Goal: Task Accomplishment & Management: Use online tool/utility

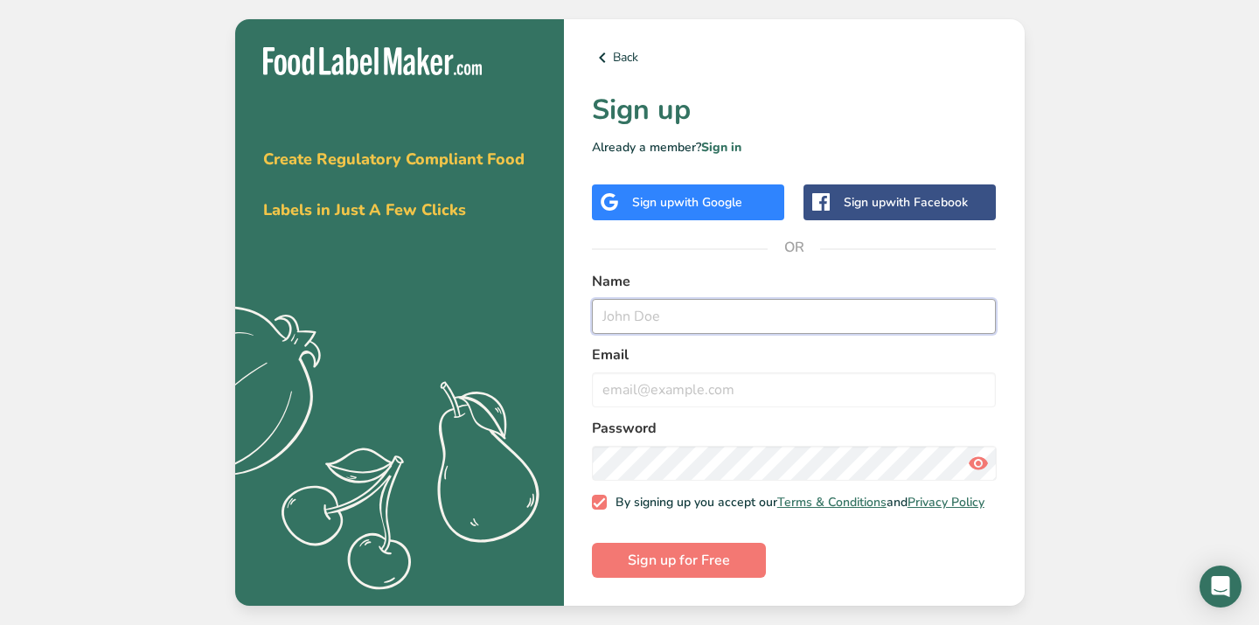
click at [646, 309] on input "text" at bounding box center [794, 316] width 405 height 35
click at [695, 305] on input "text" at bounding box center [794, 316] width 405 height 35
type input "jade"
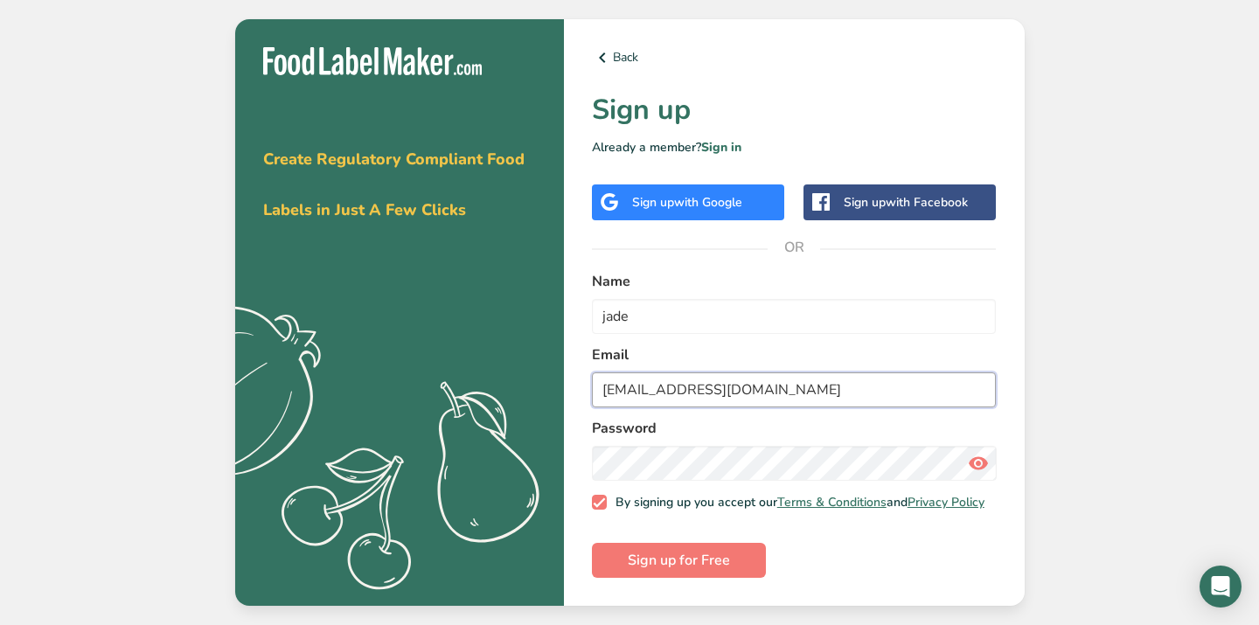
click at [704, 379] on input "[EMAIL_ADDRESS][DOMAIN_NAME]" at bounding box center [794, 390] width 405 height 35
type input "[EMAIL_ADDRESS][DOMAIN_NAME]"
click at [781, 436] on div "Password" at bounding box center [794, 449] width 405 height 63
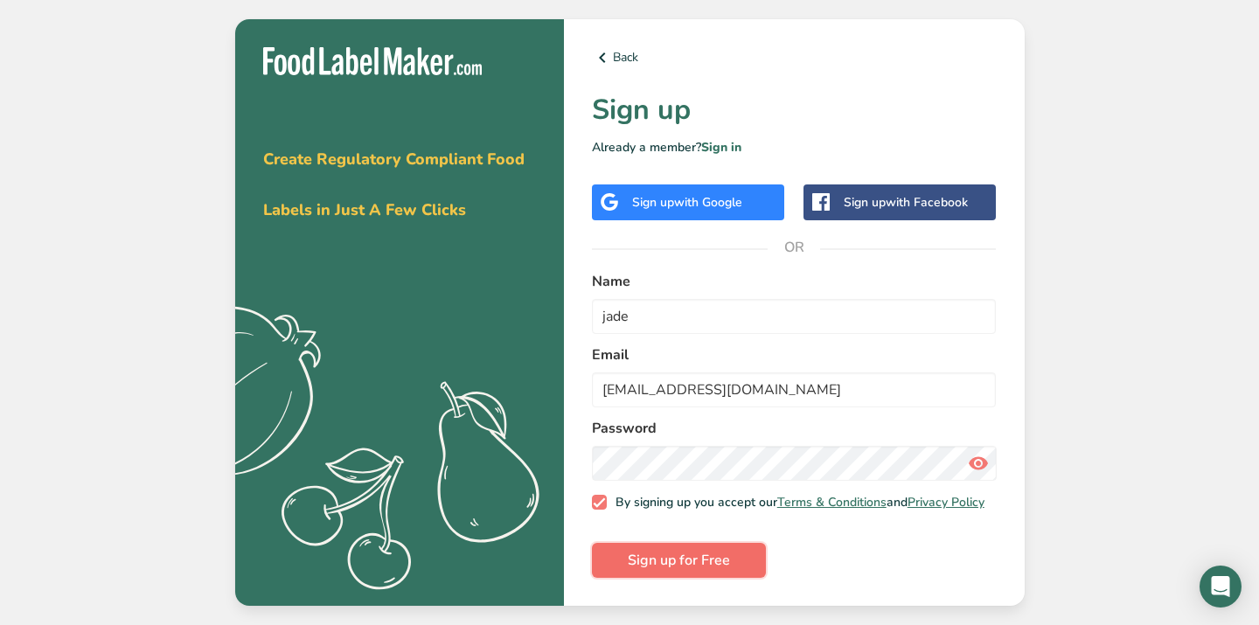
click at [693, 560] on span "Sign up for Free" at bounding box center [679, 560] width 102 height 21
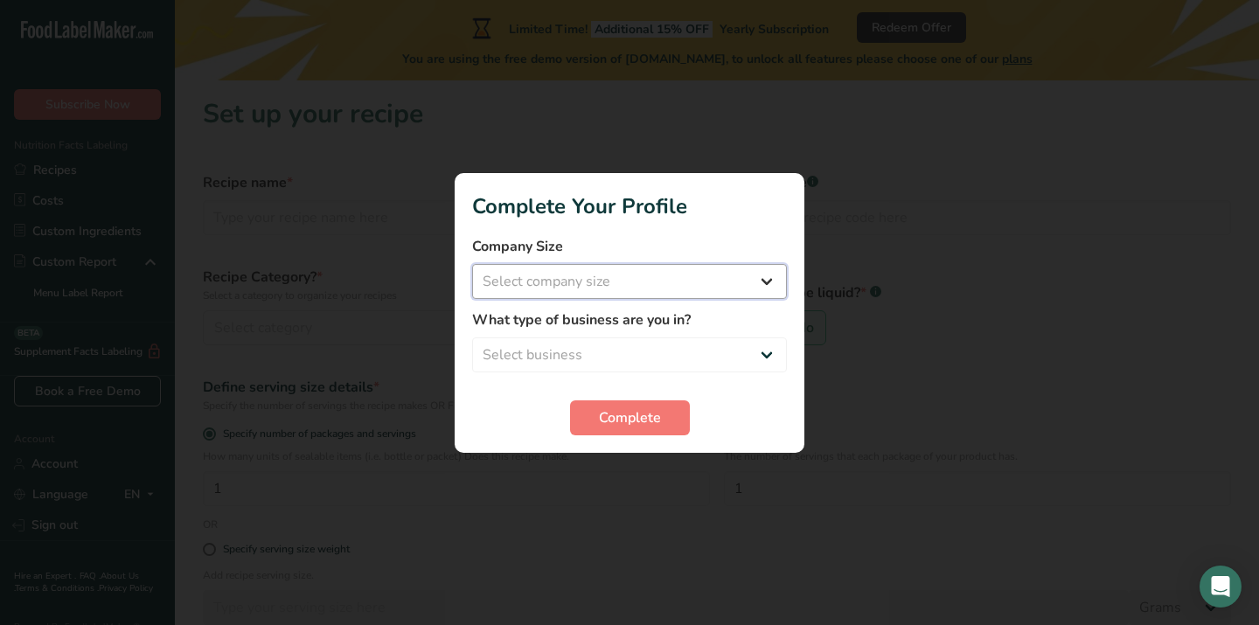
click at [680, 288] on select "Select company size Fewer than 10 Employees 10 to 50 Employees 51 to 500 Employ…" at bounding box center [629, 281] width 315 height 35
select select "1"
click at [592, 354] on select "Select business Packaged Food Manufacturer Restaurant & Cafe Bakery Meal Plans …" at bounding box center [629, 355] width 315 height 35
select select "1"
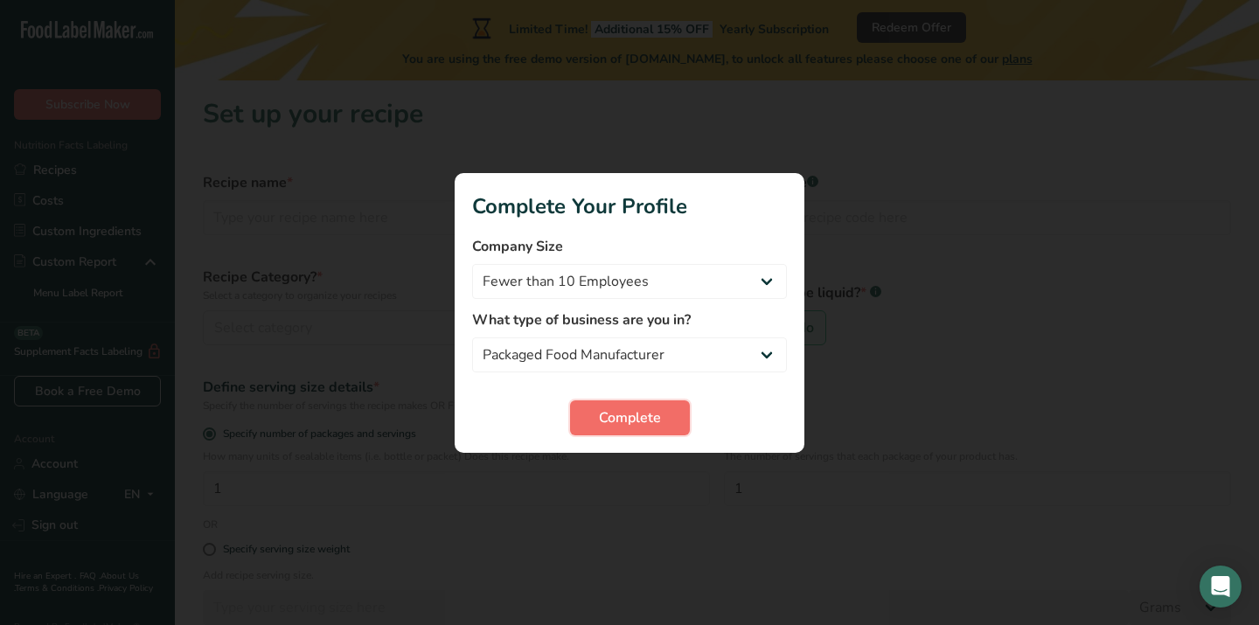
click at [618, 417] on span "Complete" at bounding box center [630, 418] width 62 height 21
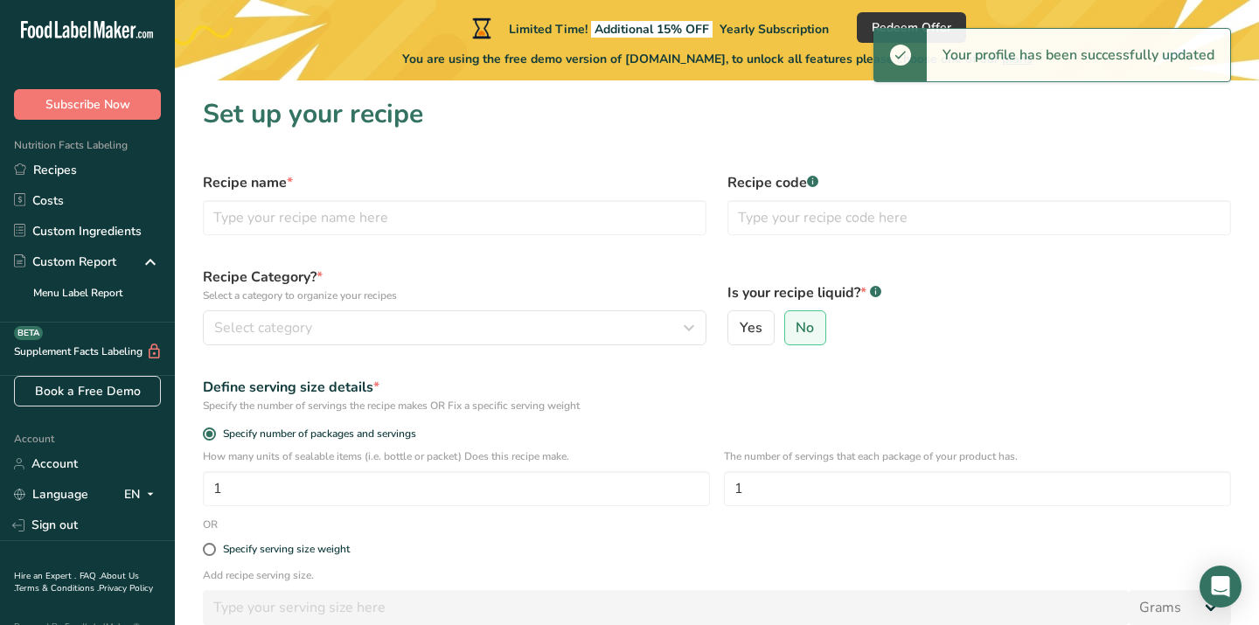
click at [457, 235] on div "Recipe name *" at bounding box center [454, 204] width 525 height 84
click at [459, 222] on input "text" at bounding box center [455, 217] width 504 height 35
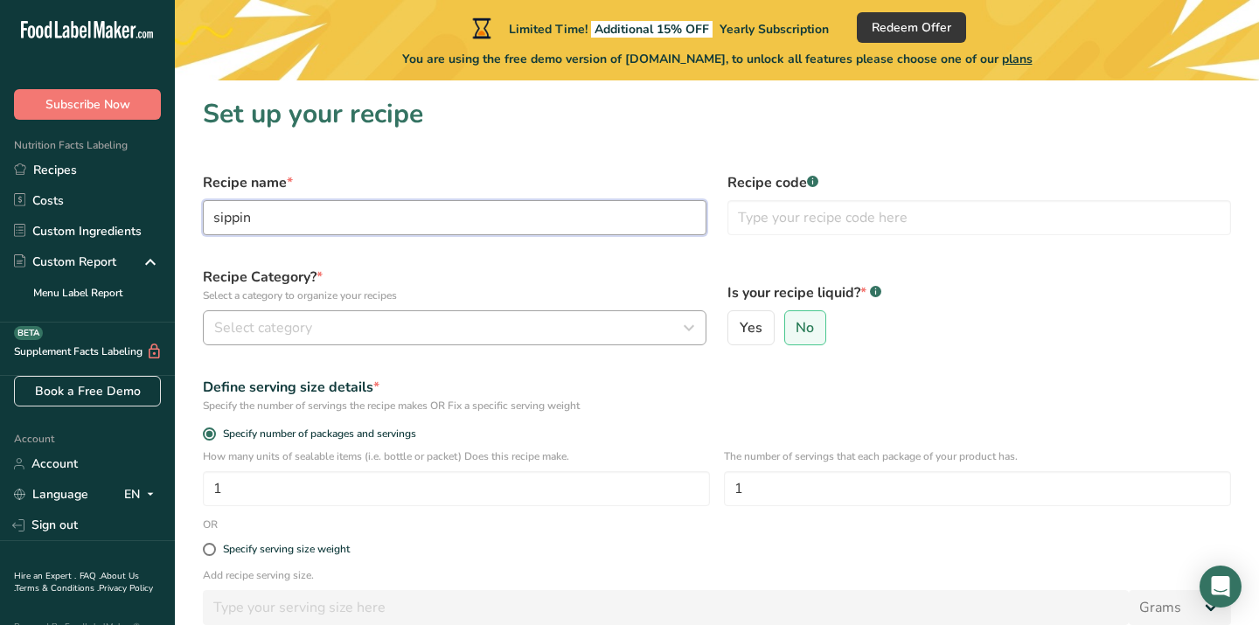
type input "sippin"
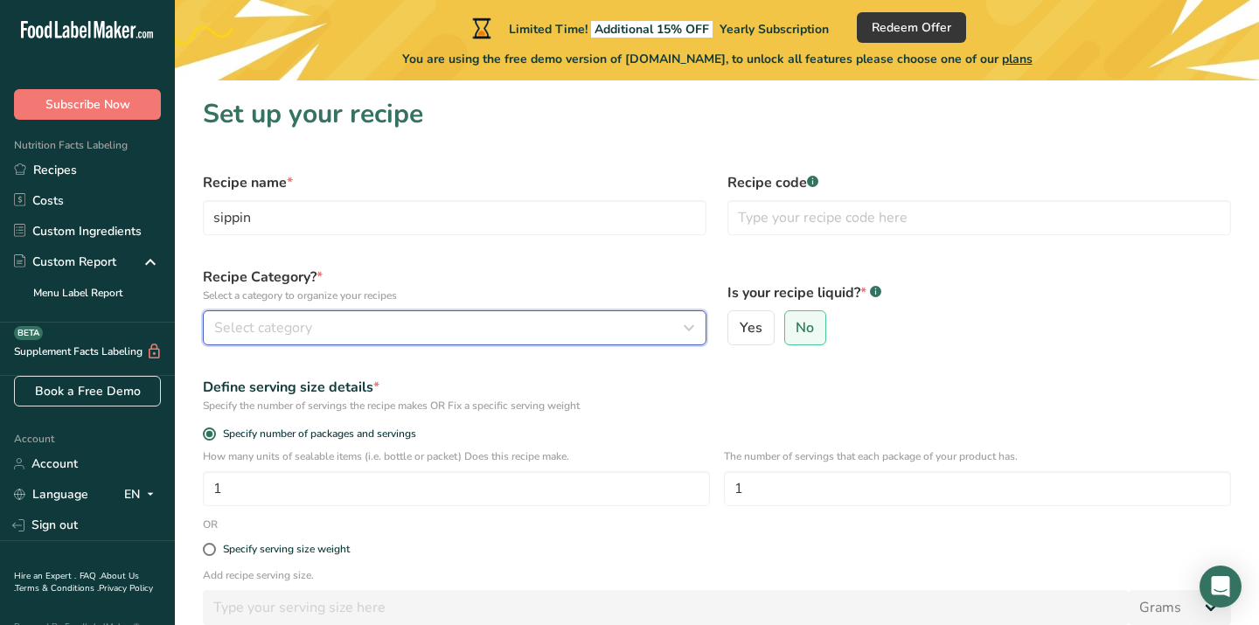
click at [474, 340] on button "Select category" at bounding box center [455, 327] width 504 height 35
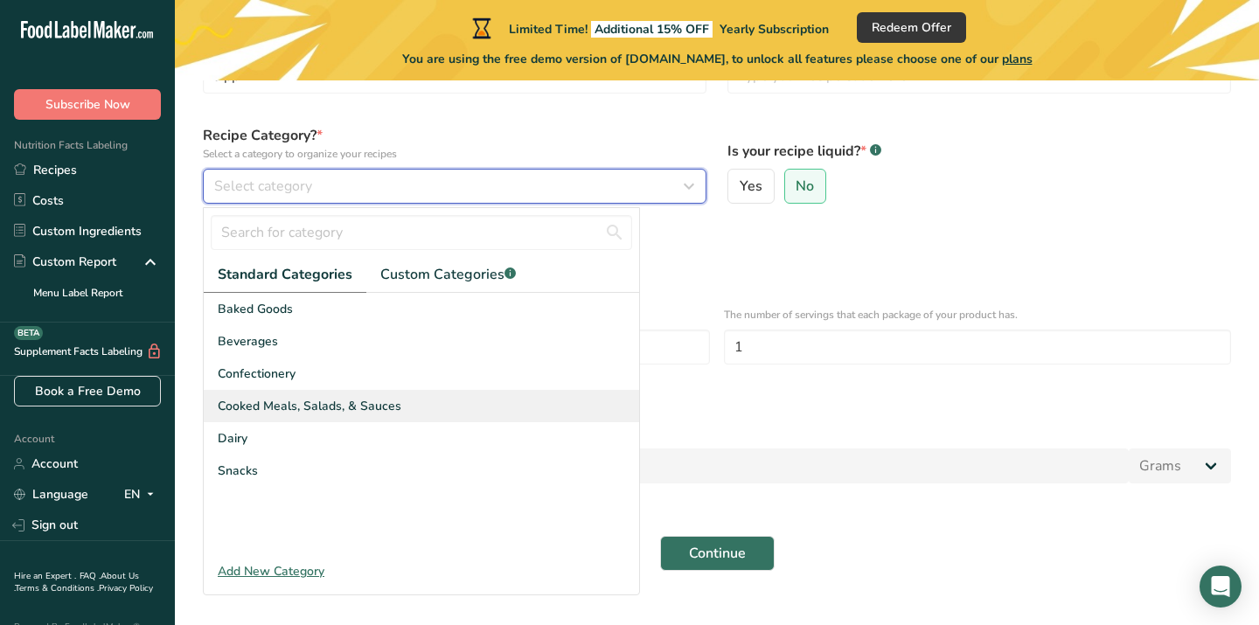
scroll to position [150, 0]
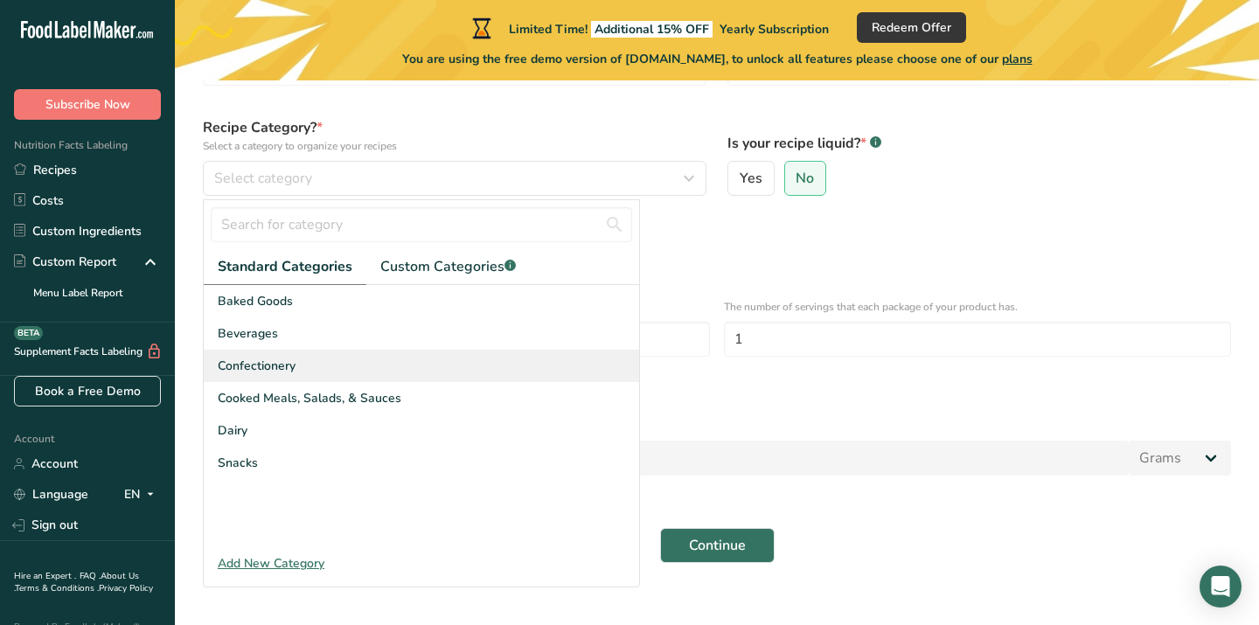
click at [521, 370] on div "Confectionery" at bounding box center [422, 366] width 436 height 32
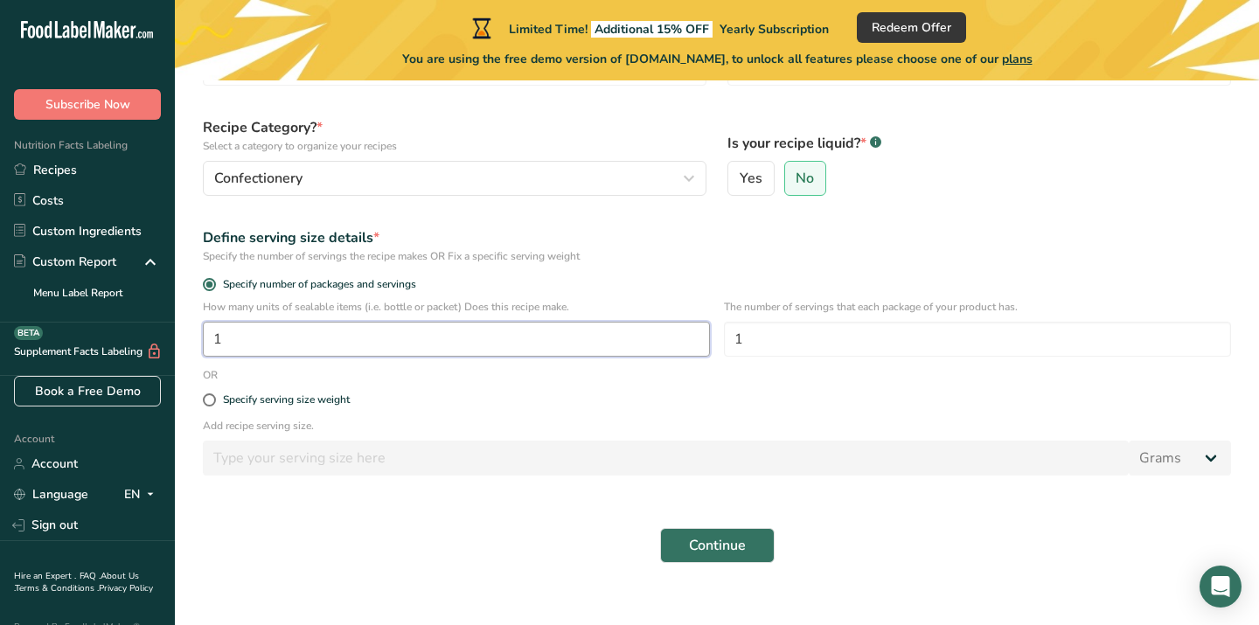
click at [429, 346] on input "1" at bounding box center [456, 339] width 507 height 35
click at [338, 400] on div "Specify serving size weight" at bounding box center [286, 400] width 127 height 13
click at [214, 400] on input "Specify serving size weight" at bounding box center [208, 399] width 11 height 11
radio input "true"
radio input "false"
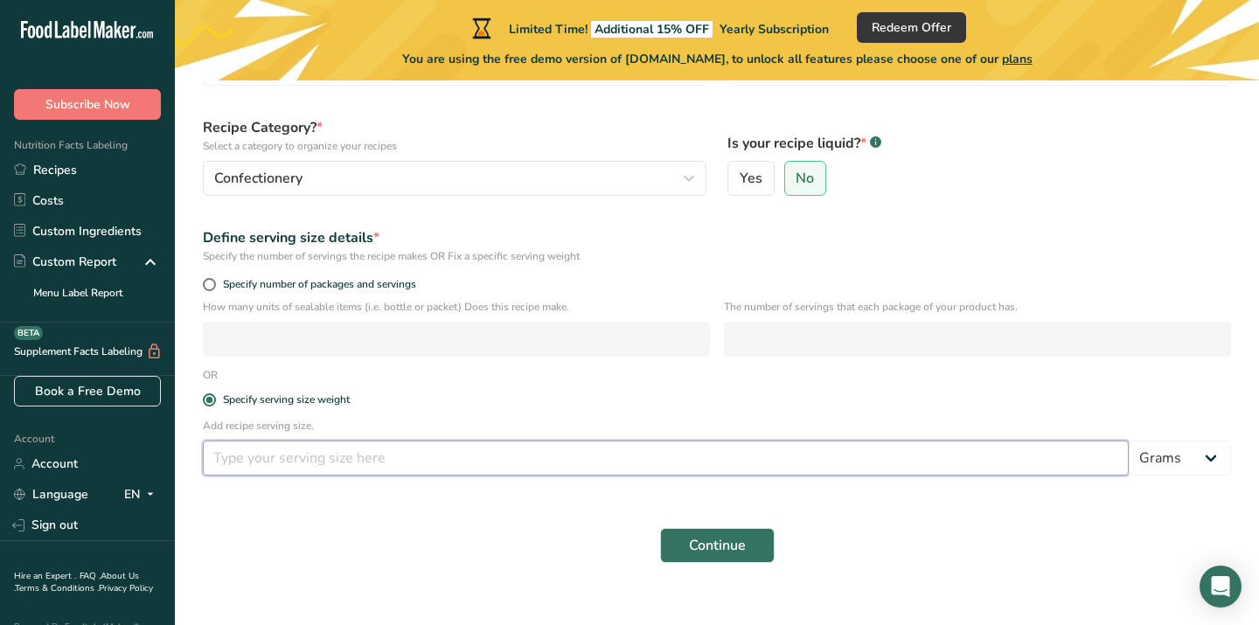
click at [373, 465] on input "number" at bounding box center [666, 458] width 926 height 35
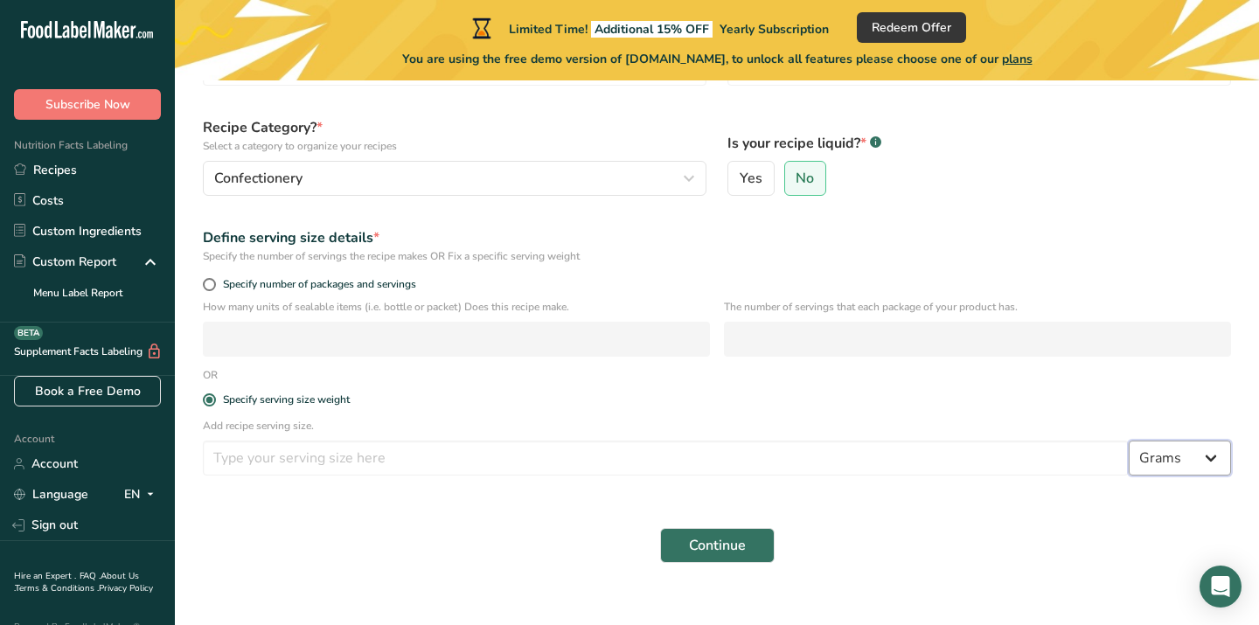
click at [1212, 463] on select "Grams kg mg mcg lb oz l mL fl oz tbsp tsp cup qt gallon" at bounding box center [1180, 458] width 102 height 35
select select "20"
select select "22"
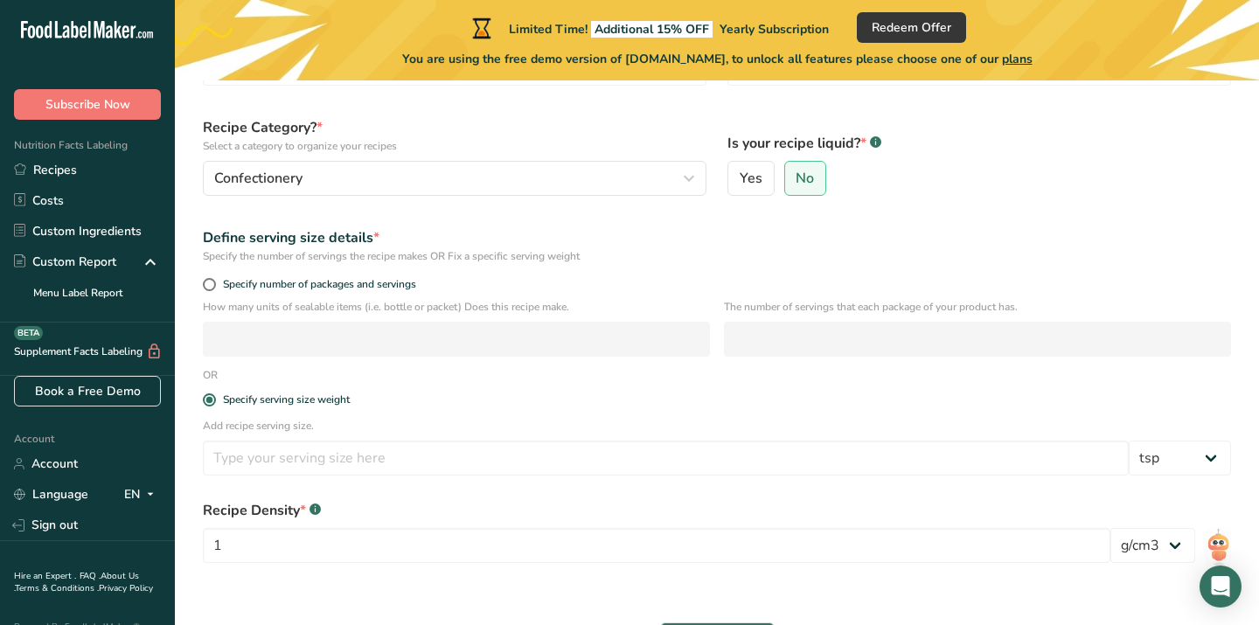
click at [600, 483] on div "Add recipe serving size. Grams kg mg mcg lb oz l mL fl oz tbsp tsp cup qt gallon" at bounding box center [717, 452] width 1050 height 68
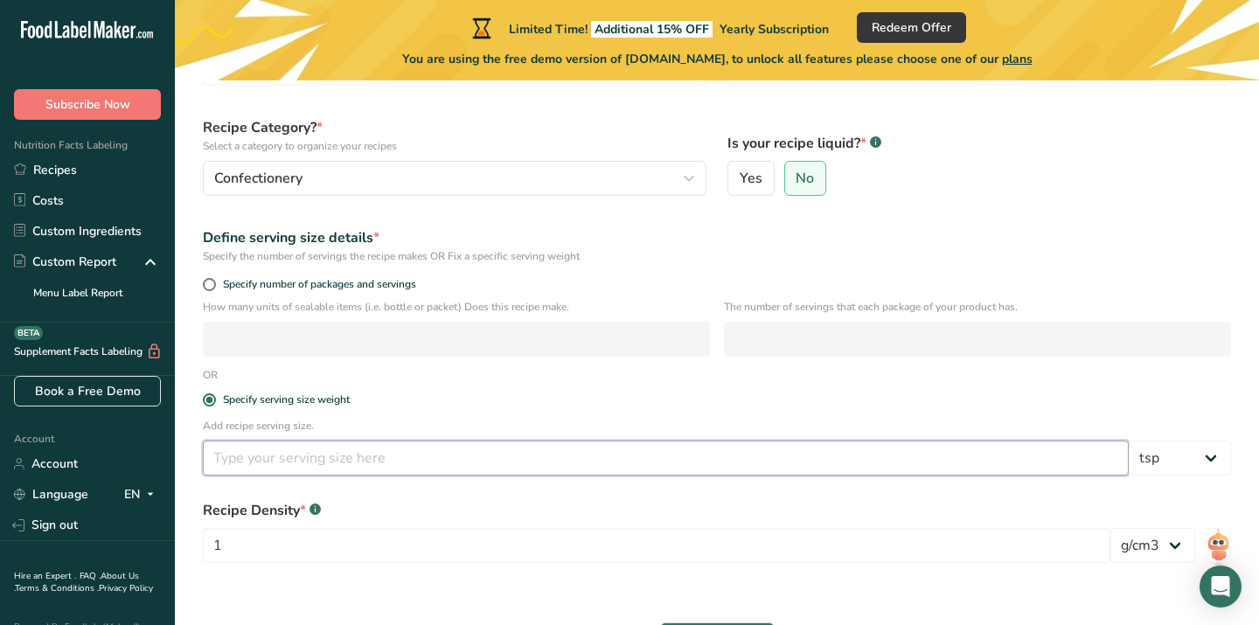
click at [596, 465] on input "number" at bounding box center [666, 458] width 926 height 35
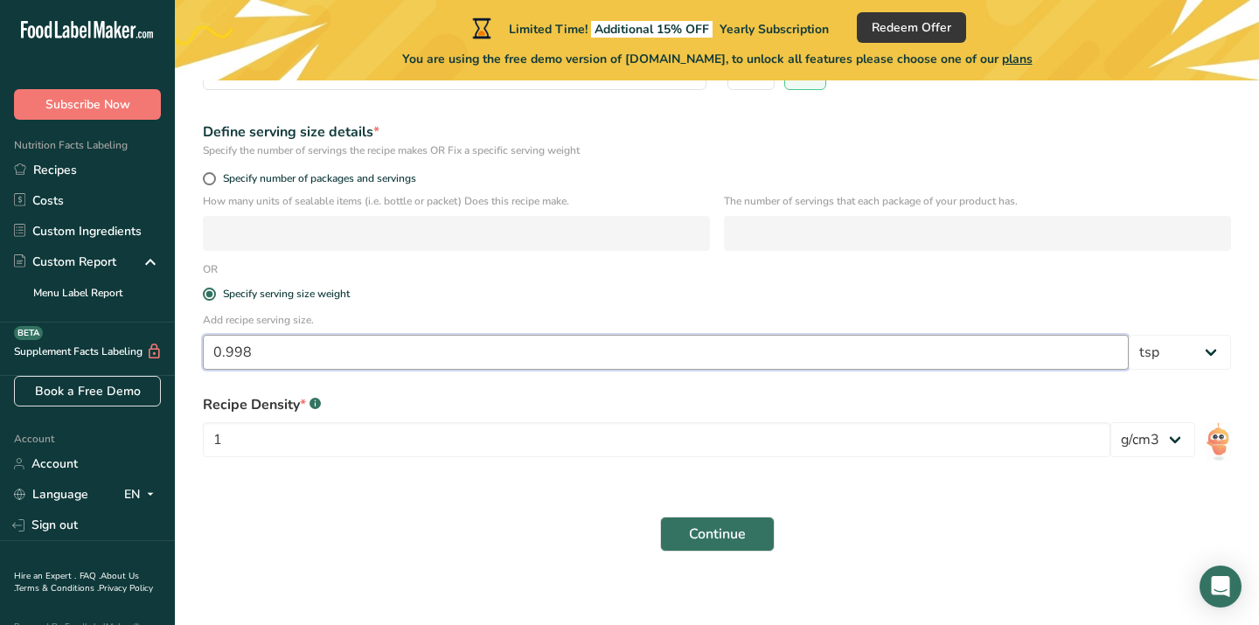
scroll to position [266, 0]
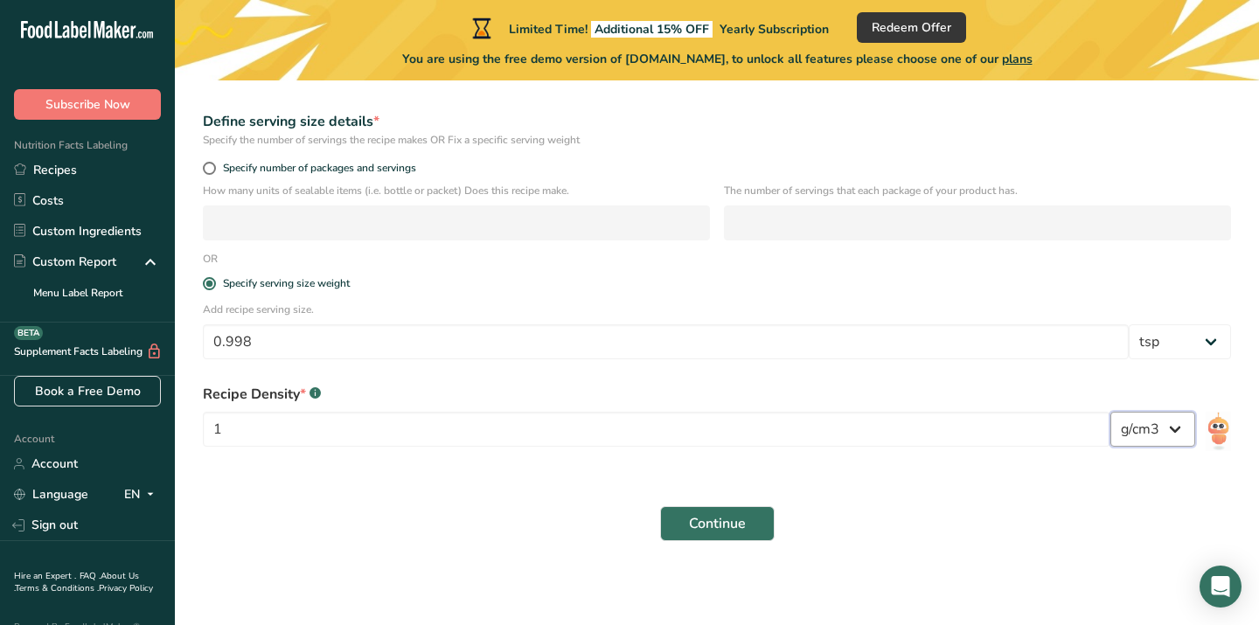
click at [1161, 443] on select "lb/ft3 g/cm3" at bounding box center [1153, 429] width 85 height 35
click at [1154, 343] on select "Grams kg mg mcg lb oz l mL fl oz tbsp tsp cup qt gallon" at bounding box center [1180, 341] width 102 height 35
click at [861, 387] on div "Recipe Density * .a-a{fill:#347362;}.b-a{fill:#fff;}" at bounding box center [657, 394] width 908 height 21
click at [847, 370] on form "Recipe name * sippin Recipe code .a-a{fill:#347362;}.b-a{fill:#fff;} Recipe Cat…" at bounding box center [717, 224] width 1050 height 656
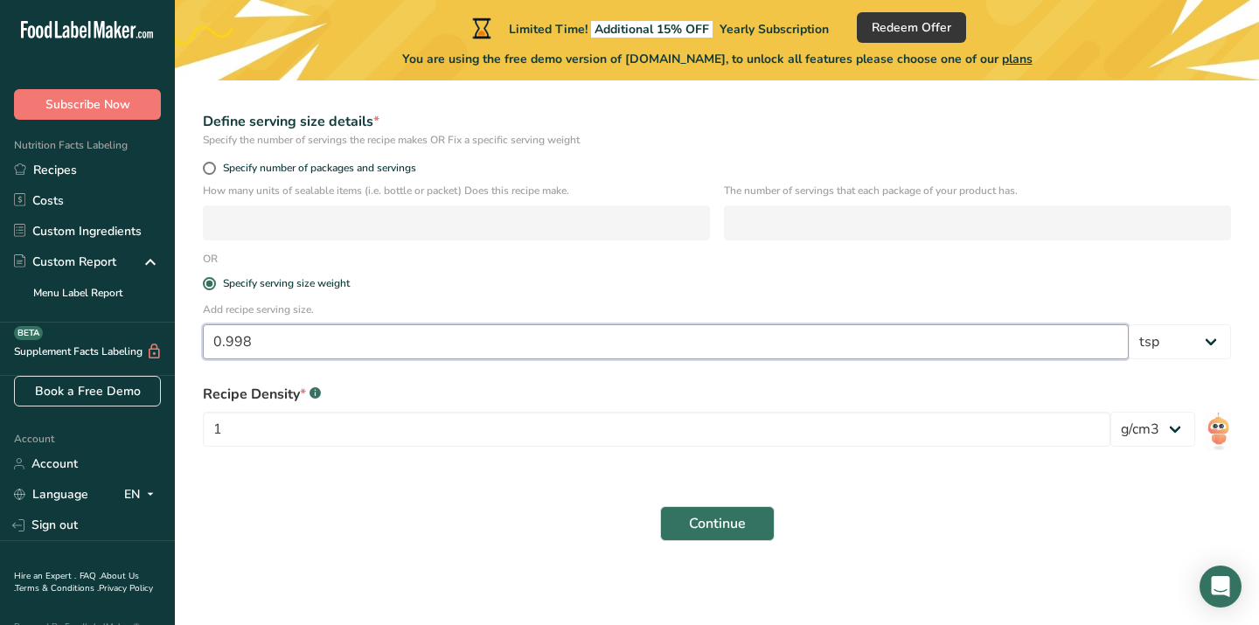
drag, startPoint x: 839, startPoint y: 355, endPoint x: 294, endPoint y: 352, distance: 544.9
click at [294, 352] on input "0.998" at bounding box center [666, 341] width 926 height 35
type input "0"
type input "1"
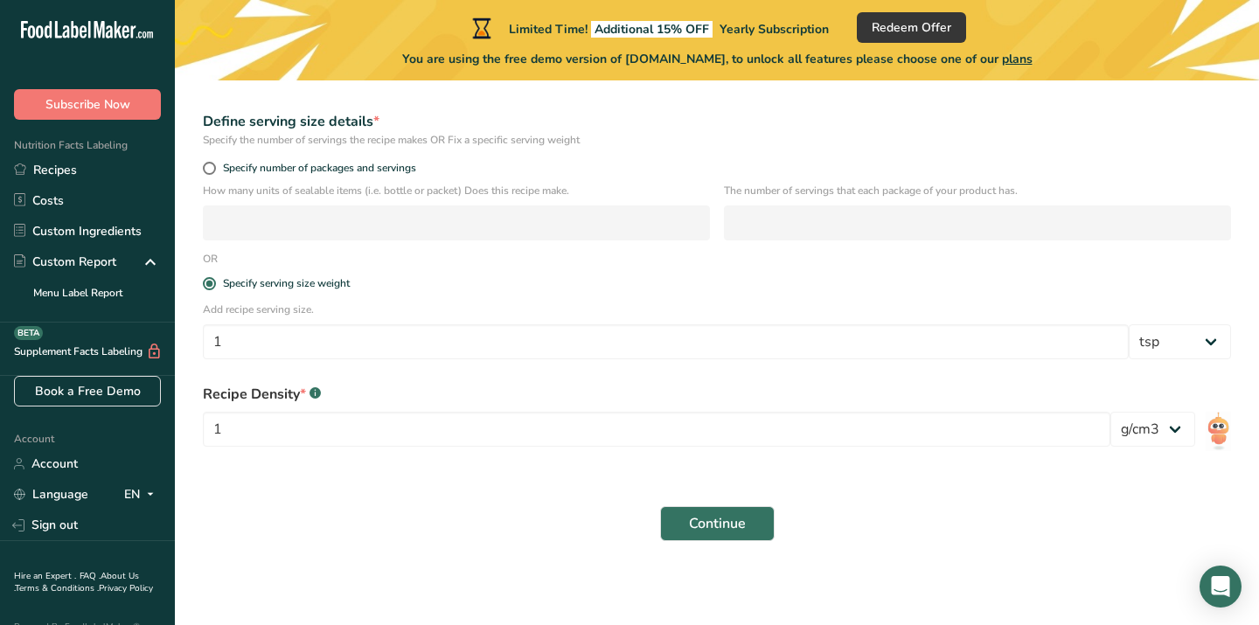
click at [367, 300] on div "Specify serving size weight" at bounding box center [717, 284] width 1050 height 35
click at [307, 402] on div "Recipe Density * .a-a{fill:#347362;}.b-a{fill:#fff;}" at bounding box center [657, 394] width 908 height 21
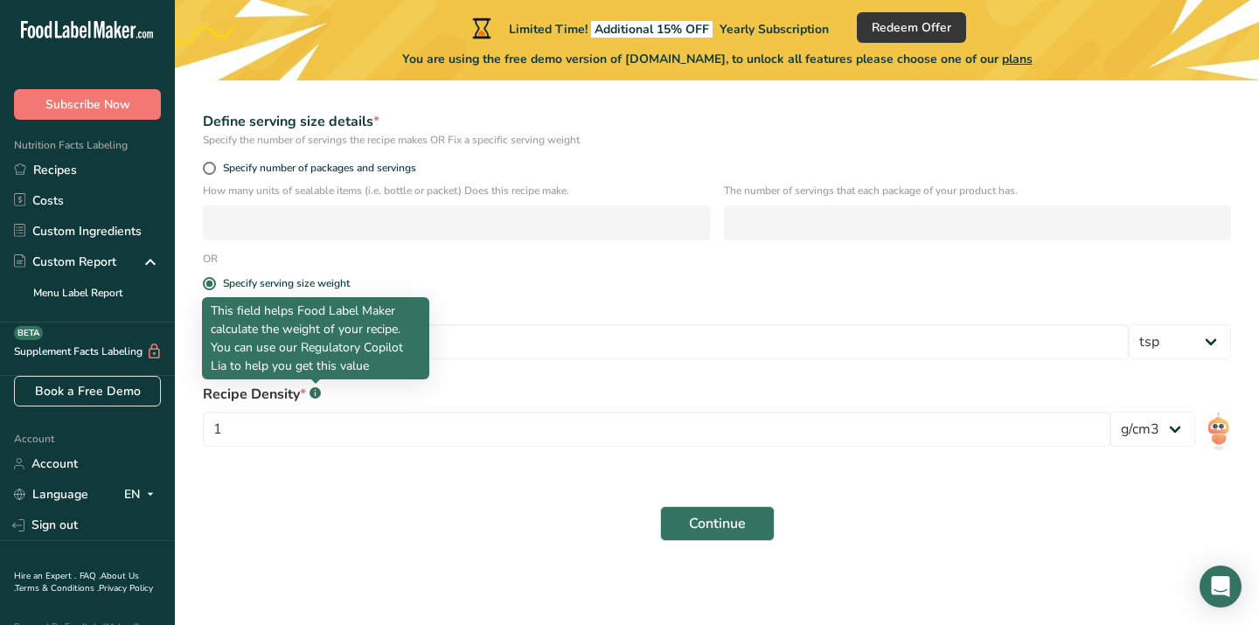
click at [312, 397] on rect at bounding box center [315, 392] width 11 height 11
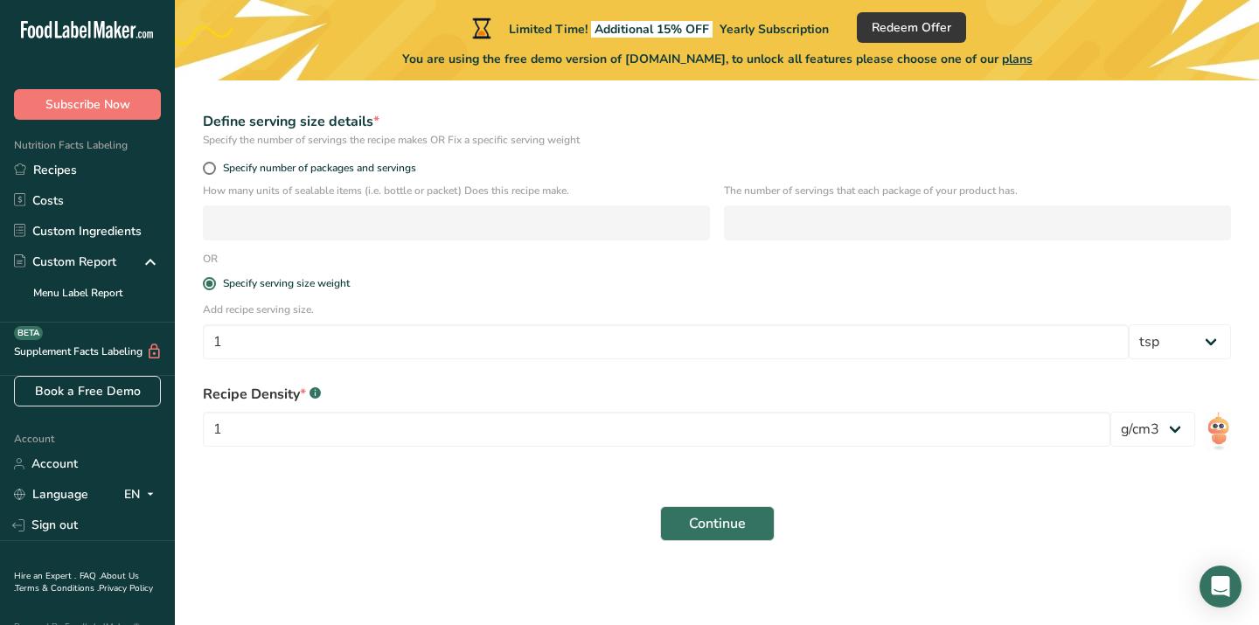
click at [314, 396] on rect at bounding box center [315, 392] width 11 height 11
click at [1168, 437] on select "lb/ft3 g/cm3" at bounding box center [1153, 429] width 85 height 35
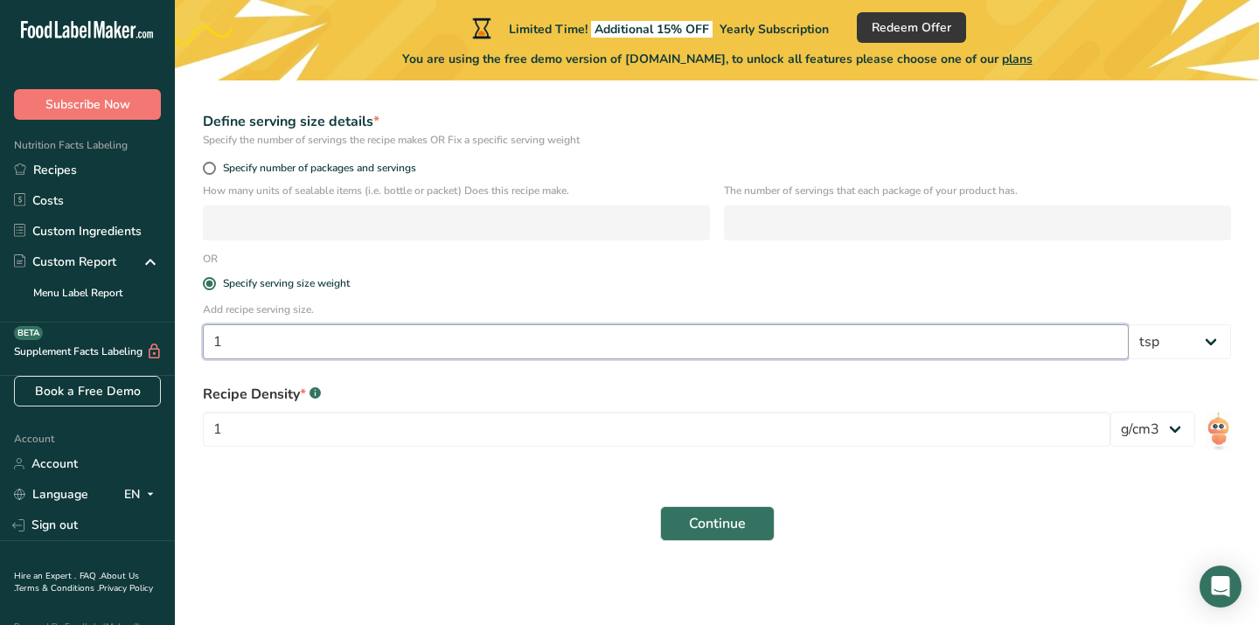
click at [695, 336] on input "1" at bounding box center [666, 341] width 926 height 35
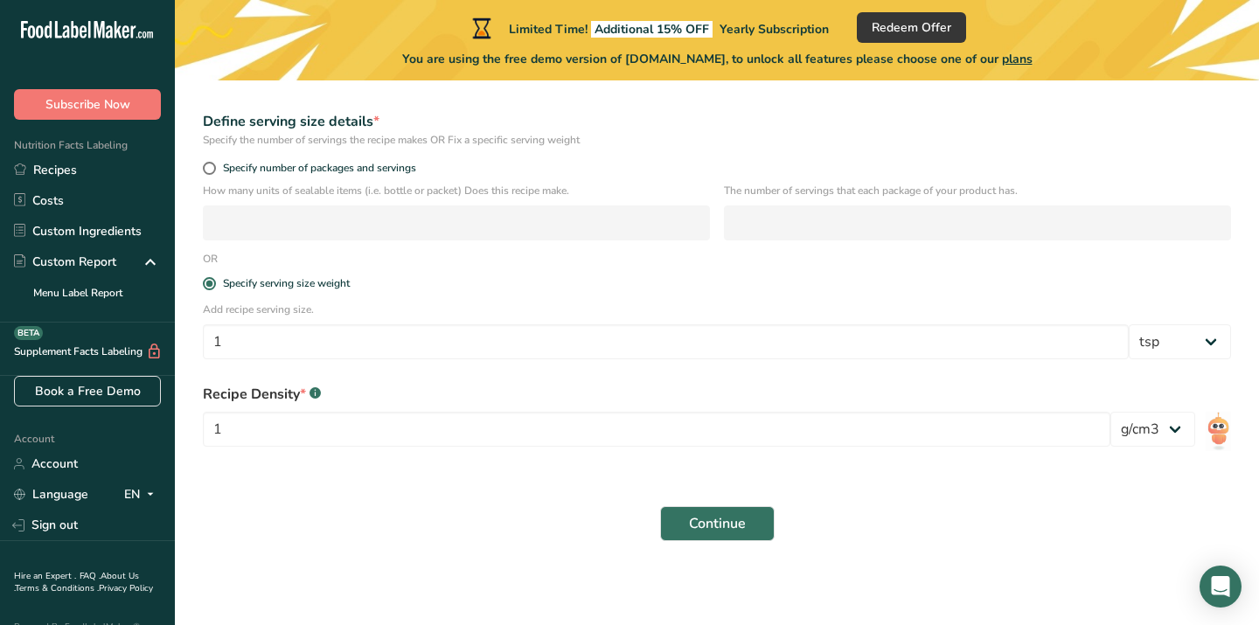
click at [374, 243] on div "How many units of sealable items (i.e. bottle or packet) Does this recipe make.…" at bounding box center [717, 217] width 1050 height 68
click at [375, 184] on p "How many units of sealable items (i.e. bottle or packet) Does this recipe make." at bounding box center [456, 191] width 507 height 16
click at [378, 176] on div "Specify number of packages and servings" at bounding box center [717, 170] width 1050 height 24
click at [375, 164] on span "Specify number of packages and servings" at bounding box center [316, 168] width 200 height 13
click at [214, 164] on input "Specify number of packages and servings" at bounding box center [208, 168] width 11 height 11
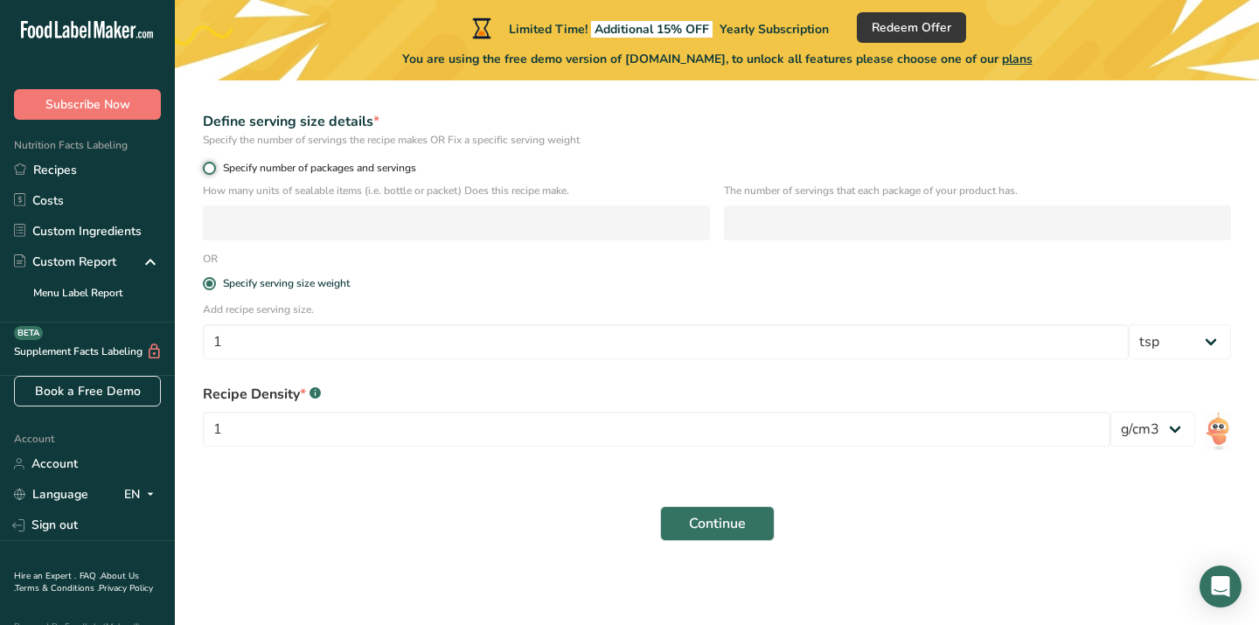
radio input "true"
radio input "false"
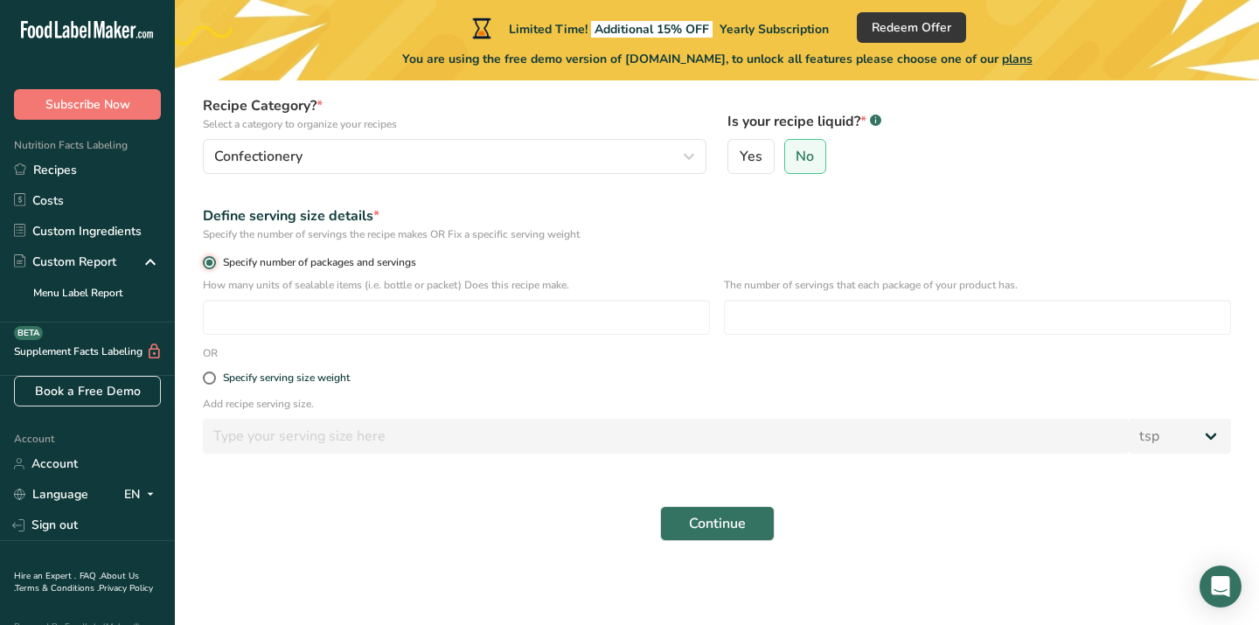
scroll to position [171, 0]
click at [355, 312] on input "number" at bounding box center [456, 317] width 507 height 35
type input "1"
click at [801, 327] on input "number" at bounding box center [977, 317] width 507 height 35
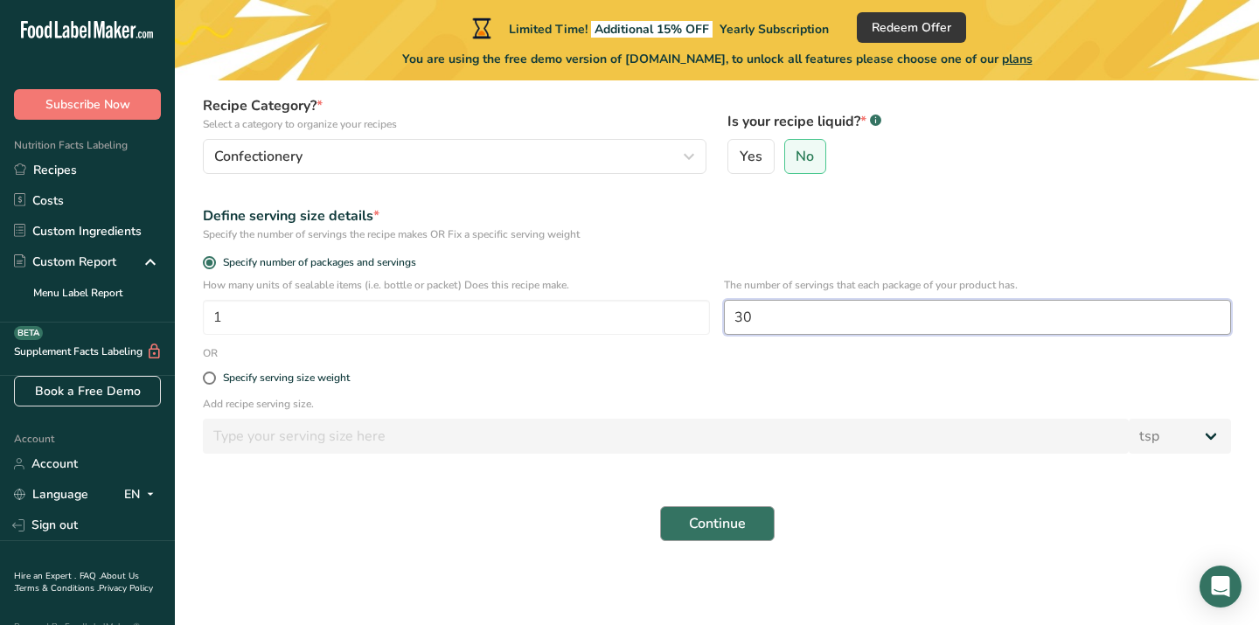
type input "30"
click at [730, 530] on span "Continue" at bounding box center [717, 523] width 57 height 21
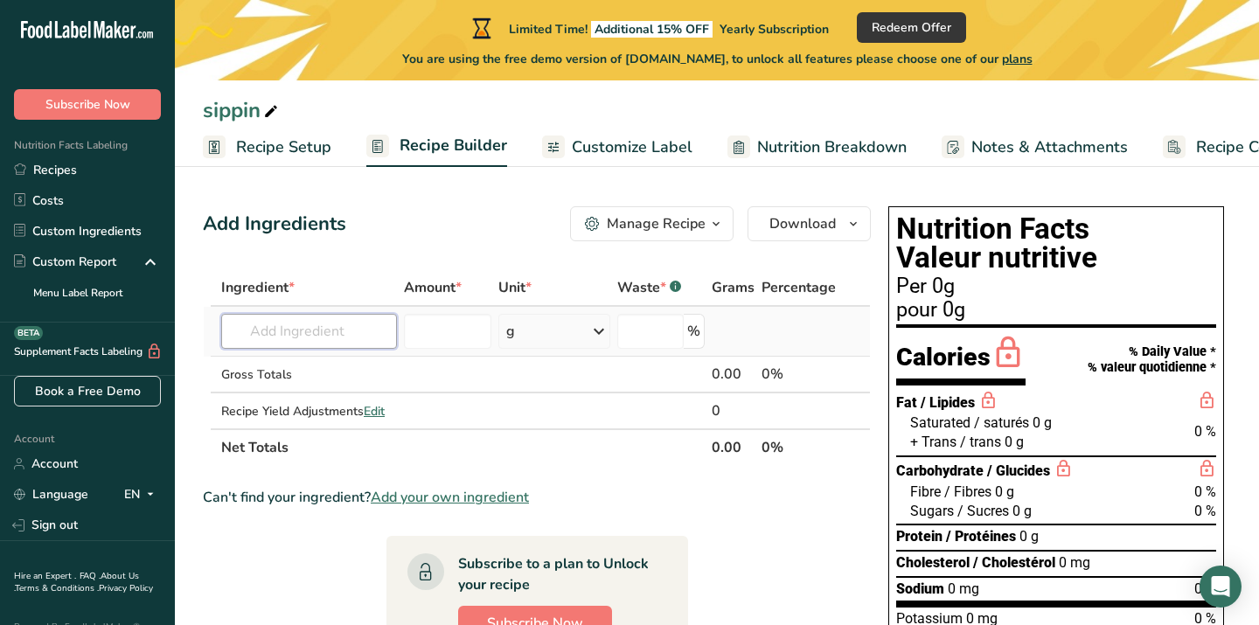
click at [350, 331] on input "text" at bounding box center [309, 331] width 176 height 35
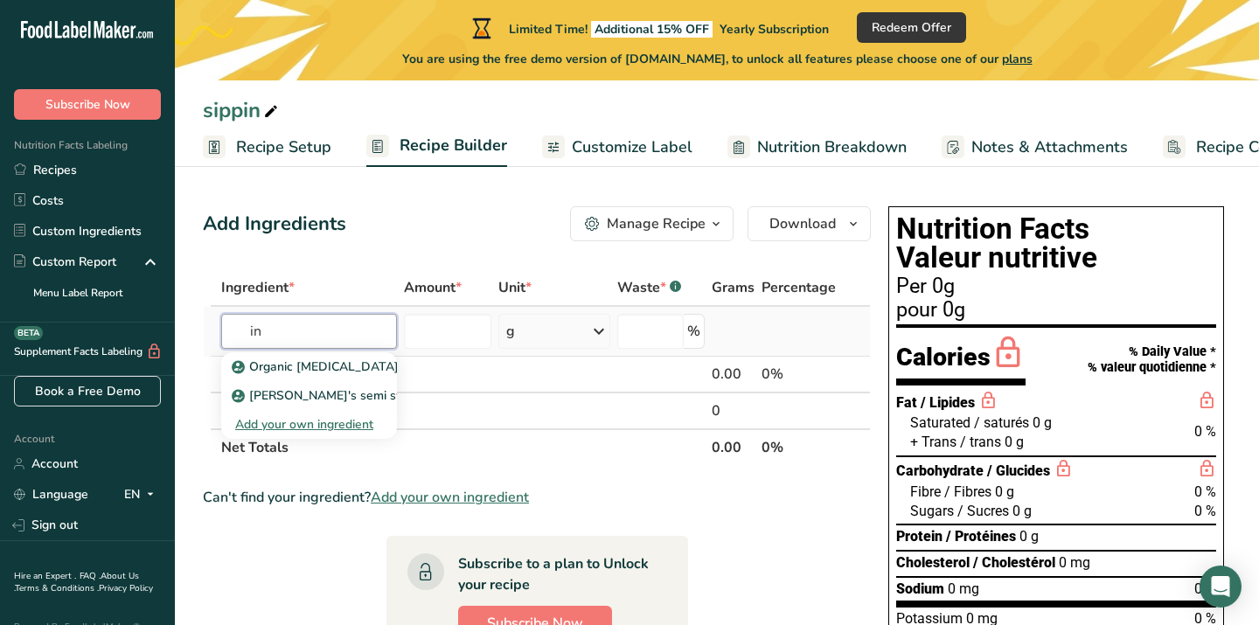
type input "i"
type input "chicory root"
click at [336, 455] on div "Add your own ingredient" at bounding box center [309, 453] width 148 height 18
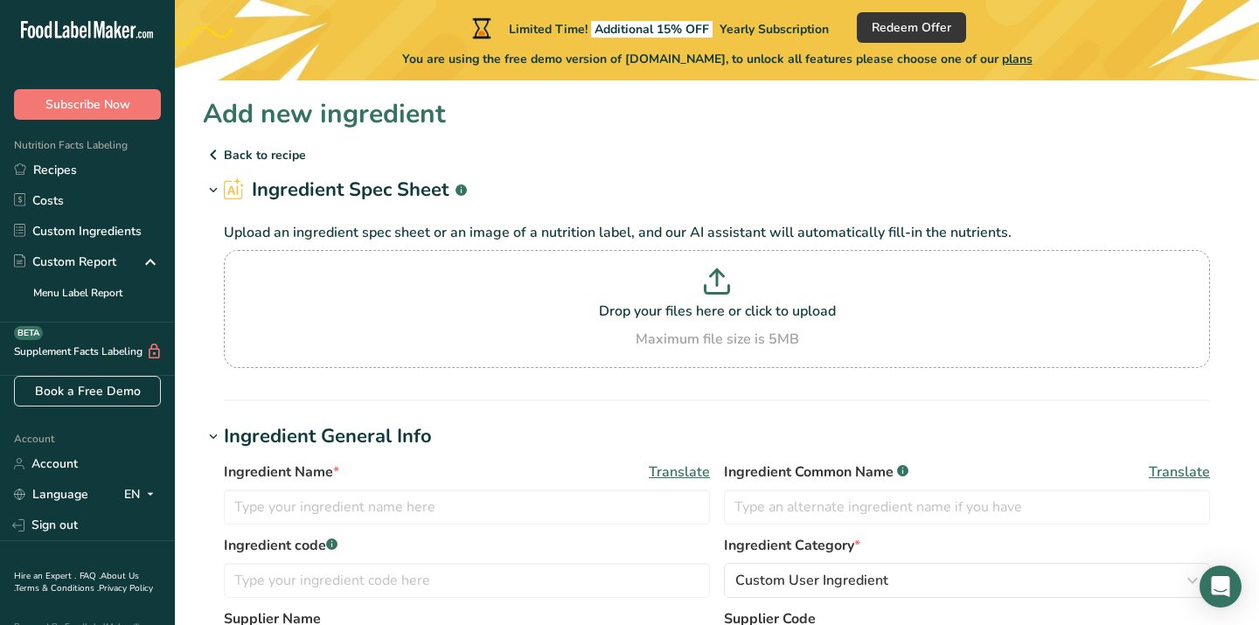
click at [366, 525] on div "Ingredient Name * Translate Ingredient Common Name .a-a{fill:#347362;}.b-a{fill…" at bounding box center [717, 498] width 987 height 73
click at [366, 513] on input "text" at bounding box center [467, 507] width 486 height 35
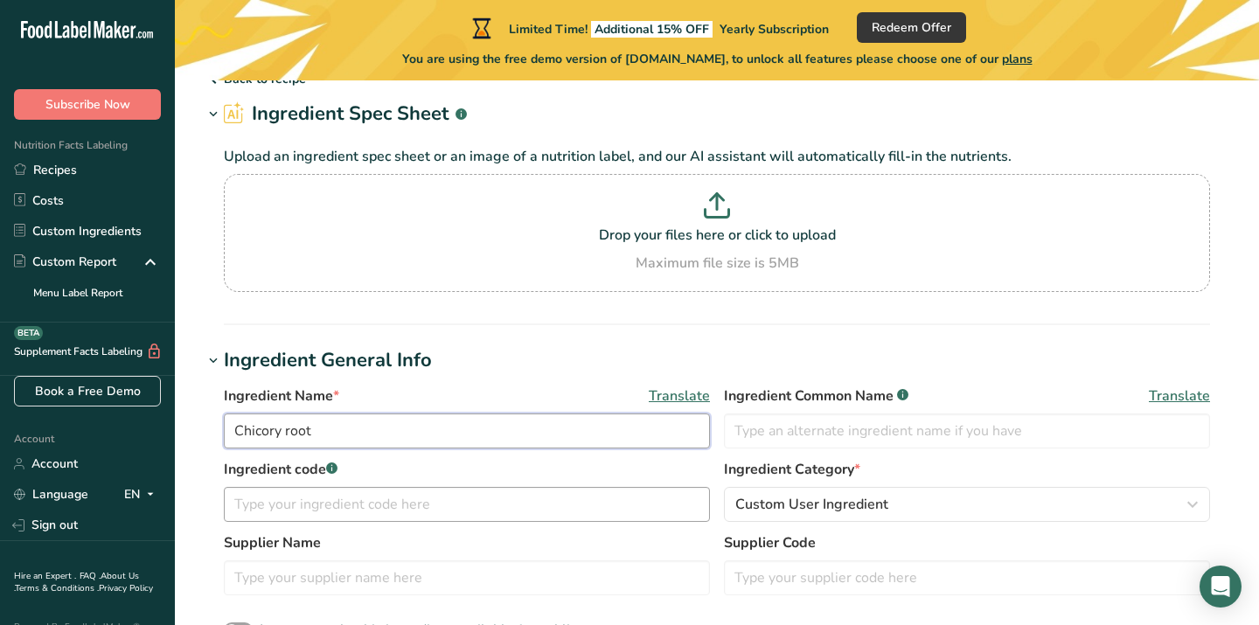
scroll to position [80, 0]
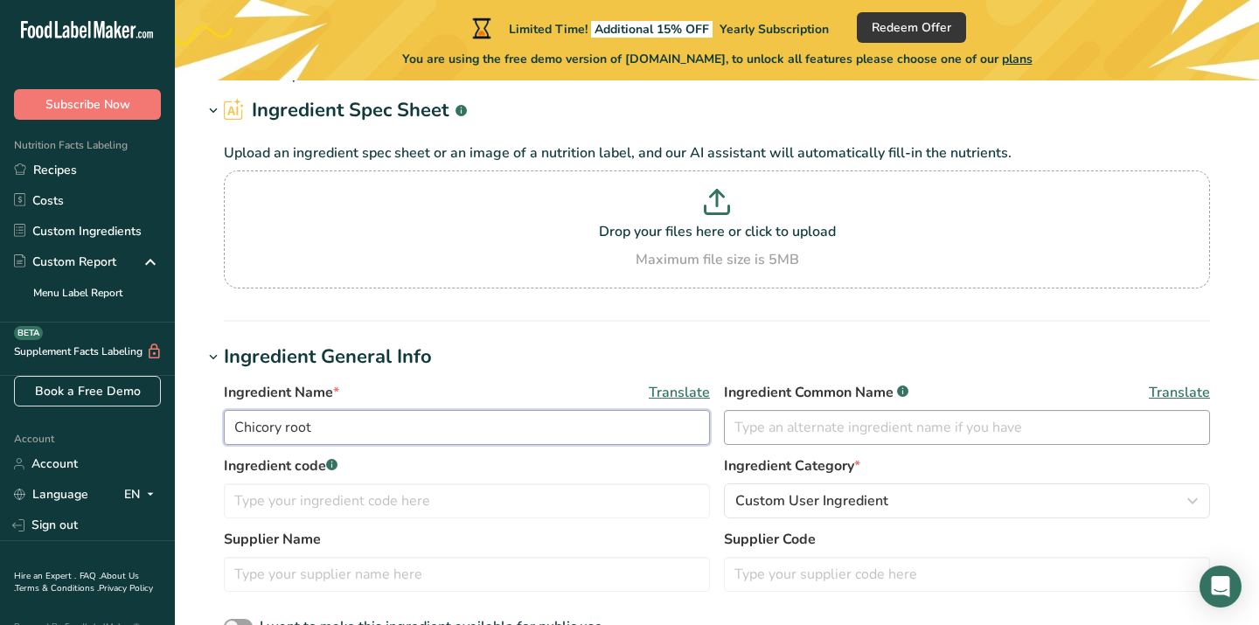
type input "Chicory root"
click at [868, 434] on input "text" at bounding box center [967, 427] width 486 height 35
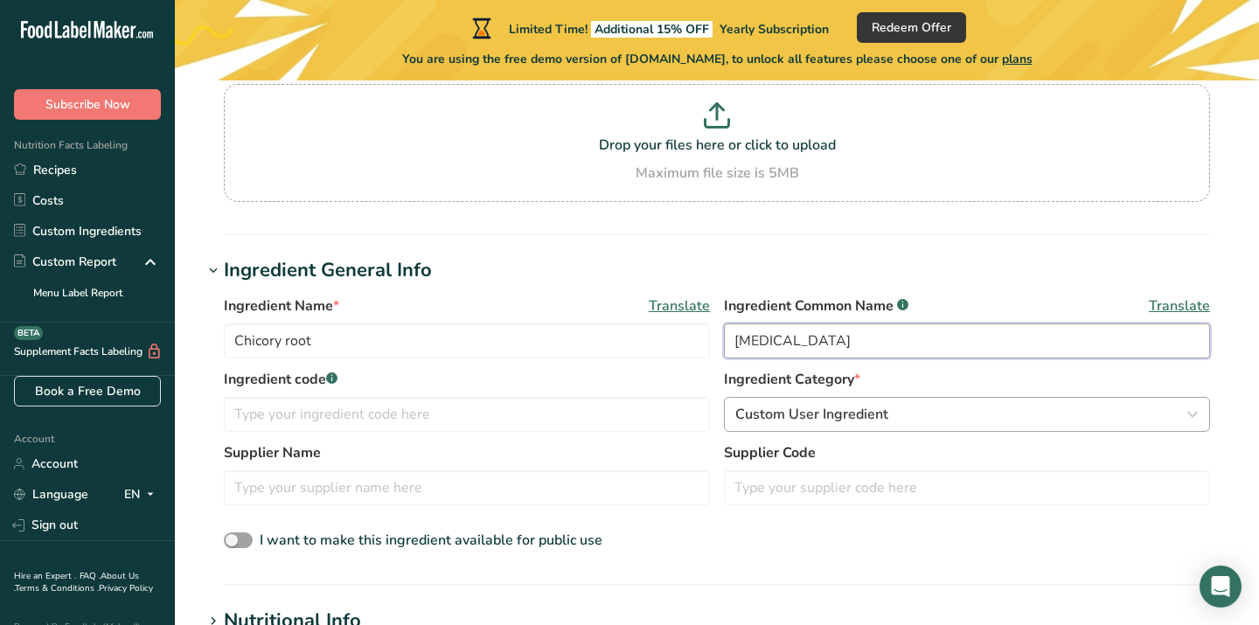
type input "[MEDICAL_DATA]"
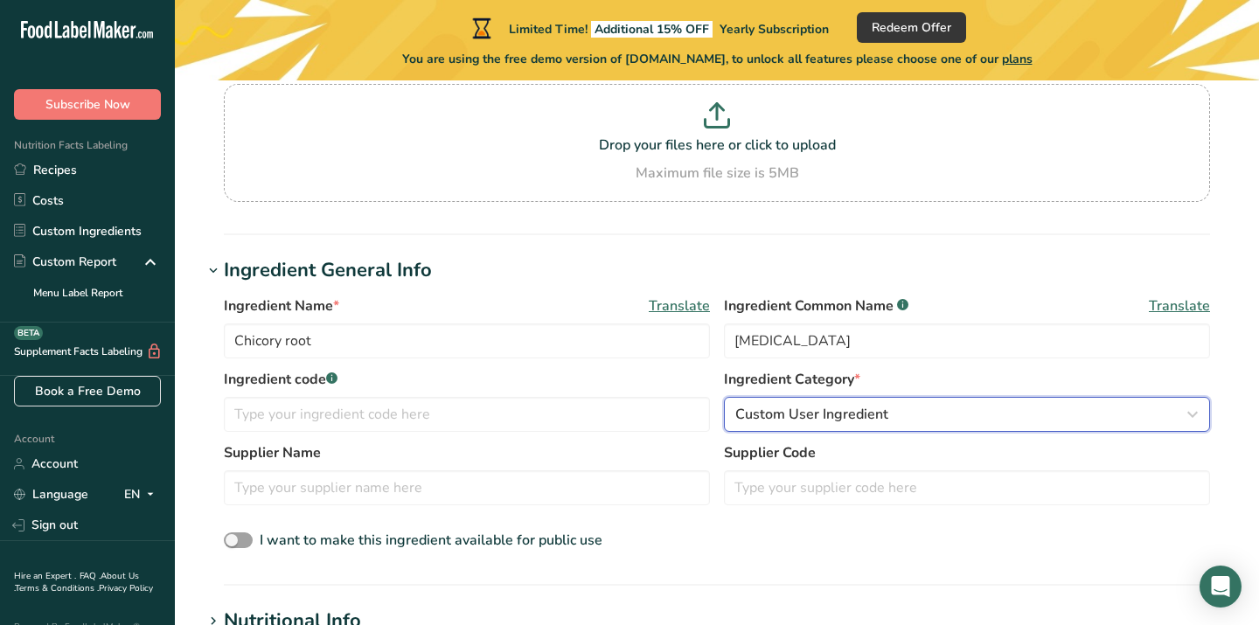
click at [903, 422] on div "Custom User Ingredient" at bounding box center [962, 414] width 453 height 21
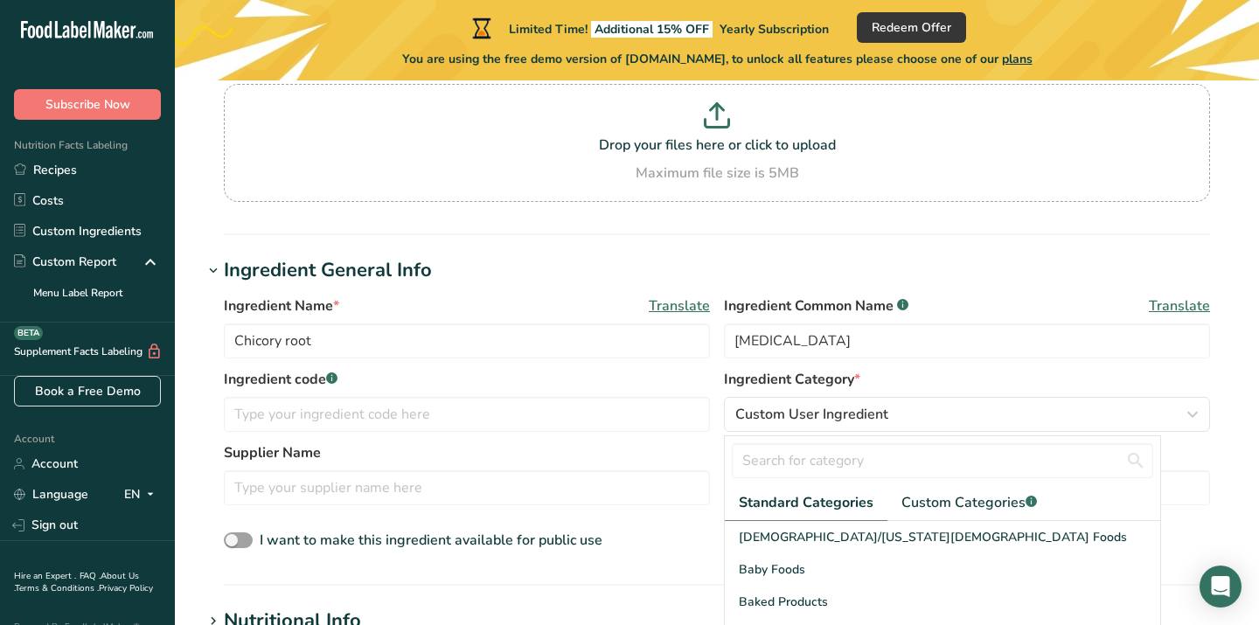
click at [896, 360] on div "Ingredient Name * Translate Chicory root Ingredient Common Name .a-a{fill:#3473…" at bounding box center [717, 332] width 987 height 73
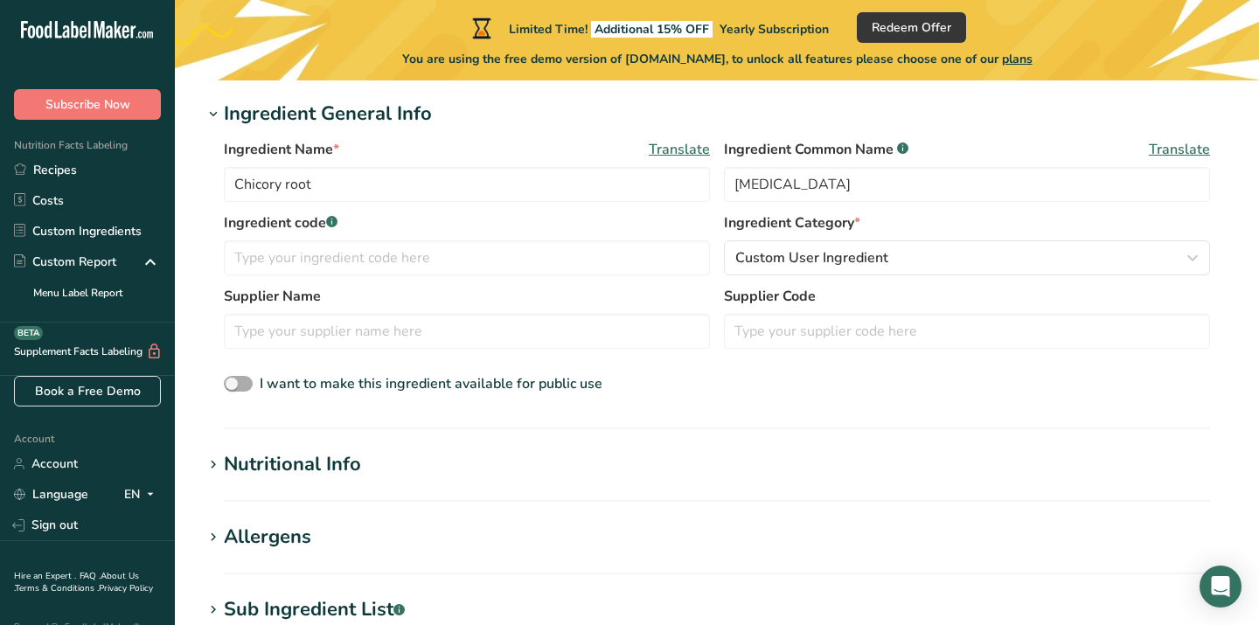
scroll to position [324, 0]
click at [520, 466] on h1 "Nutritional Info" at bounding box center [717, 464] width 1029 height 29
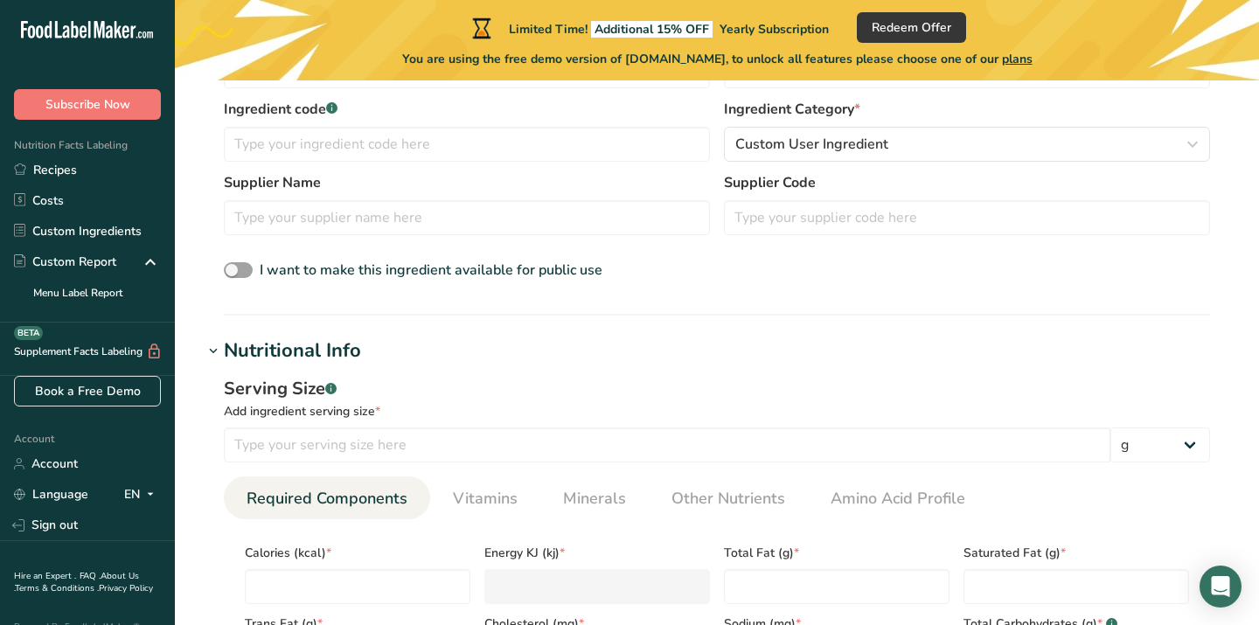
scroll to position [471, 0]
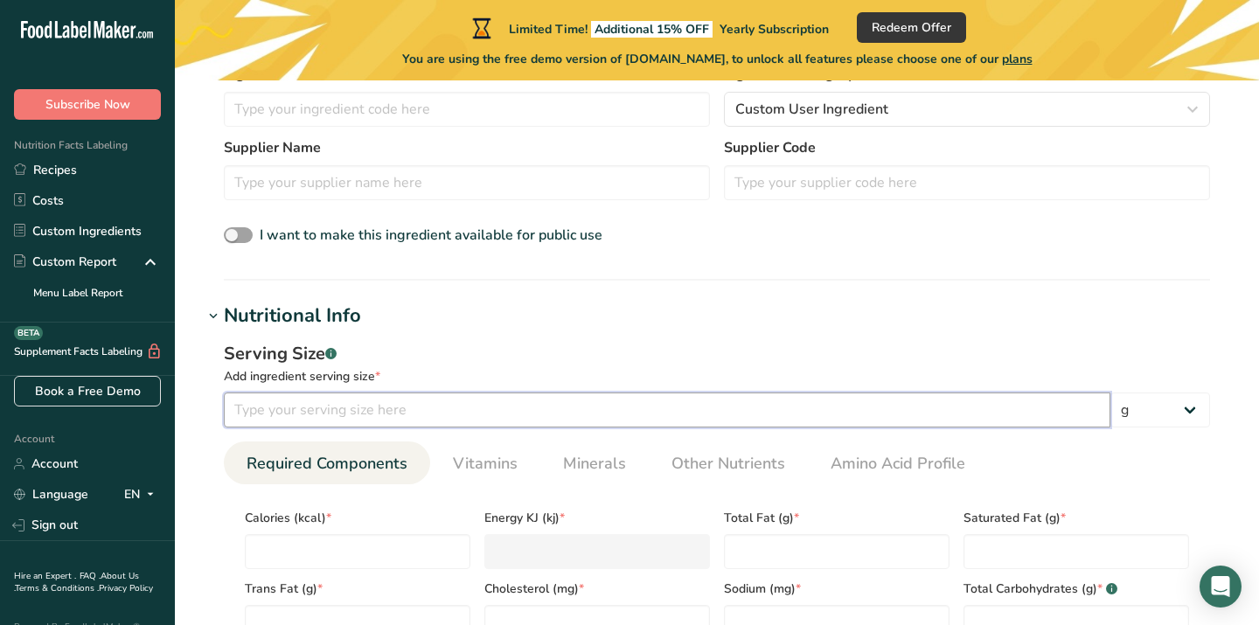
click at [520, 422] on input "number" at bounding box center [667, 410] width 887 height 35
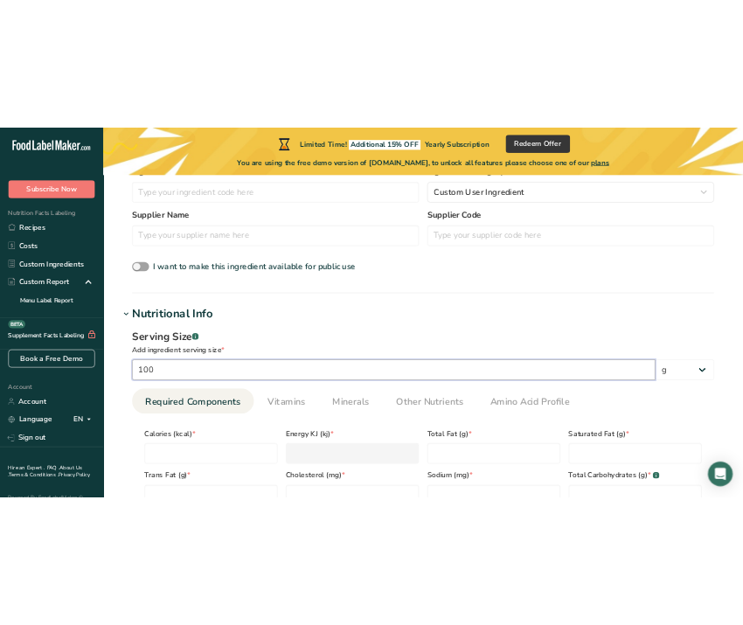
scroll to position [528, 0]
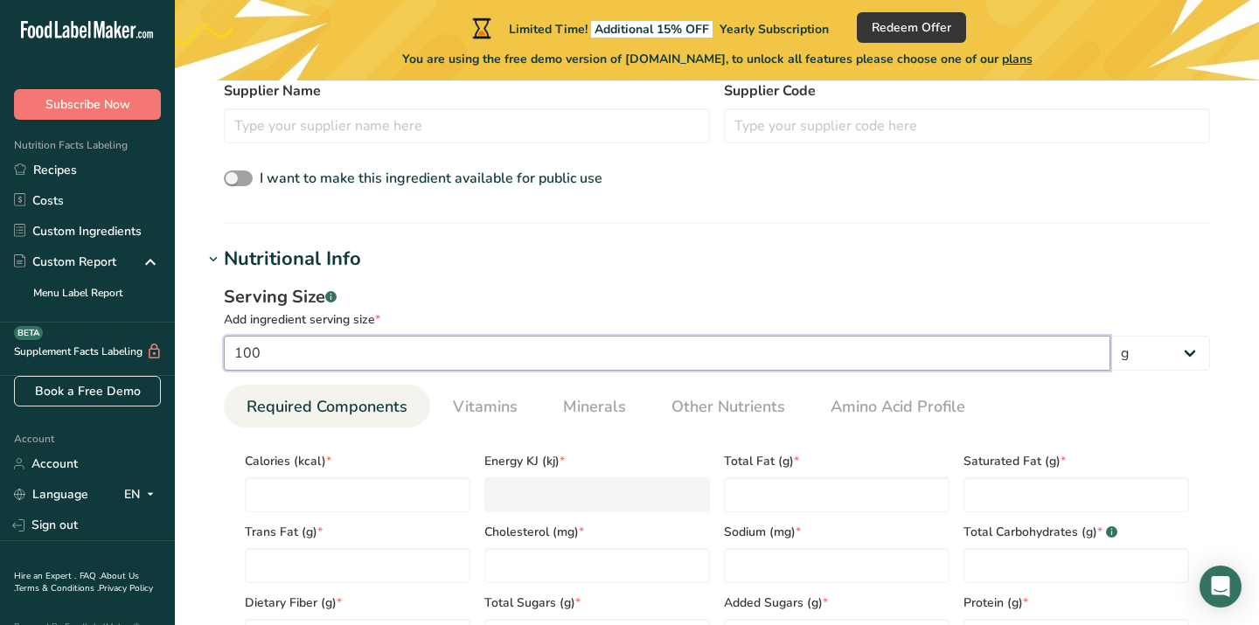
type input "100"
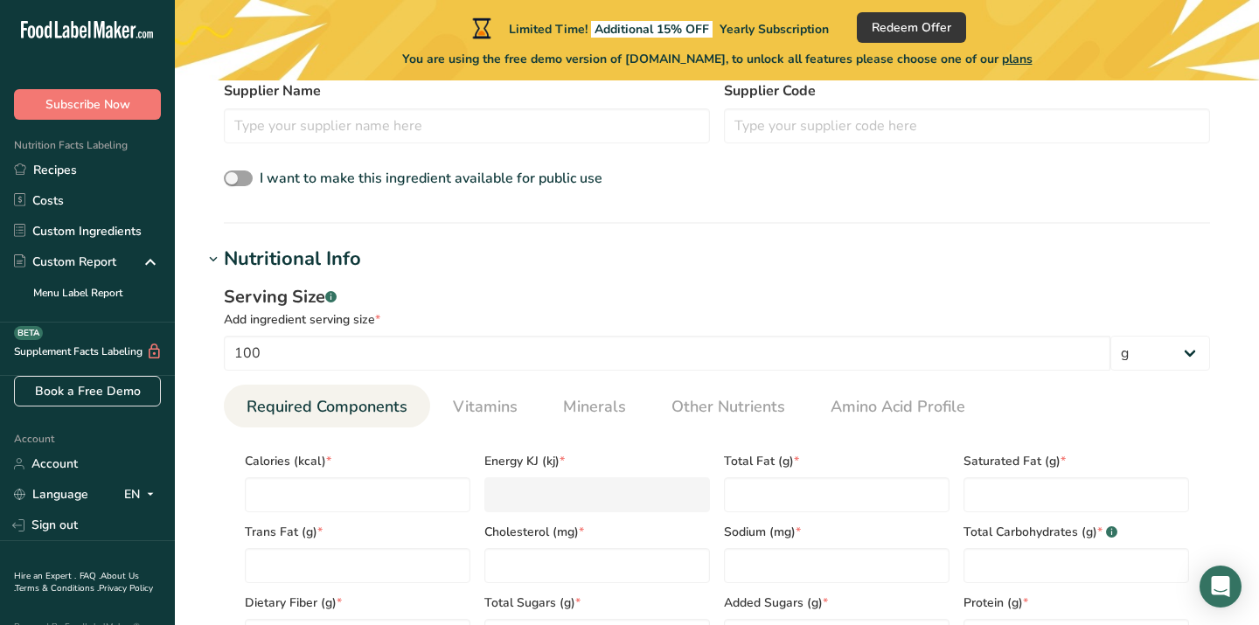
click at [370, 467] on span "Calories (kcal) *" at bounding box center [358, 461] width 226 height 18
click at [370, 493] on input "number" at bounding box center [358, 495] width 226 height 35
type input "3"
type KJ "12.6"
type input "38"
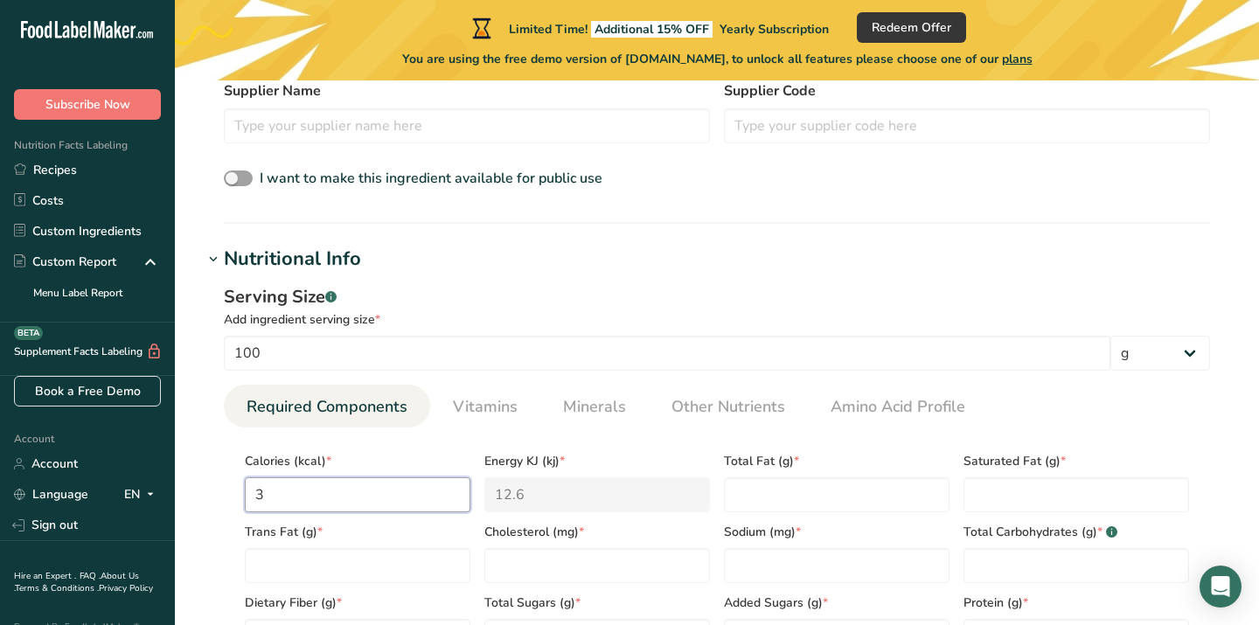
type KJ "159"
type input "384"
type KJ "1606.7"
type input "384"
click at [761, 497] on Fat "number" at bounding box center [837, 495] width 226 height 35
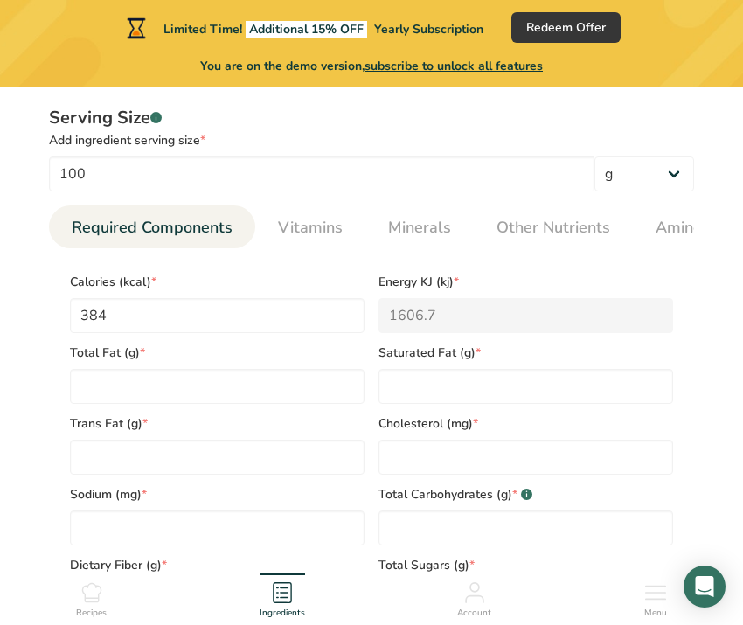
scroll to position [739, 0]
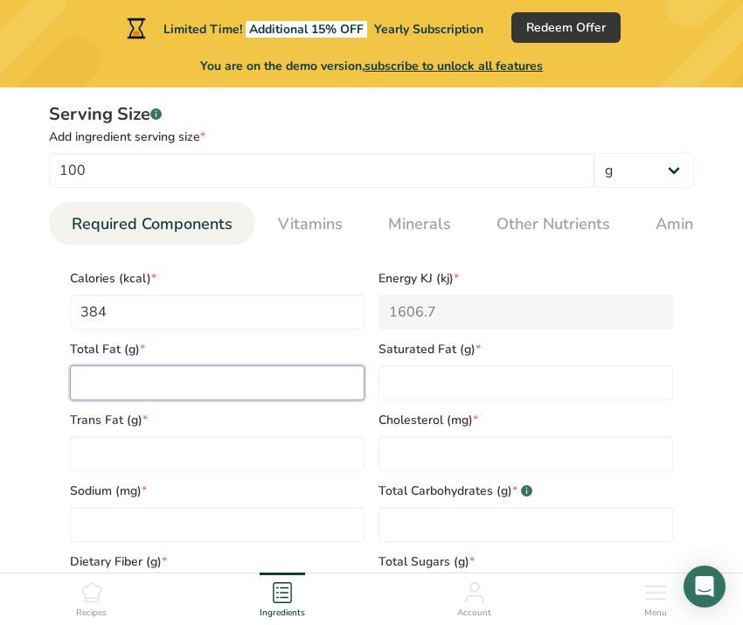
click at [202, 387] on Fat "number" at bounding box center [217, 383] width 295 height 35
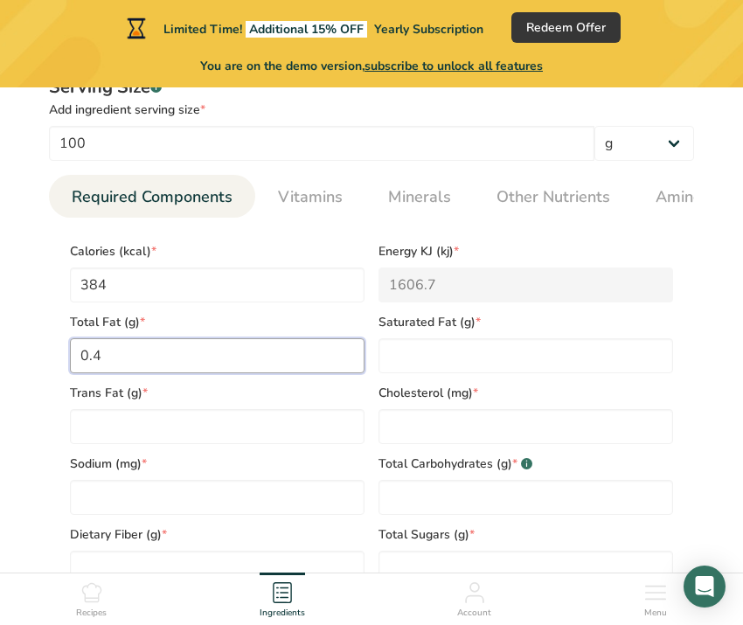
scroll to position [774, 0]
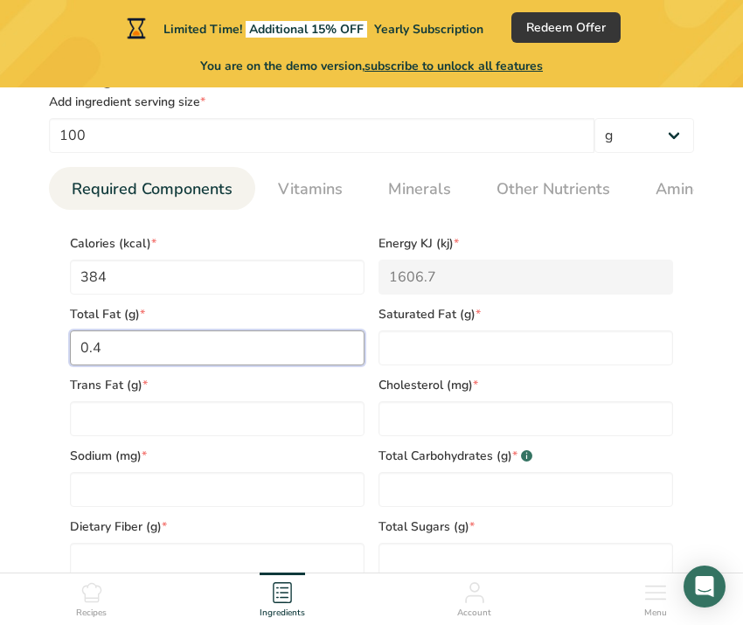
type Fat "0.4"
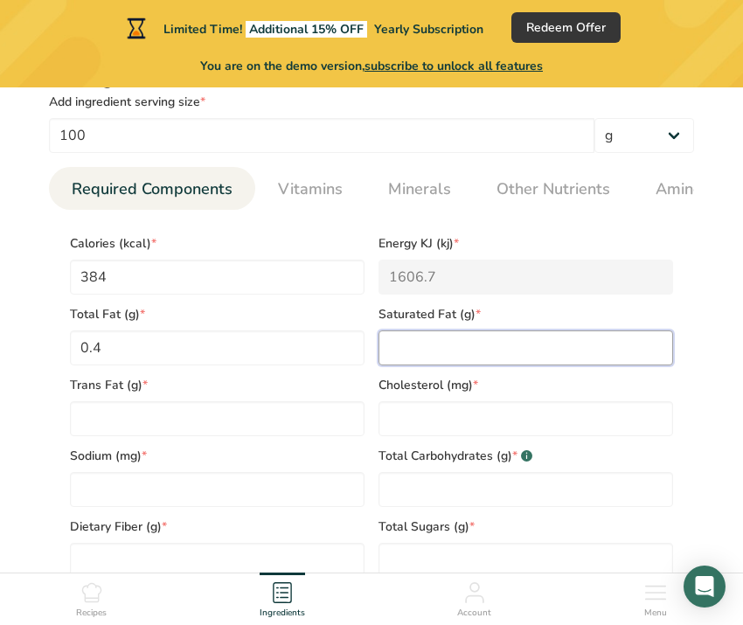
click at [454, 346] on Fat "number" at bounding box center [526, 348] width 295 height 35
type Fat "0"
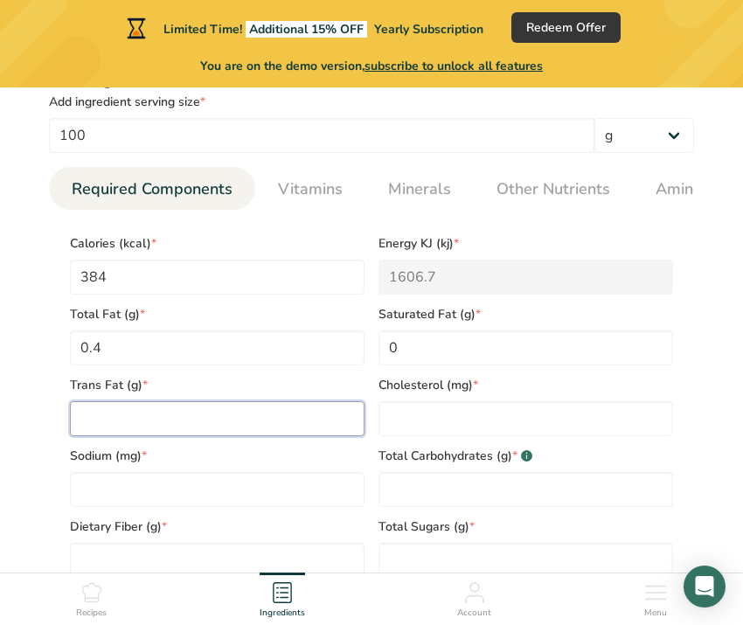
click at [277, 429] on Fat "number" at bounding box center [217, 418] width 295 height 35
type Fat "0"
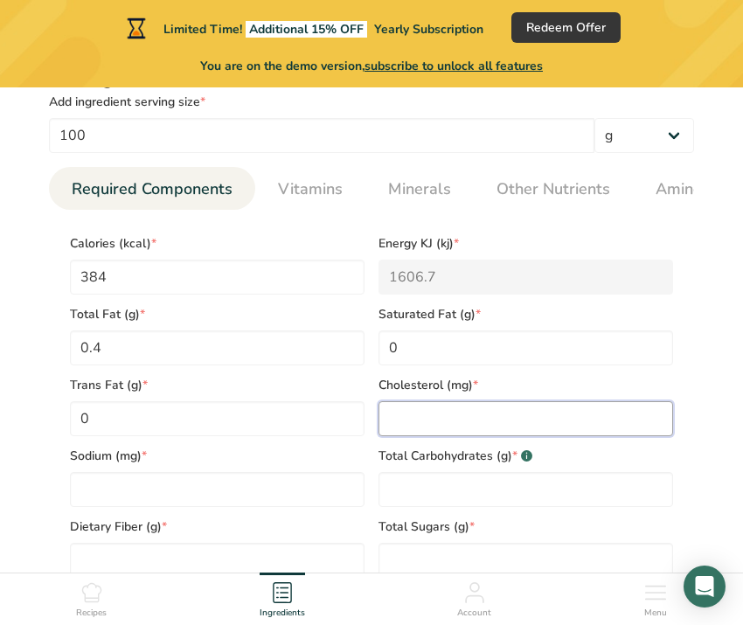
click at [404, 436] on input "number" at bounding box center [526, 418] width 295 height 35
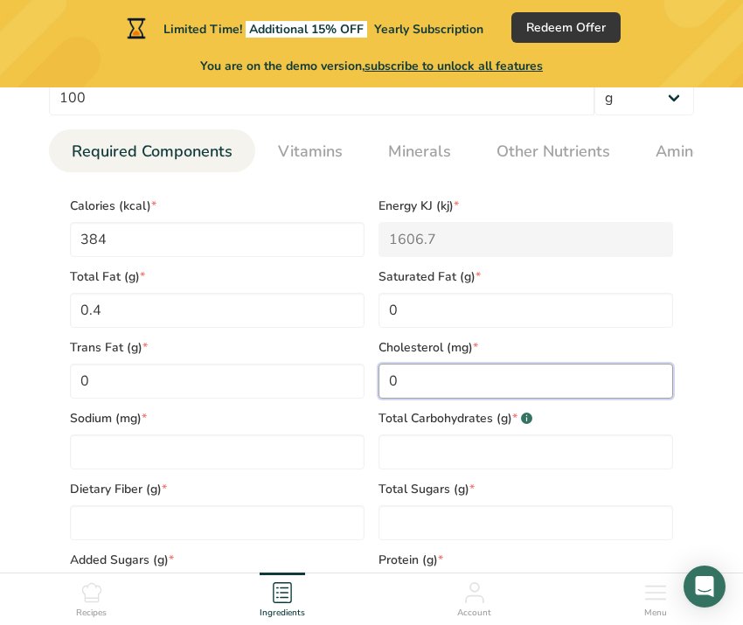
scroll to position [814, 0]
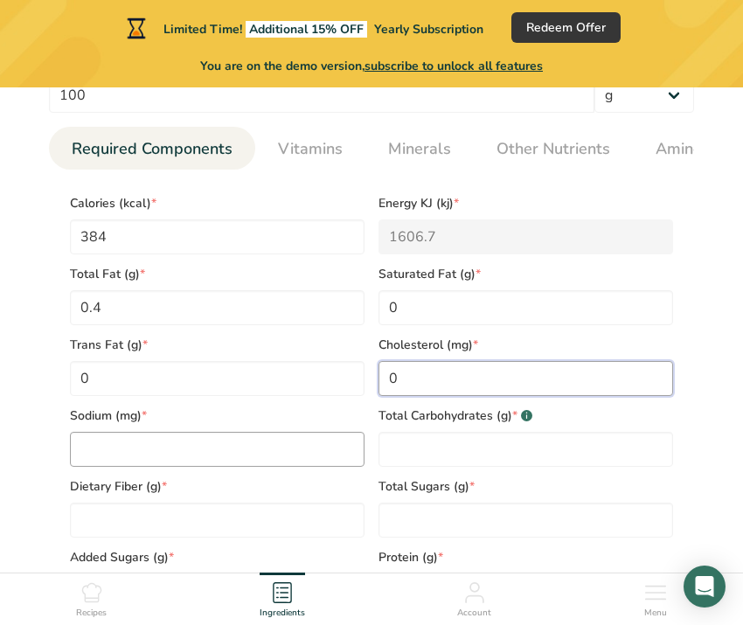
type input "0"
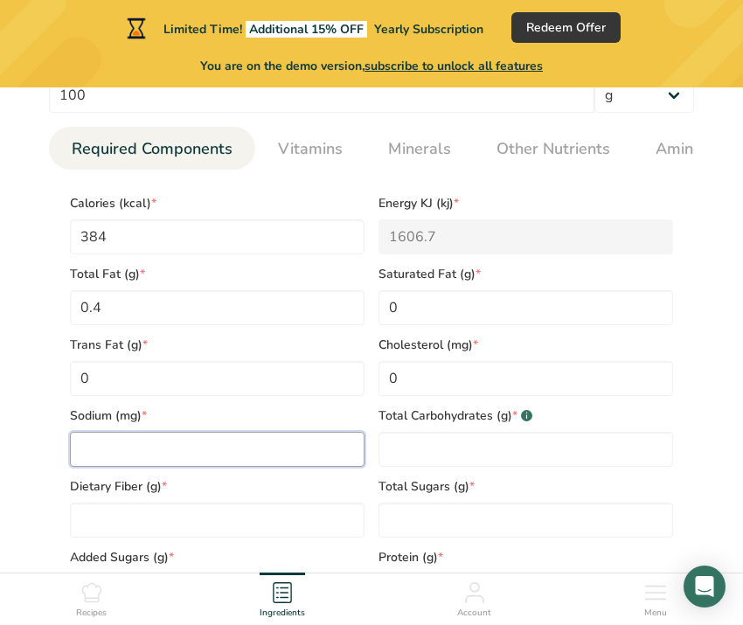
click at [222, 460] on input "number" at bounding box center [217, 449] width 295 height 35
type input "4.87"
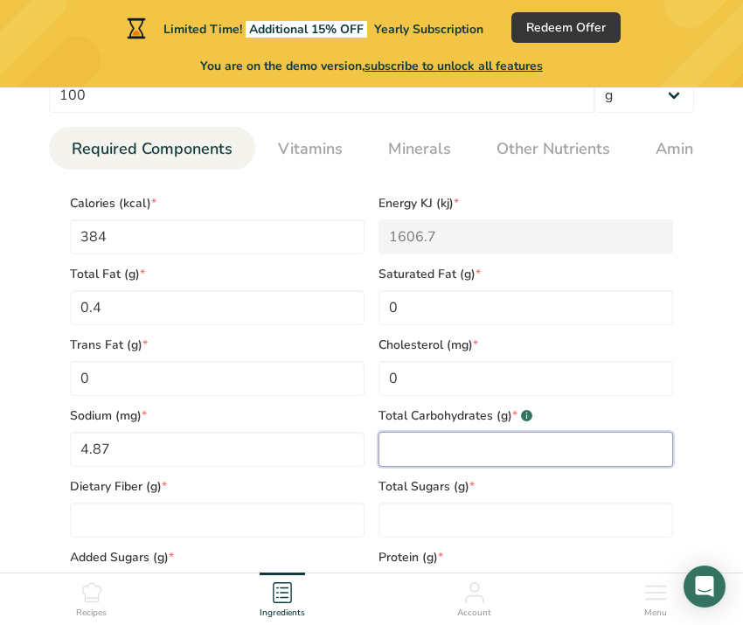
click at [416, 451] on Carbohydrates "number" at bounding box center [526, 449] width 295 height 35
type Carbohydrates "94.9"
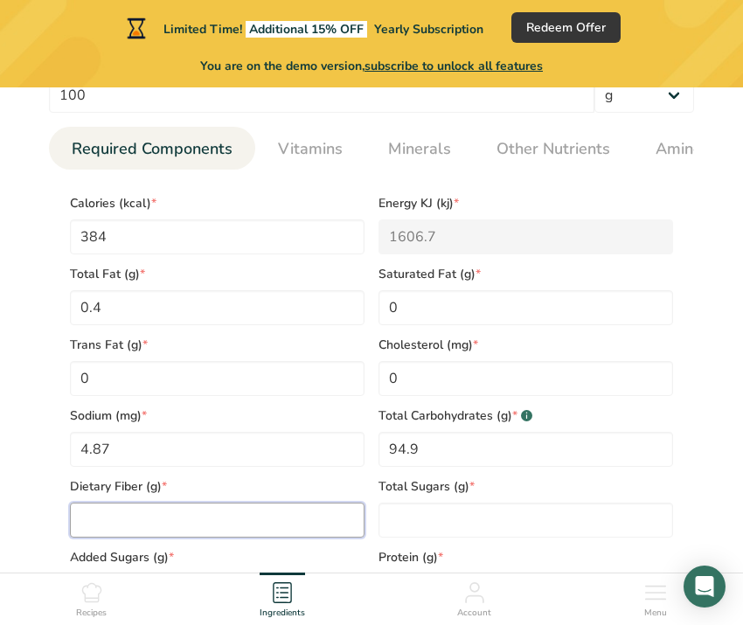
click at [215, 520] on Fiber "number" at bounding box center [217, 520] width 295 height 35
type Fiber "91.9"
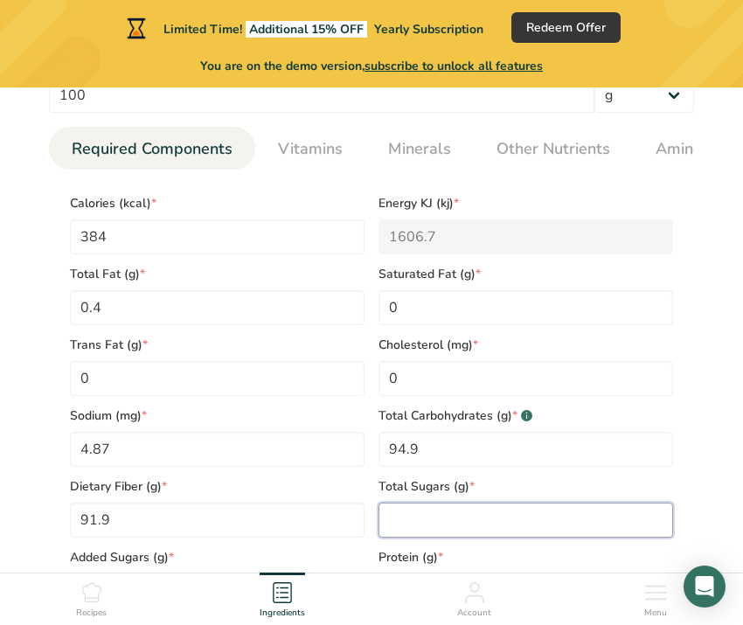
click at [423, 526] on Sugars "number" at bounding box center [526, 520] width 295 height 35
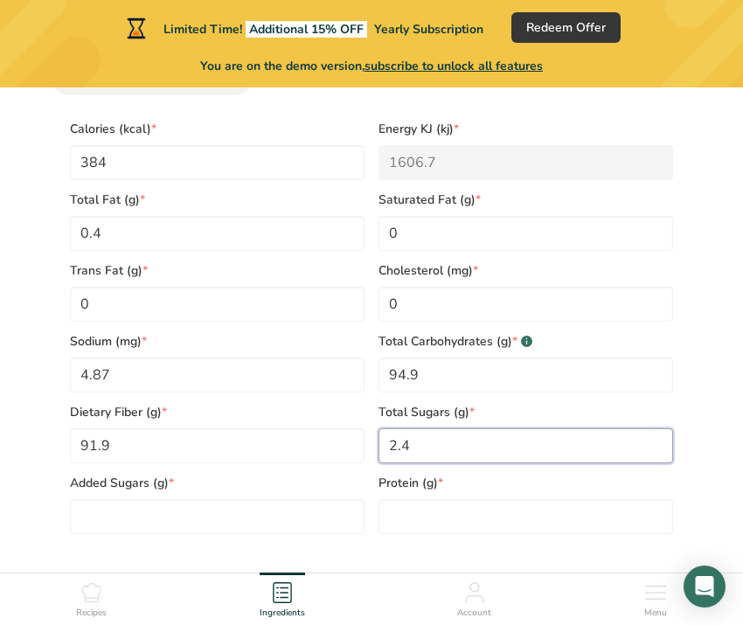
scroll to position [891, 0]
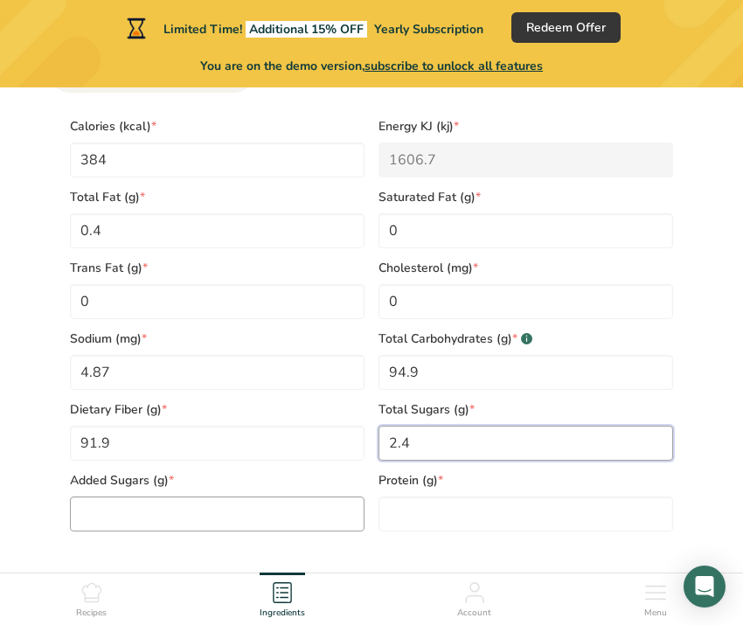
type Sugars "2.4"
click at [248, 513] on Sugars "number" at bounding box center [217, 514] width 295 height 35
type Sugars "0"
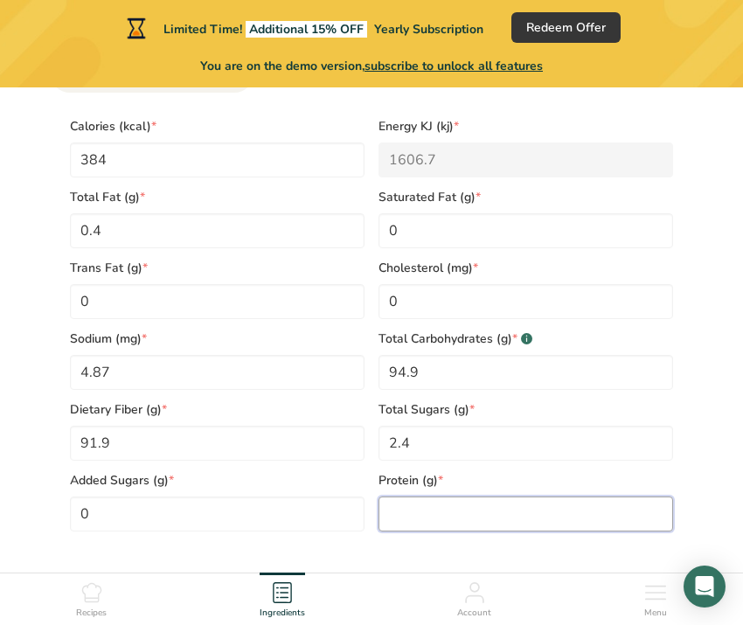
click at [466, 532] on input "number" at bounding box center [526, 514] width 295 height 35
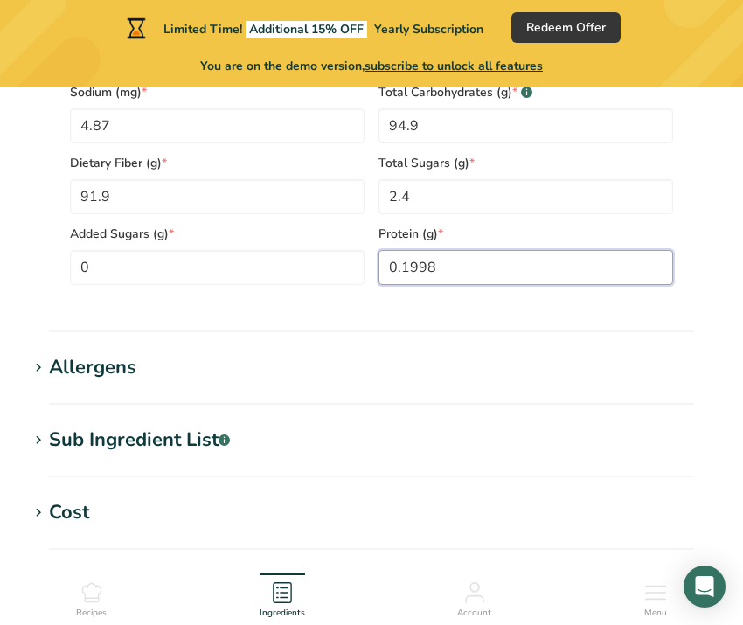
scroll to position [1163, 0]
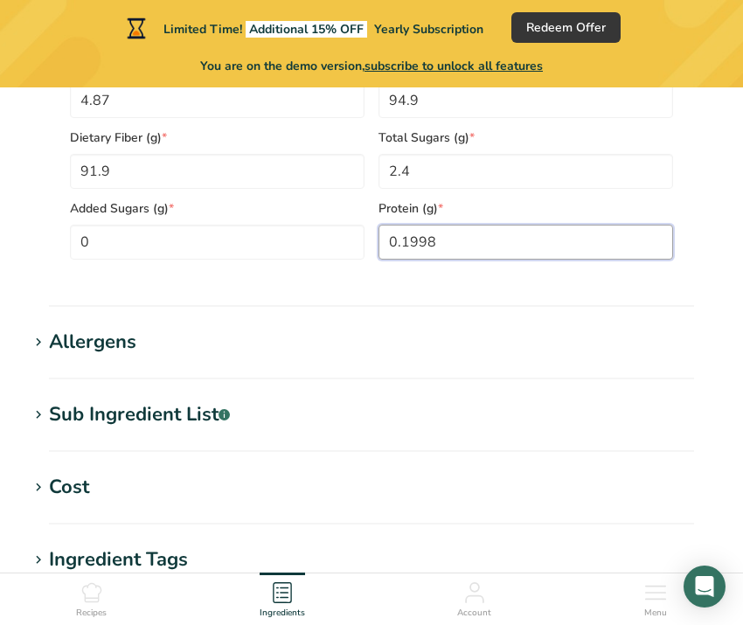
type input "0.1998"
click at [147, 351] on h1 "Allergens" at bounding box center [371, 342] width 687 height 29
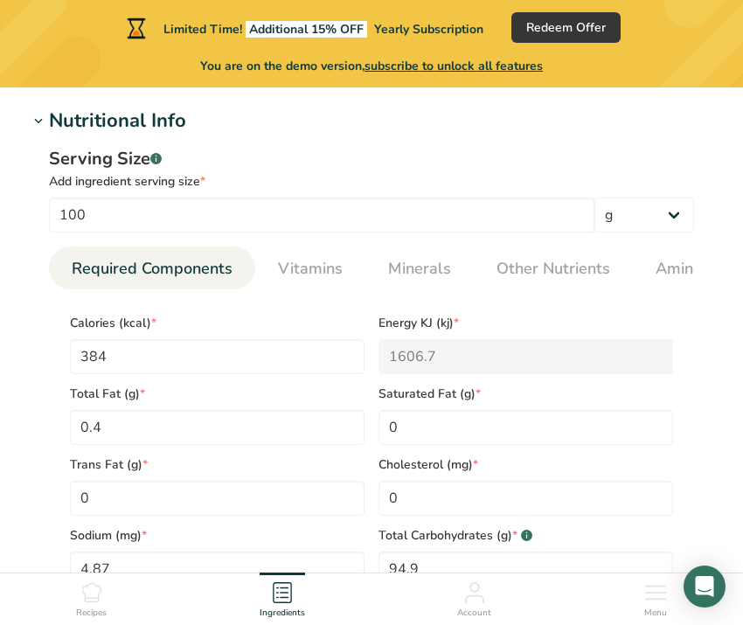
scroll to position [689, 0]
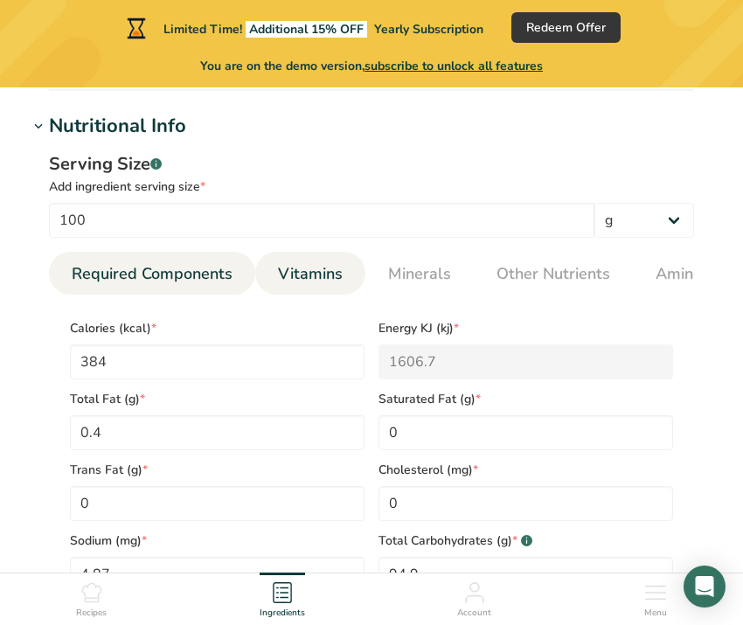
click at [317, 259] on link "Vitamins" at bounding box center [310, 274] width 79 height 45
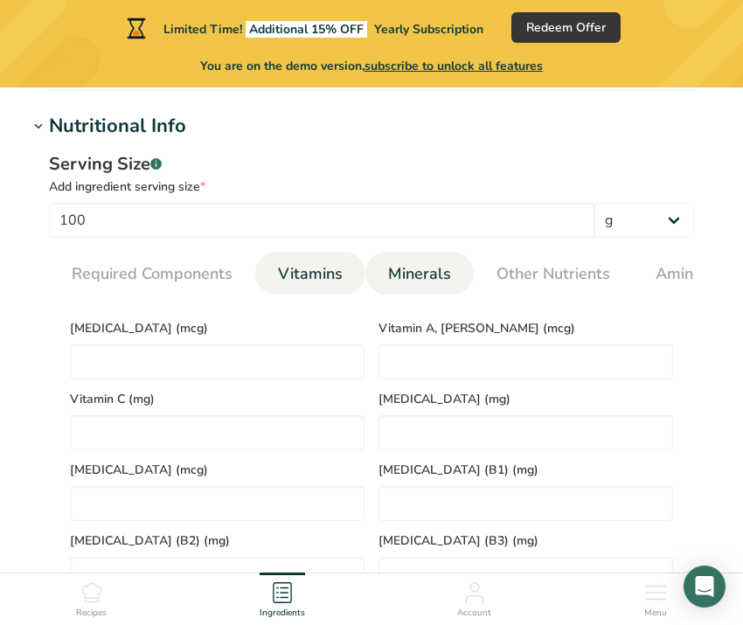
click at [428, 288] on link "Minerals" at bounding box center [419, 274] width 77 height 45
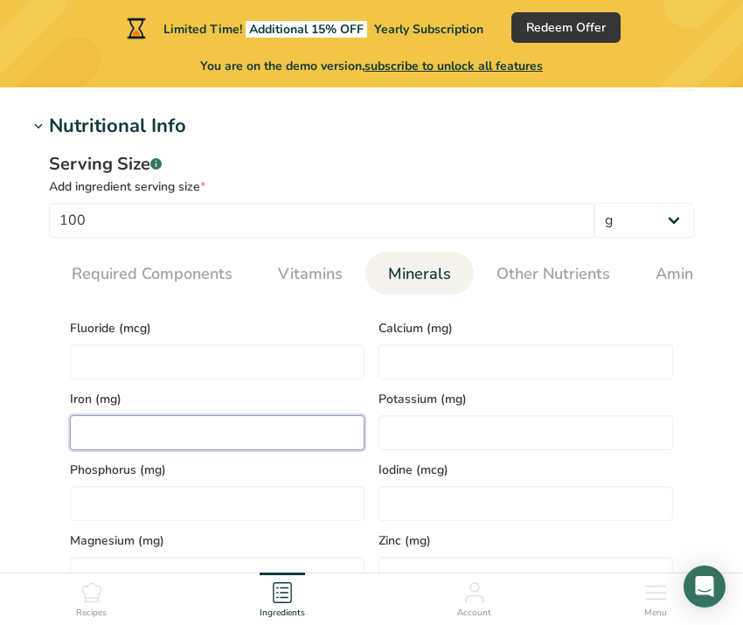
click at [175, 446] on input "number" at bounding box center [217, 432] width 295 height 35
type input "0"
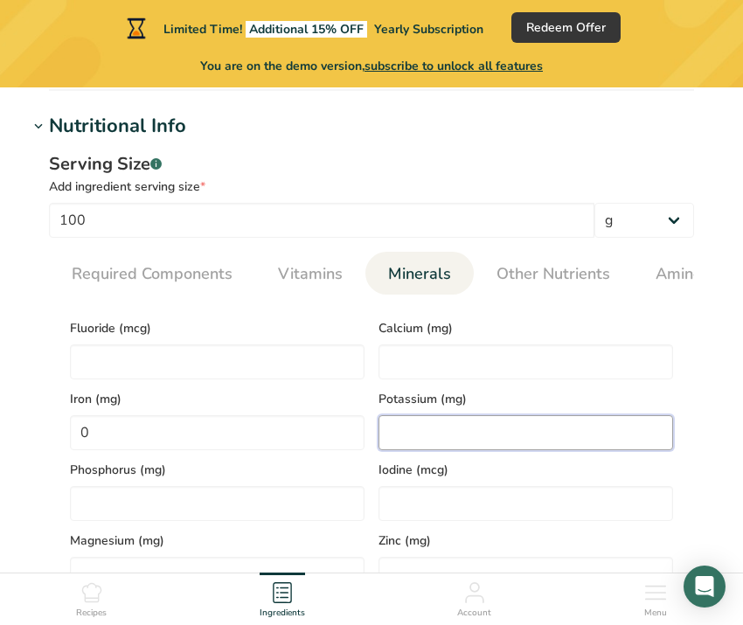
click at [426, 426] on input "number" at bounding box center [526, 432] width 295 height 35
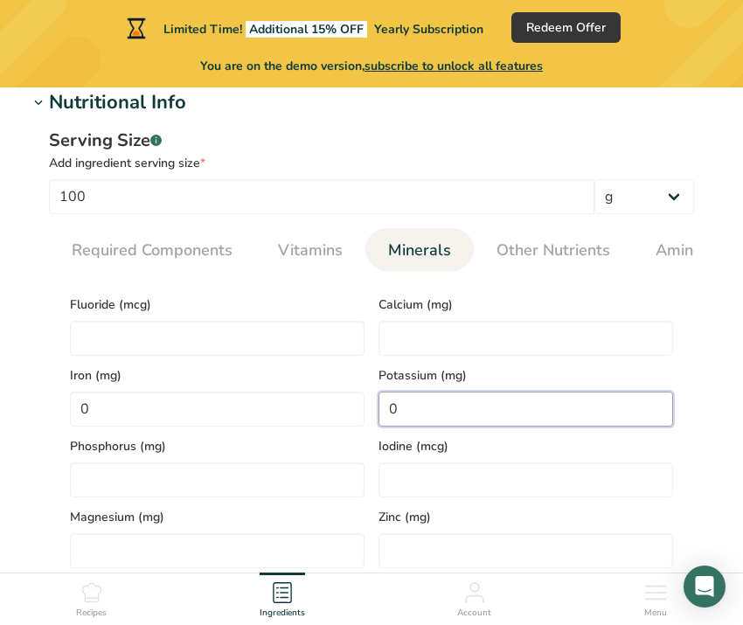
type input "0"
click at [418, 363] on div "Potassium (mg) 0" at bounding box center [526, 391] width 309 height 71
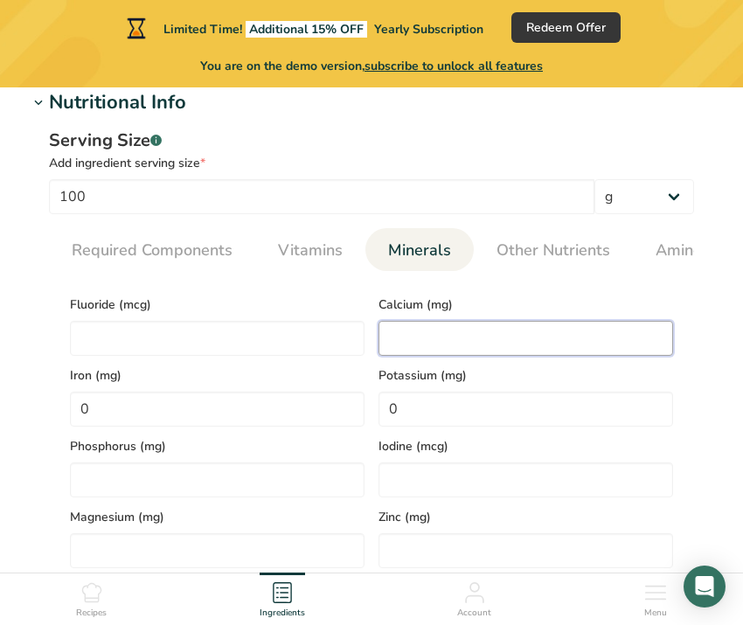
click at [419, 347] on input "number" at bounding box center [526, 338] width 295 height 35
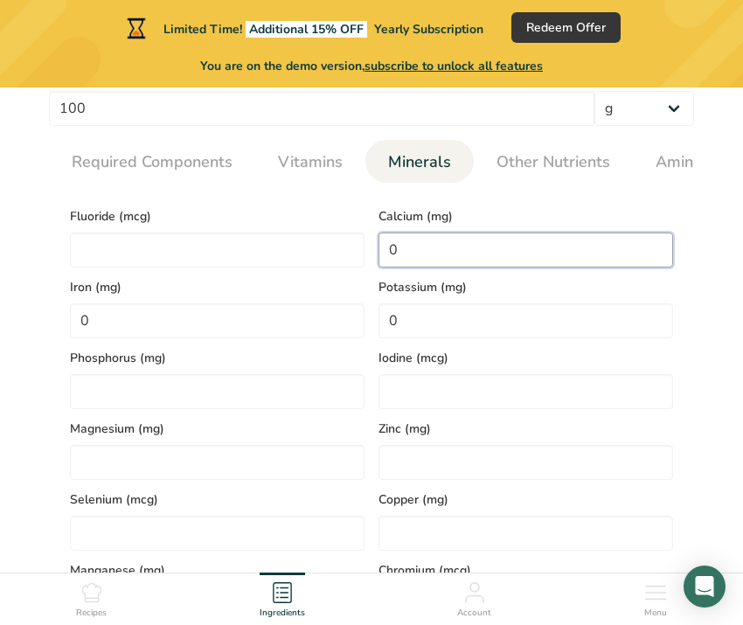
scroll to position [802, 0]
type input "0"
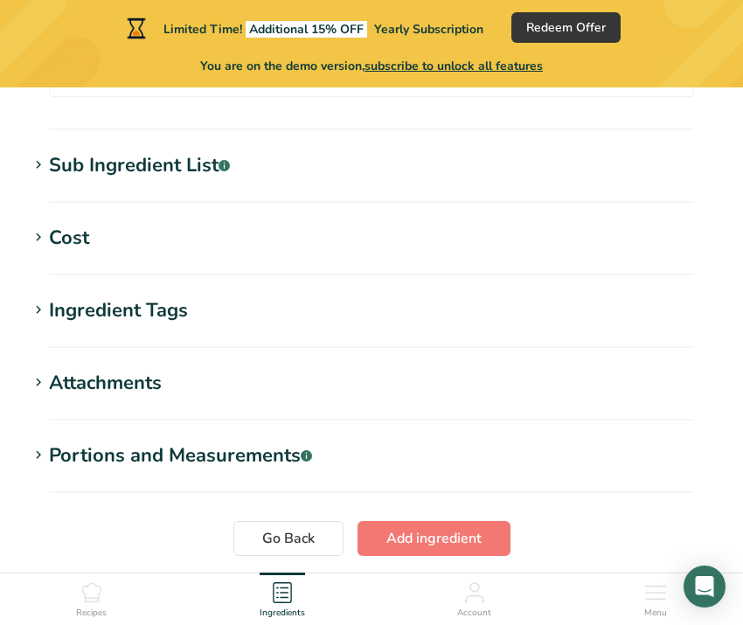
scroll to position [1629, 0]
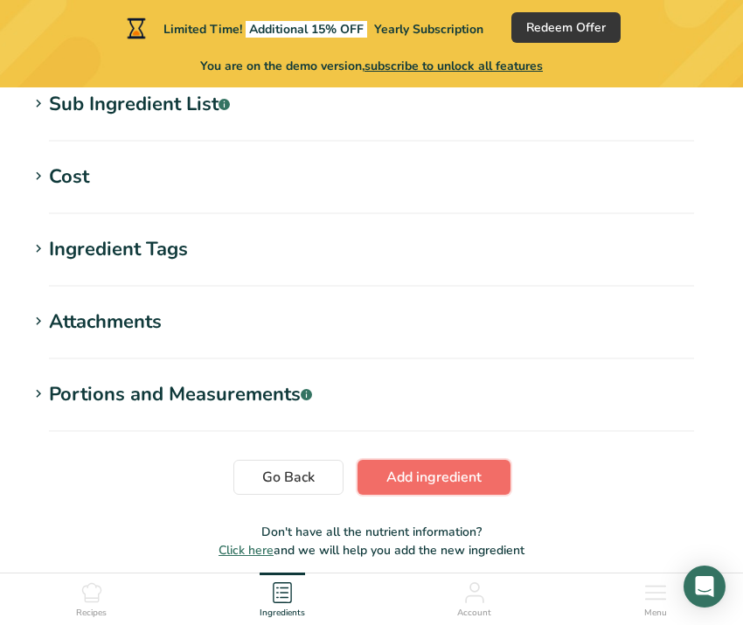
click at [452, 480] on span "Add ingredient" at bounding box center [434, 477] width 95 height 21
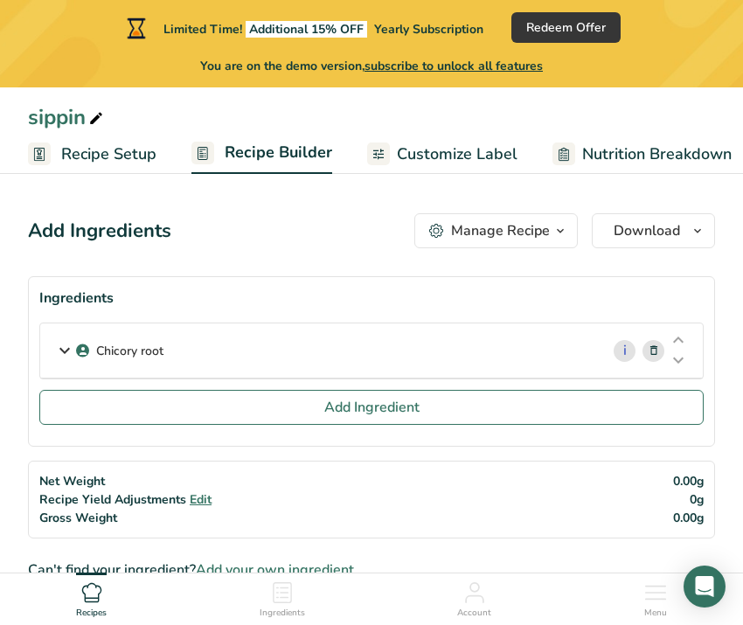
click at [588, 349] on div "Chicory root" at bounding box center [320, 351] width 560 height 54
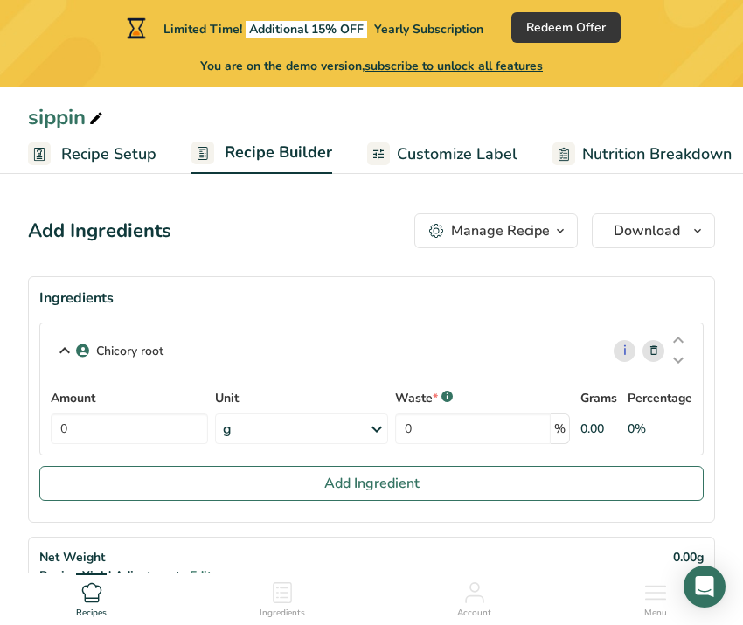
click at [337, 332] on div "Chicory root" at bounding box center [320, 351] width 560 height 54
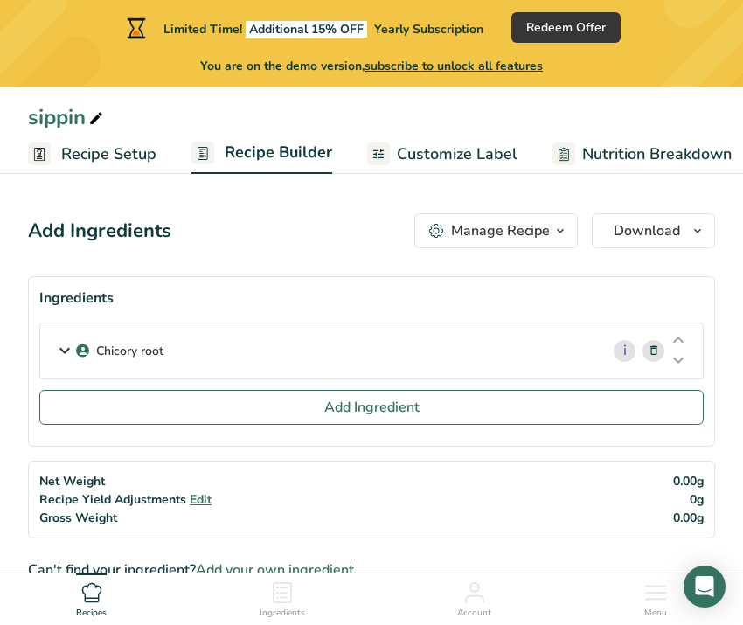
click at [332, 333] on div "Chicory root" at bounding box center [320, 351] width 560 height 54
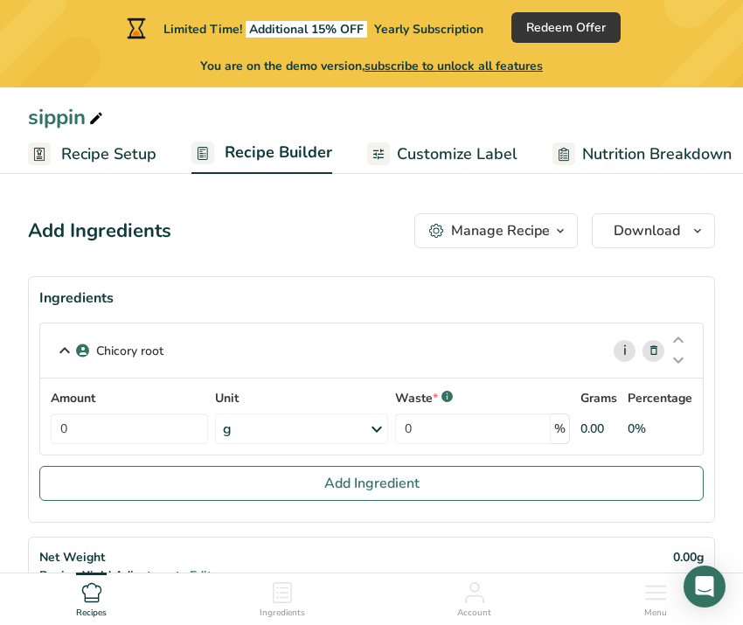
click at [621, 352] on link "i" at bounding box center [625, 351] width 22 height 22
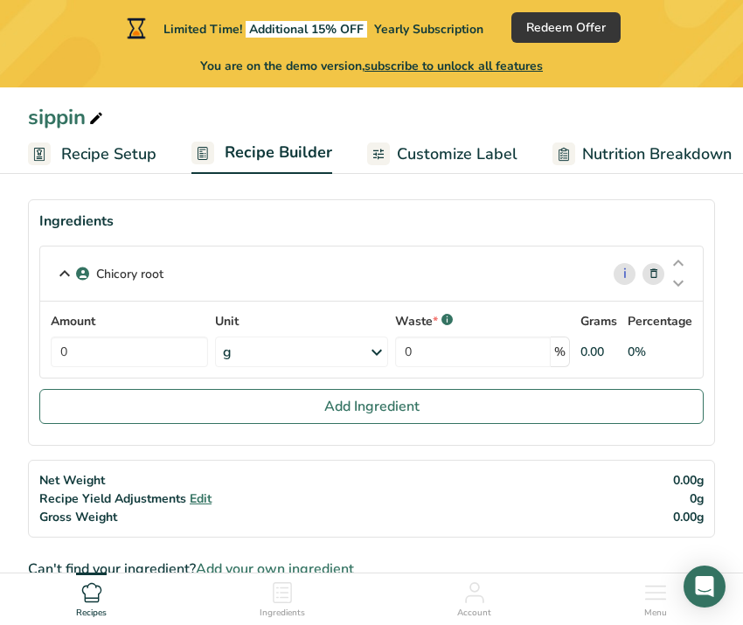
scroll to position [86, 0]
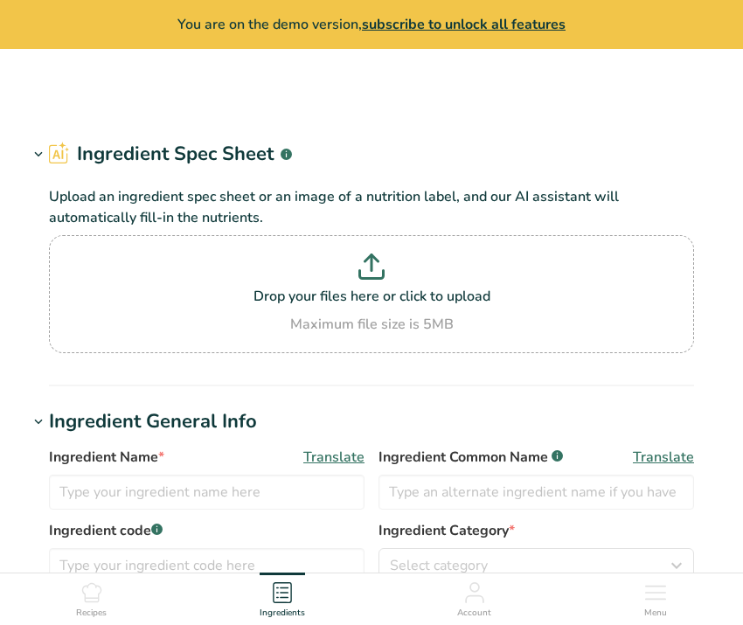
type input "Chicory root"
type input "[MEDICAL_DATA]"
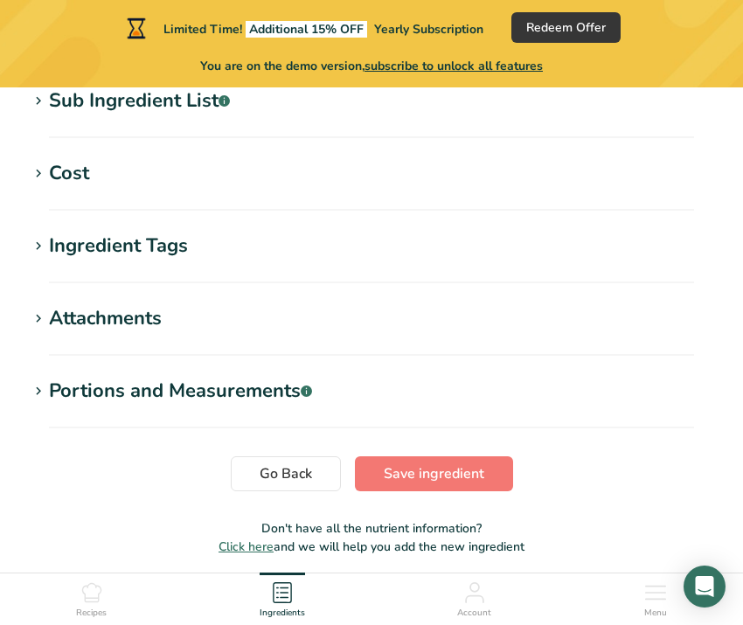
scroll to position [818, 0]
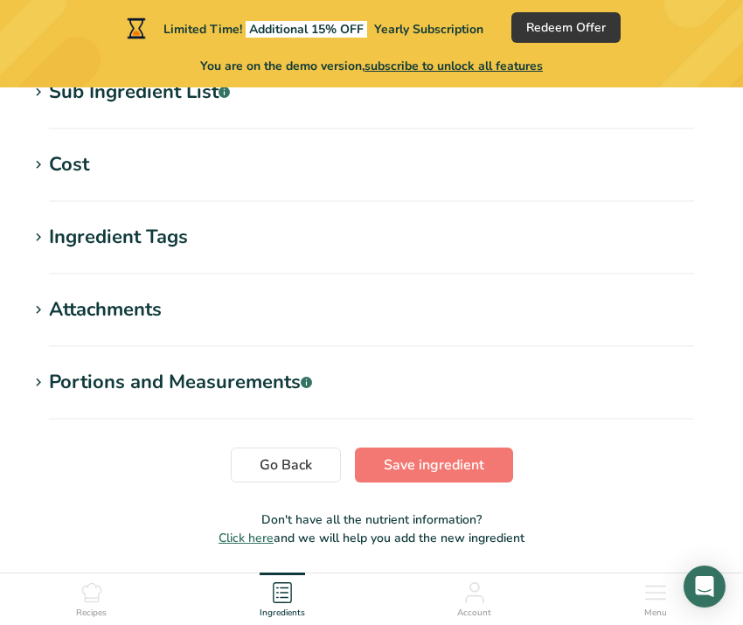
click at [204, 385] on div "Portions and Measurements .a-a{fill:#347362;}.b-a{fill:#fff;}" at bounding box center [180, 382] width 263 height 29
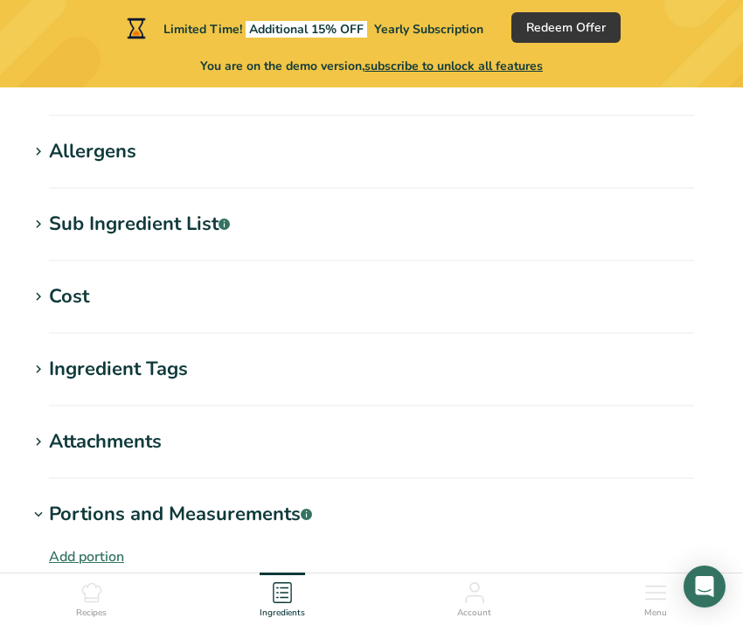
scroll to position [672, 0]
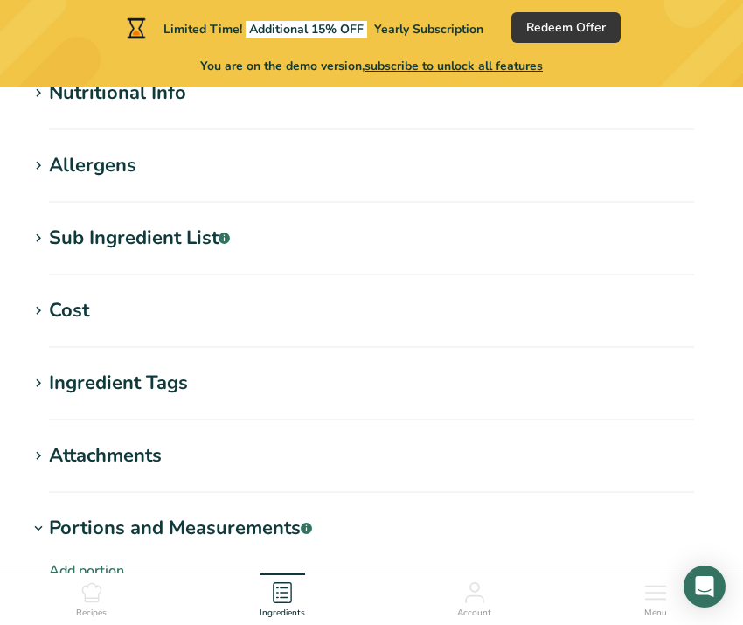
click at [112, 228] on div "Sub Ingredient List .a-a{fill:#347362;}.b-a{fill:#fff;}" at bounding box center [139, 238] width 181 height 29
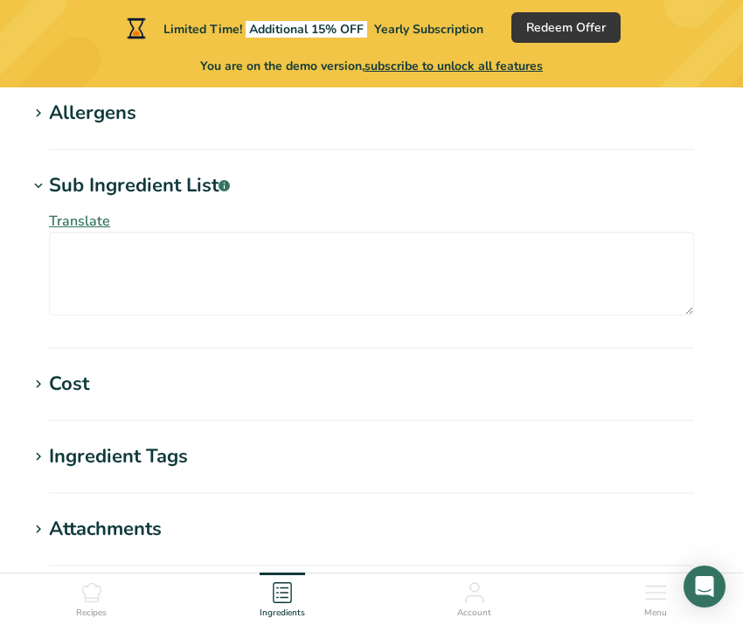
scroll to position [726, 0]
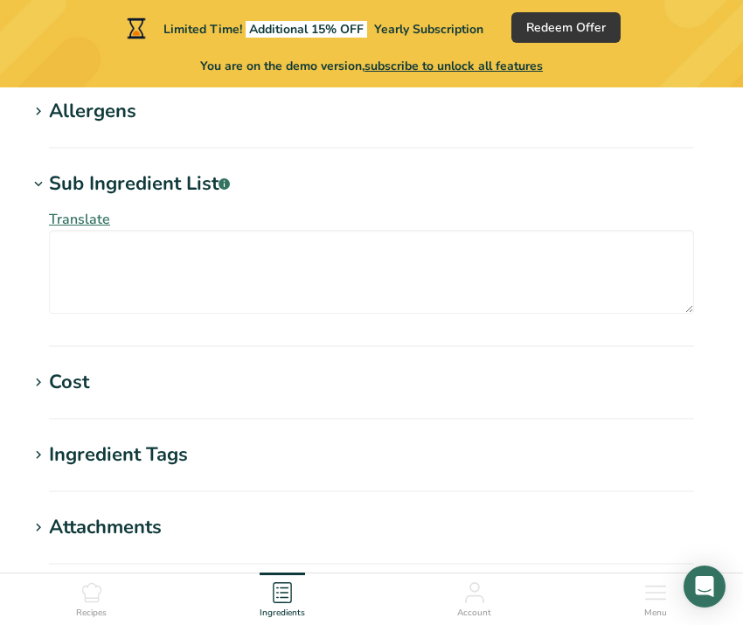
click at [87, 364] on section "Edit Chicory root Ingredient Spec Sheet .a-a{fill:#347362;}.b-a{fill:#fff;} Upl…" at bounding box center [371, 102] width 743 height 1481
click at [85, 381] on div "Cost" at bounding box center [69, 382] width 40 height 29
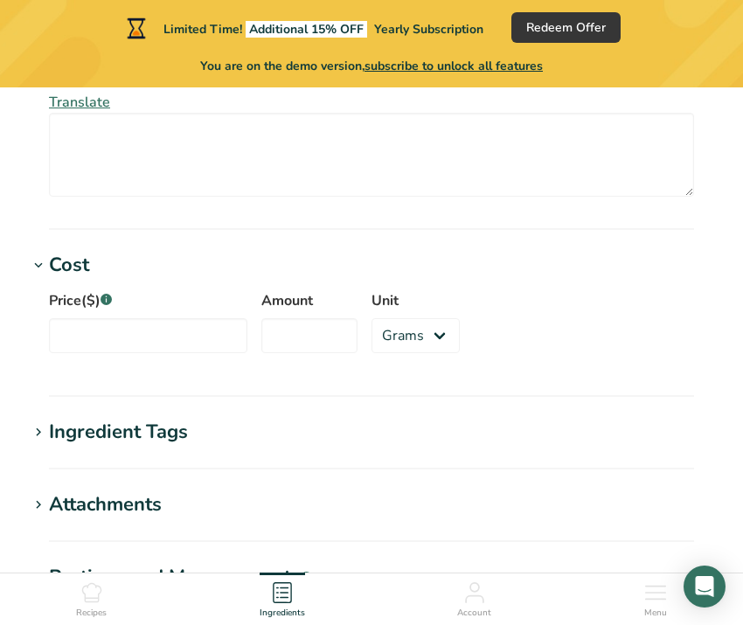
click at [89, 426] on div "Ingredient Tags" at bounding box center [118, 432] width 139 height 29
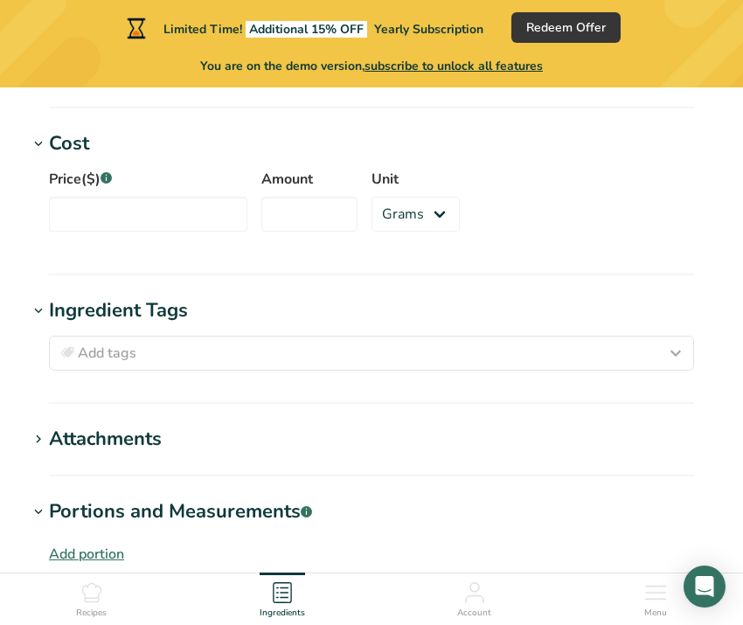
click at [89, 426] on div "Attachments" at bounding box center [105, 439] width 113 height 29
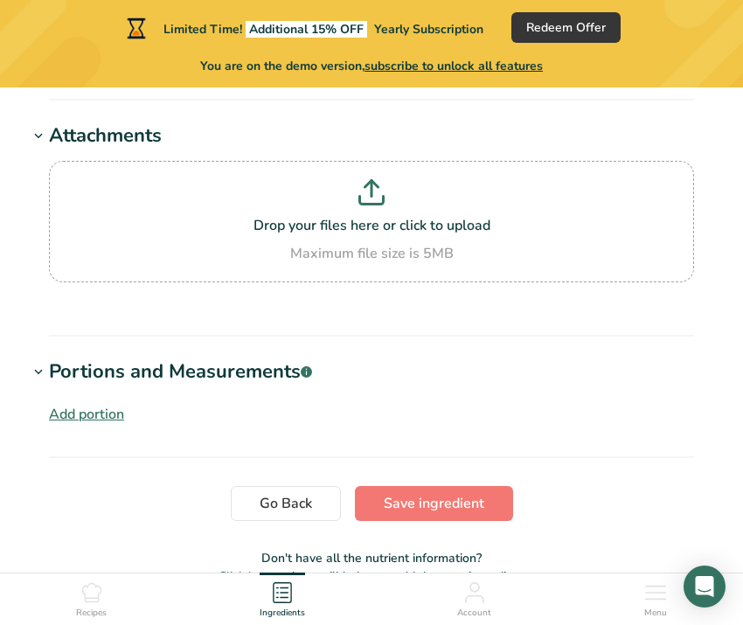
scroll to position [1284, 0]
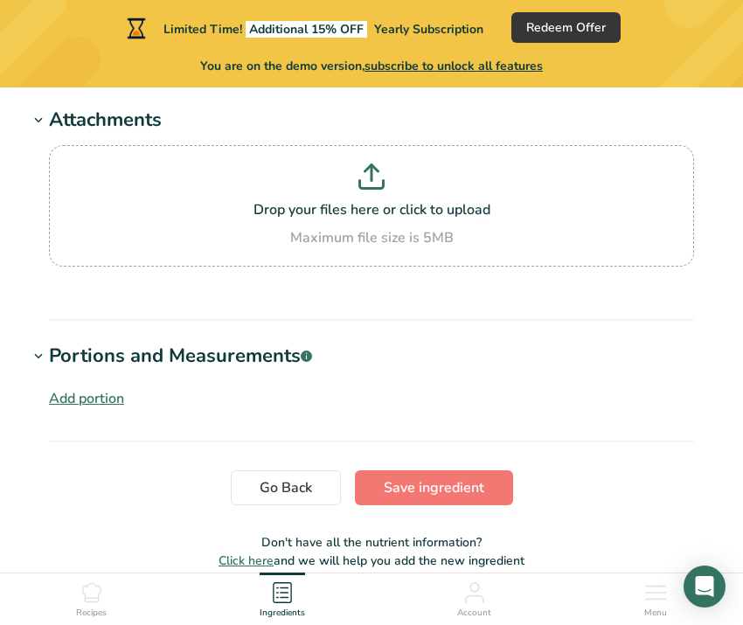
click at [103, 401] on div "Add portion" at bounding box center [86, 398] width 75 height 21
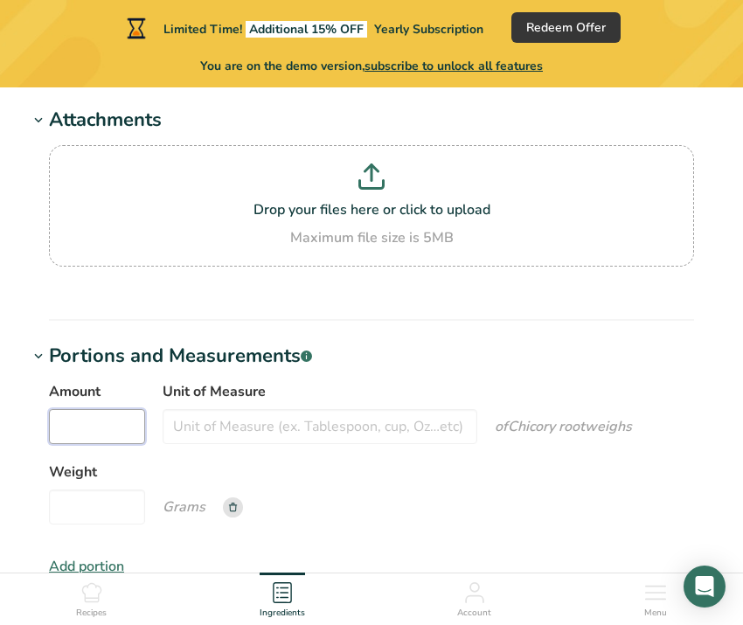
click at [121, 427] on input "Amount" at bounding box center [97, 426] width 96 height 35
type input "55"
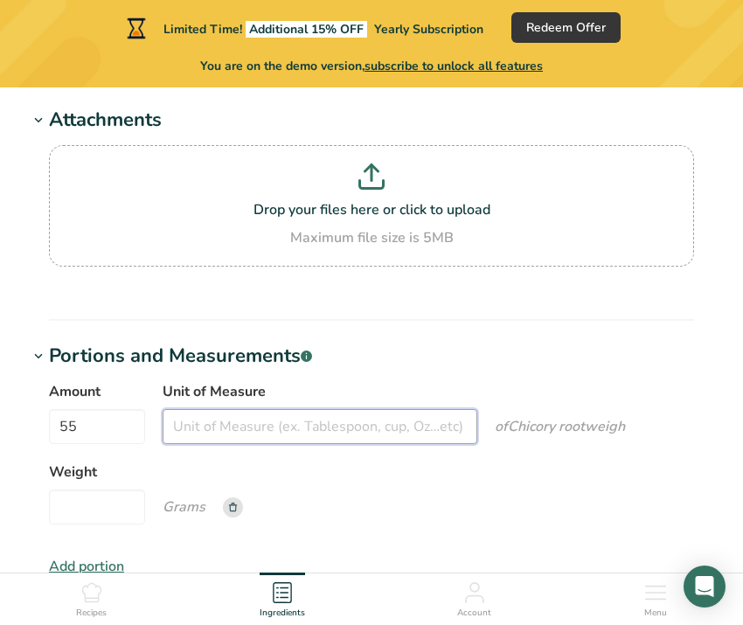
click at [244, 428] on input "Unit of Measure" at bounding box center [320, 426] width 315 height 35
type input "g"
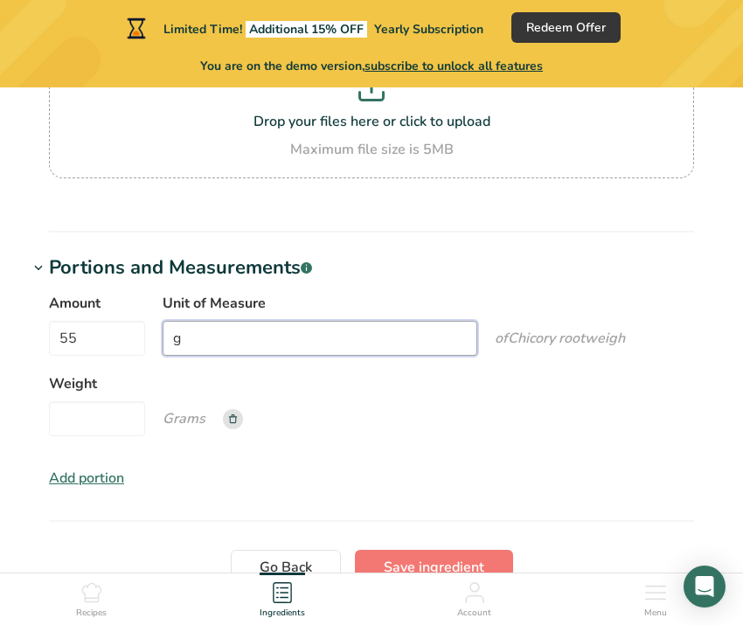
scroll to position [1374, 0]
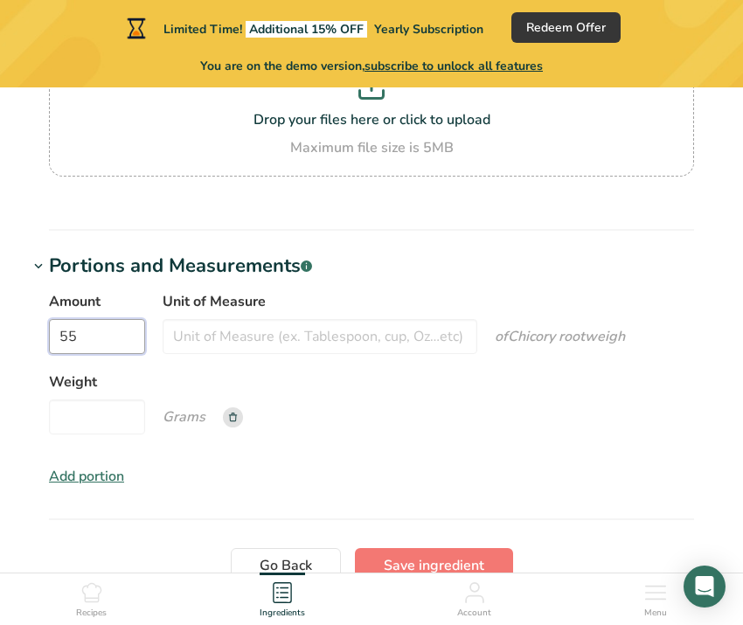
click at [116, 347] on input "55" at bounding box center [97, 336] width 96 height 35
click at [116, 424] on input "Weight" at bounding box center [97, 417] width 96 height 35
type input "55"
drag, startPoint x: 103, startPoint y: 324, endPoint x: -35, endPoint y: 315, distance: 138.5
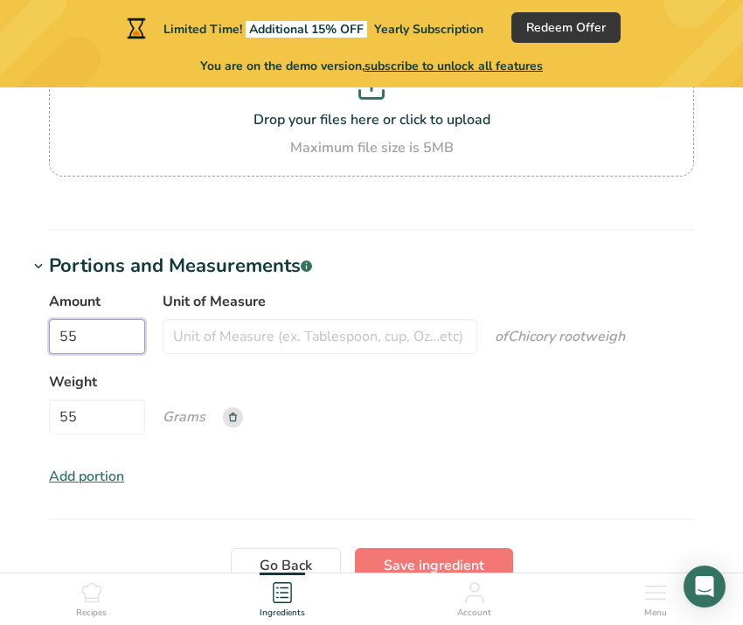
type input "5"
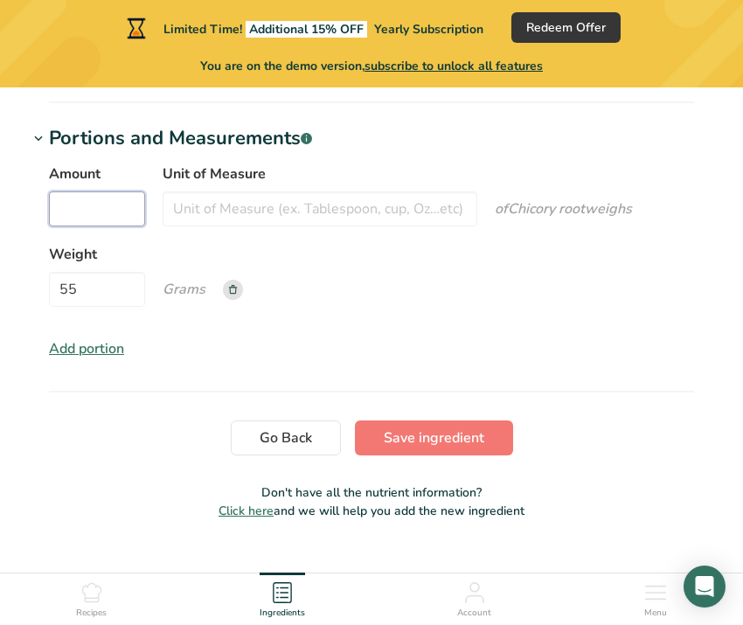
scroll to position [1503, 0]
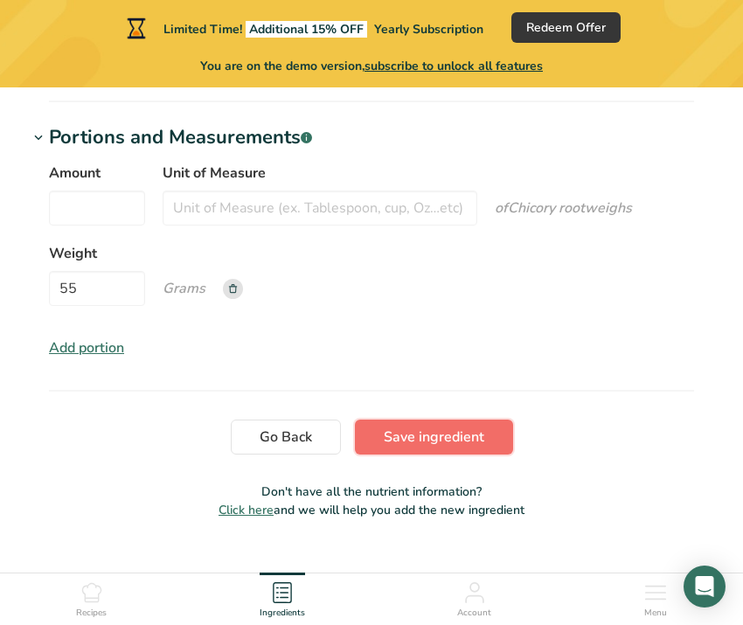
click at [421, 445] on span "Save ingredient" at bounding box center [434, 437] width 101 height 21
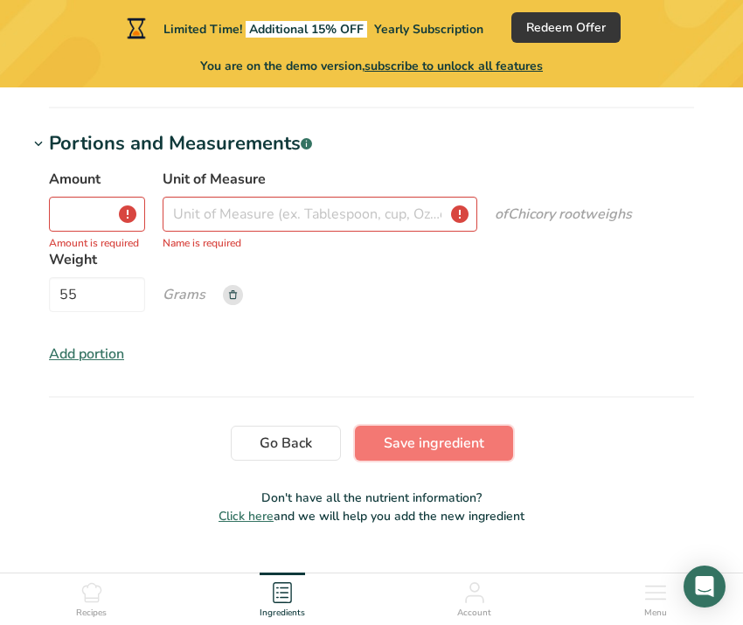
scroll to position [584, 0]
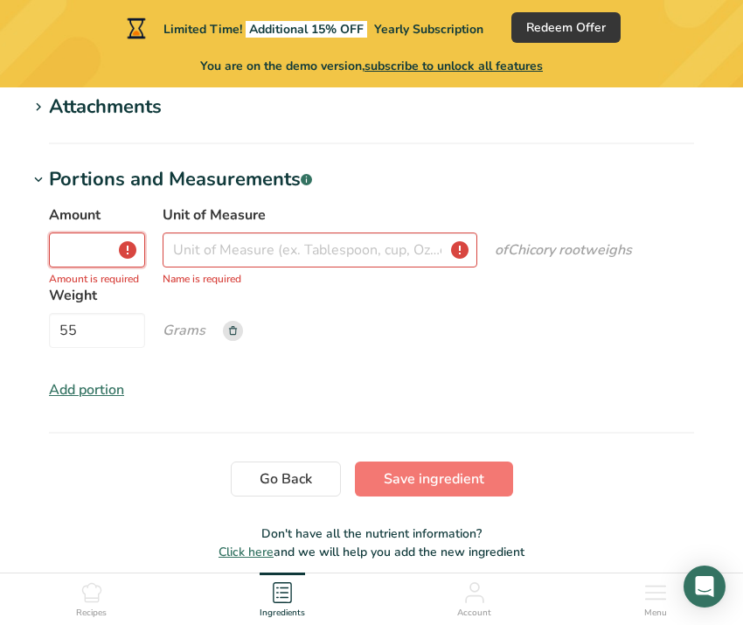
click at [110, 255] on input "Amount" at bounding box center [97, 250] width 96 height 35
type input "130"
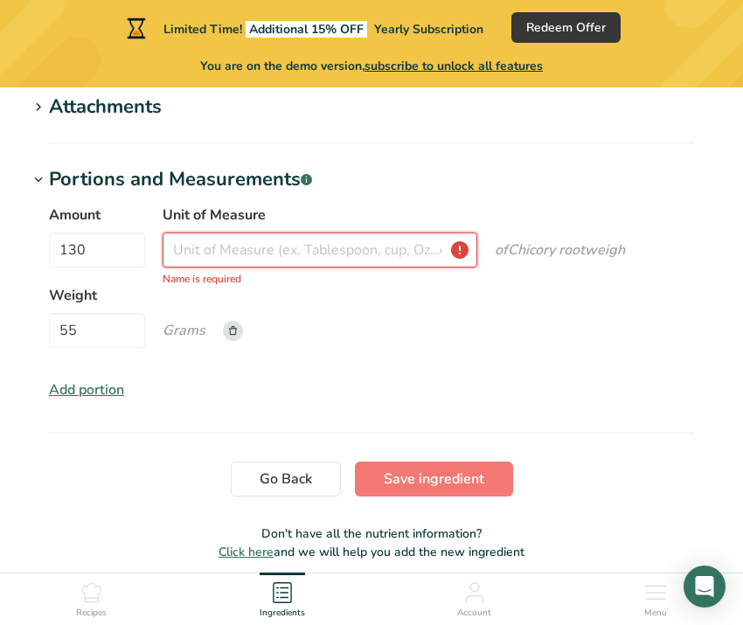
click at [273, 241] on input "Unit of Measure" at bounding box center [320, 250] width 315 height 35
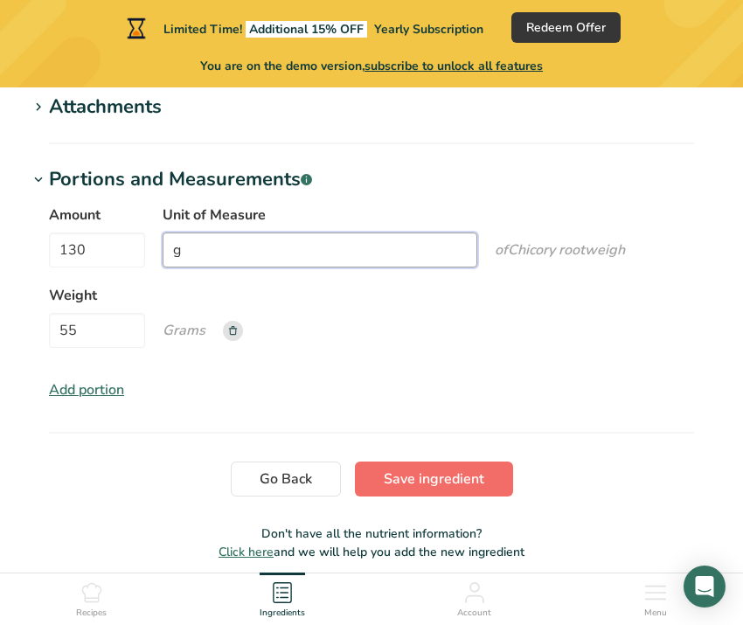
type input "g"
click at [417, 477] on span "Save ingredient" at bounding box center [434, 479] width 101 height 21
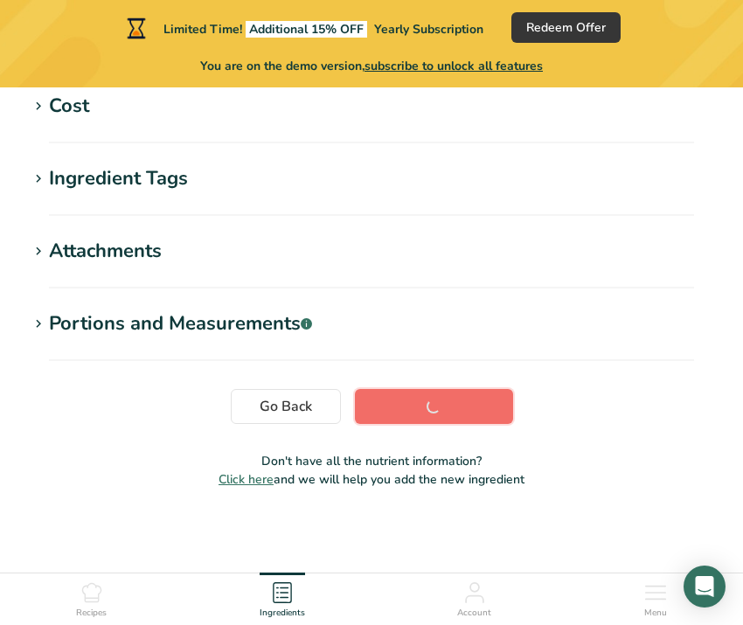
scroll to position [440, 0]
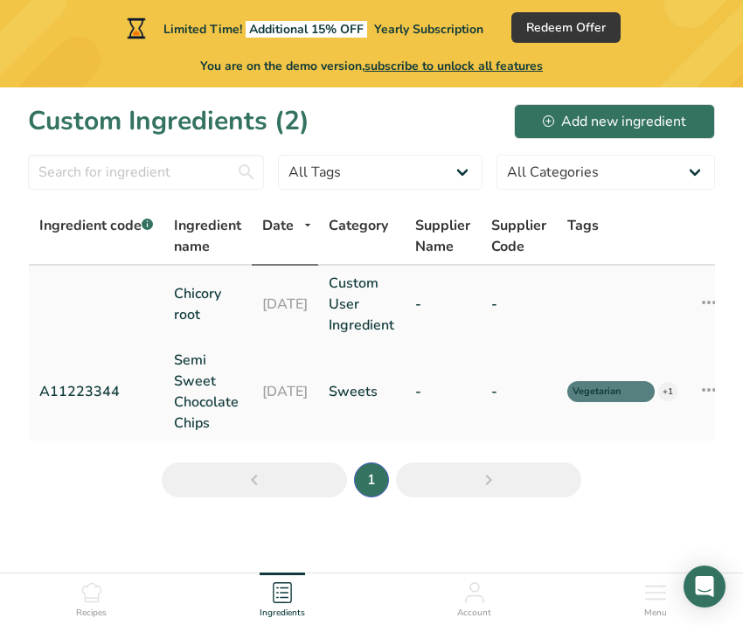
scroll to position [2, 0]
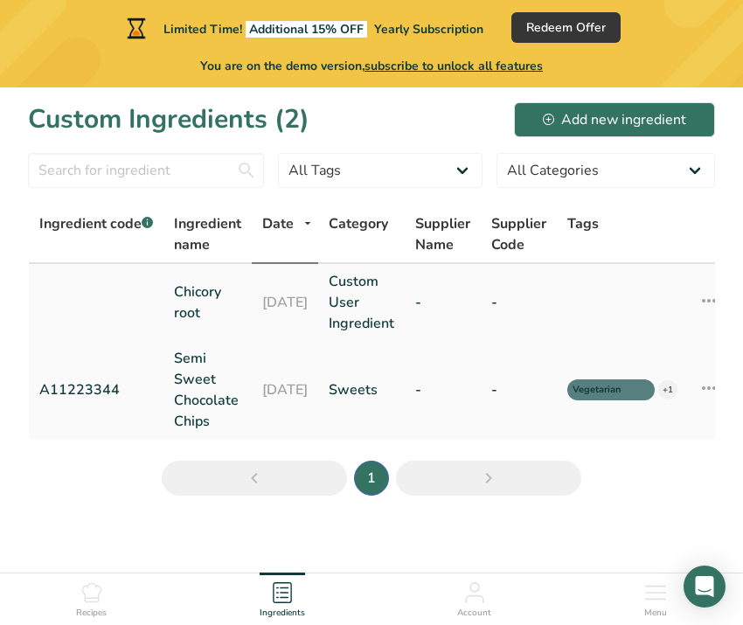
click at [308, 309] on link "14-08-2025" at bounding box center [284, 302] width 45 height 21
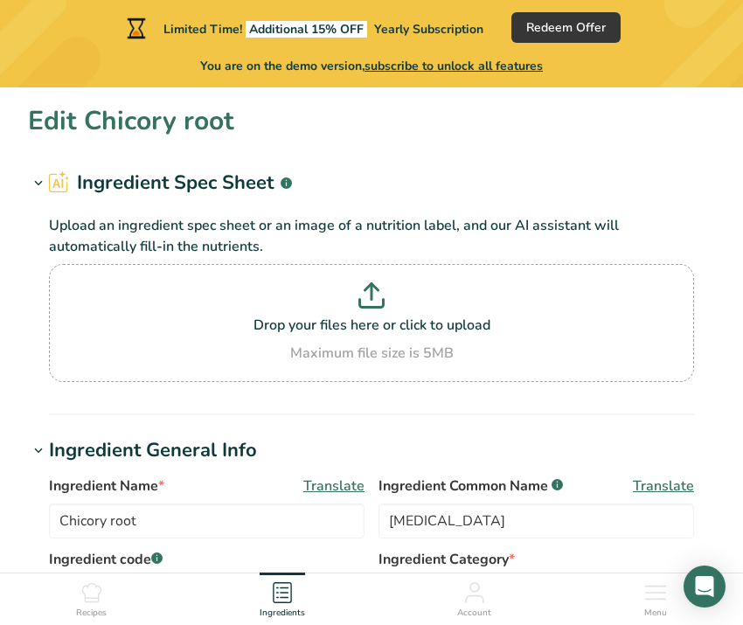
click at [38, 174] on icon at bounding box center [39, 183] width 16 height 24
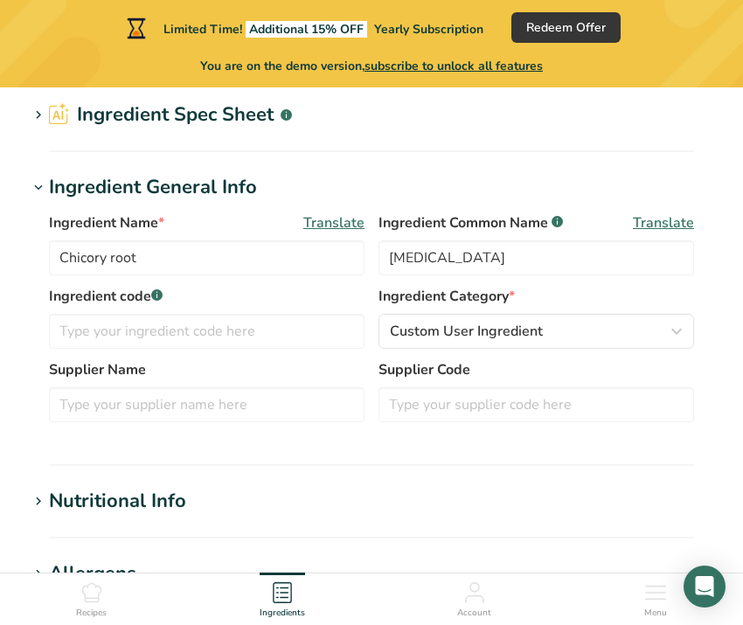
scroll to position [79, 0]
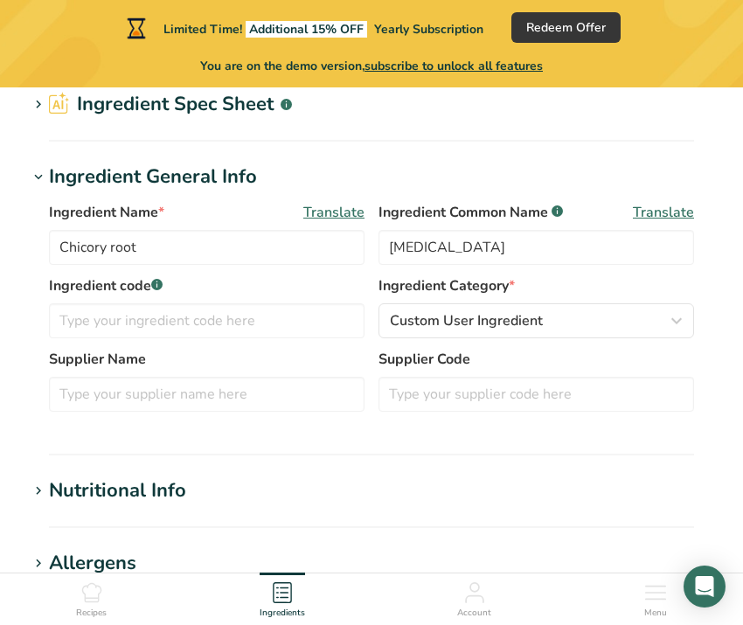
click at [120, 582] on ul "Recipes Ingredients Account Menu" at bounding box center [371, 597] width 743 height 47
click at [101, 586] on icon at bounding box center [91, 592] width 21 height 21
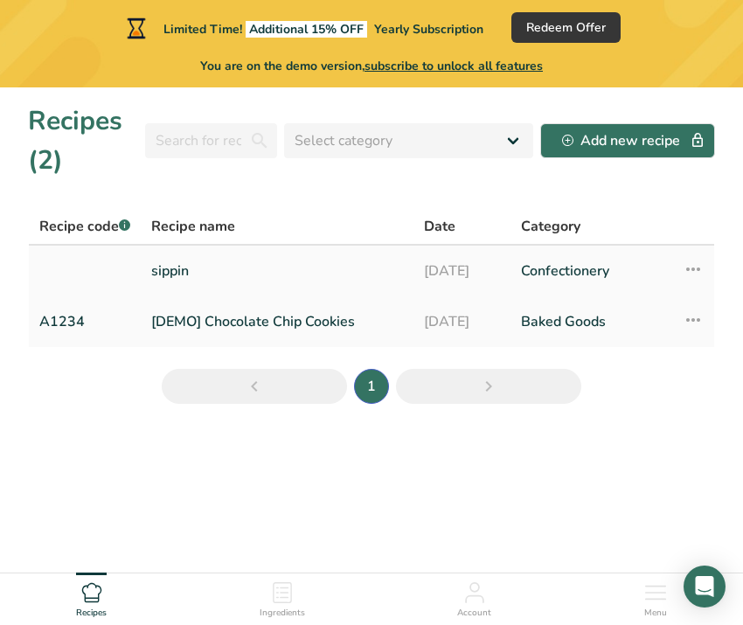
click at [301, 282] on link "sippin" at bounding box center [277, 271] width 252 height 37
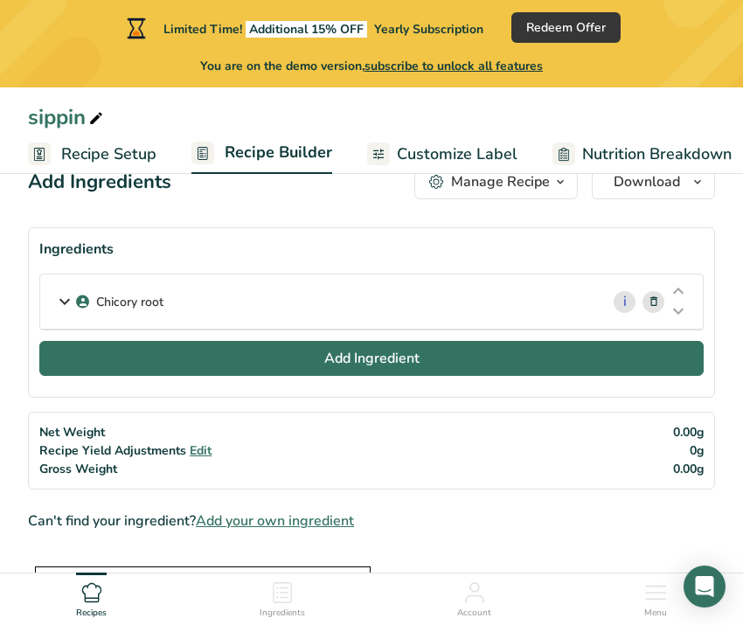
scroll to position [54, 0]
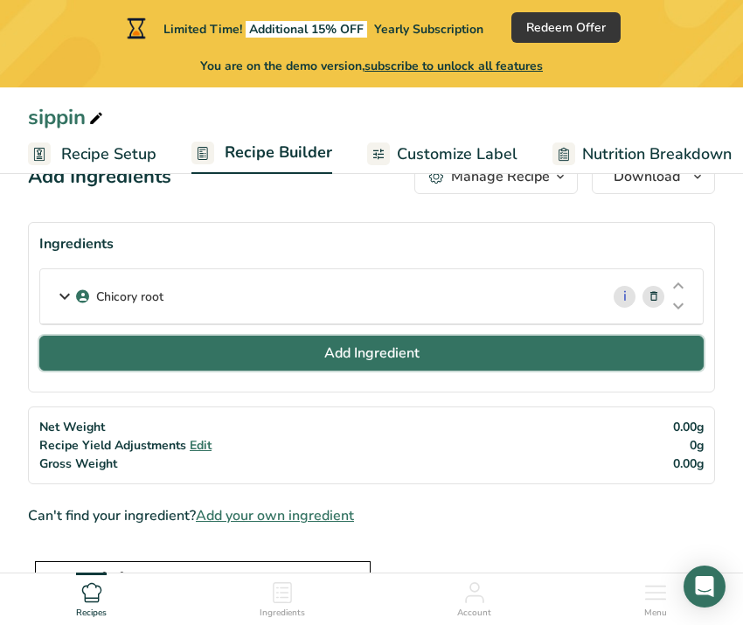
click at [282, 364] on button "Add Ingredient" at bounding box center [371, 353] width 665 height 35
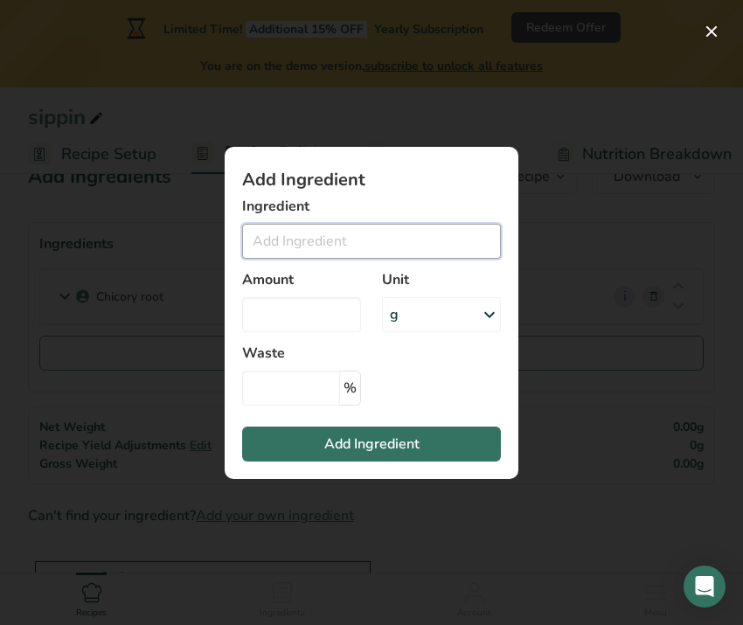
click at [303, 245] on input "Add ingredient modal" at bounding box center [371, 241] width 259 height 35
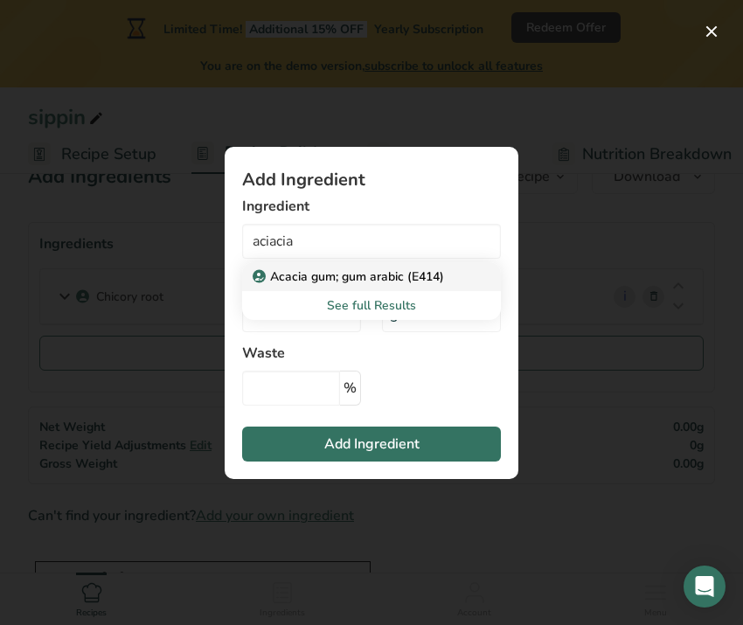
click at [314, 278] on p "Acacia gum; gum arabic (E414)" at bounding box center [350, 277] width 188 height 18
type input "Acacia gum; gum arabic (E414)"
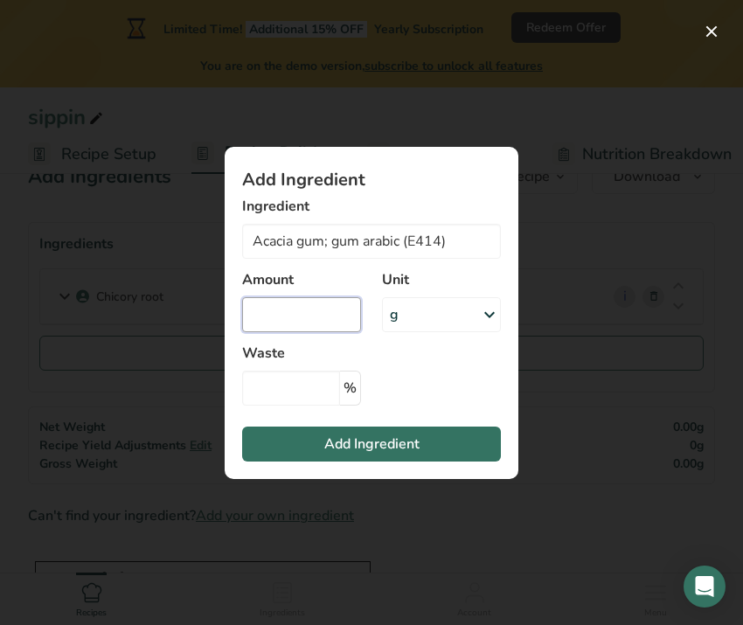
click at [300, 308] on input "Add ingredient modal" at bounding box center [301, 314] width 119 height 35
type input "55"
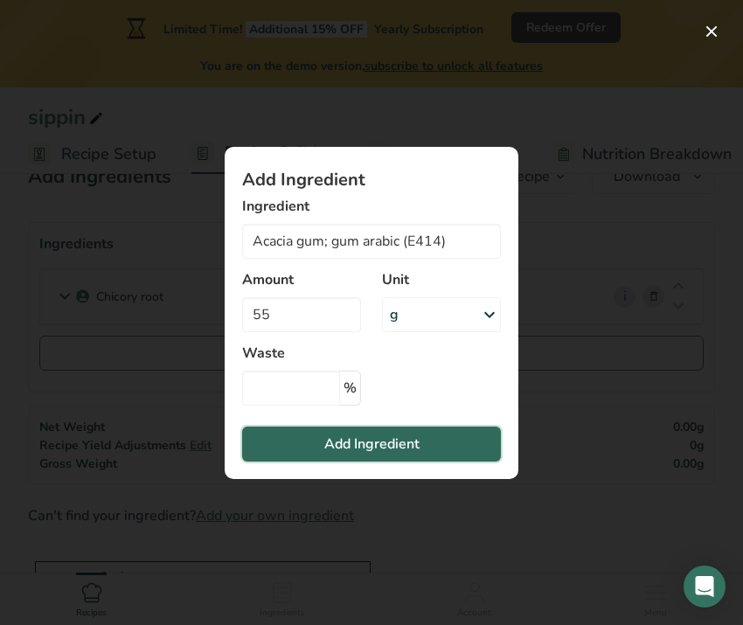
click at [364, 432] on button "Add Ingredient" at bounding box center [371, 444] width 259 height 35
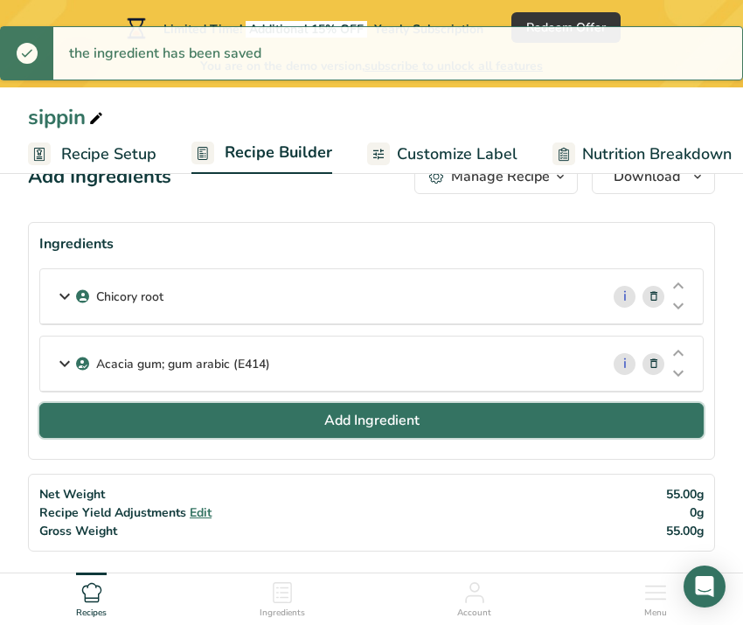
click at [364, 422] on span "Add Ingredient" at bounding box center [371, 420] width 95 height 21
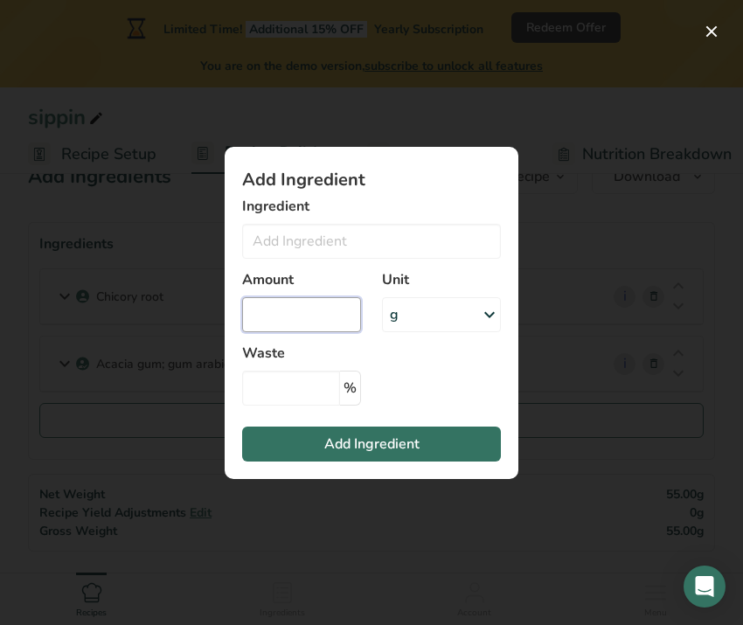
click at [307, 317] on input "Add ingredient modal" at bounding box center [301, 314] width 119 height 35
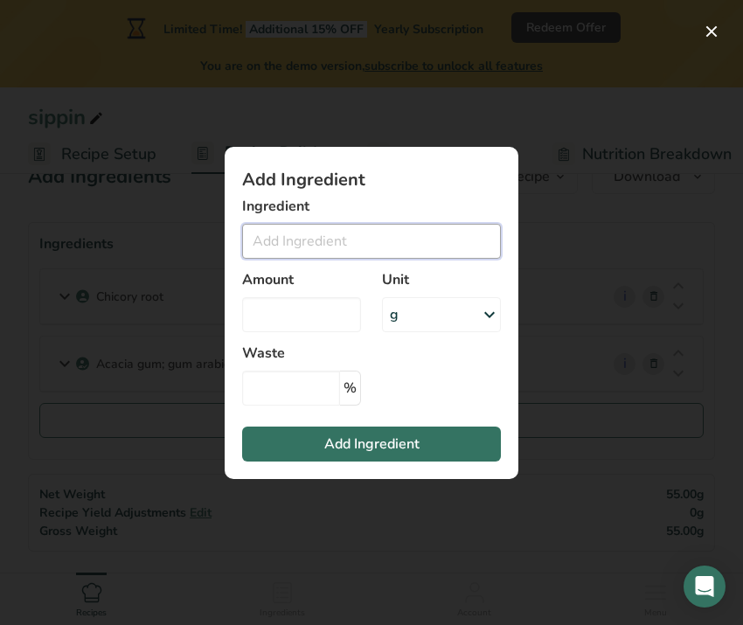
click at [339, 242] on input "Add ingredient modal" at bounding box center [371, 241] width 259 height 35
drag, startPoint x: 284, startPoint y: 239, endPoint x: 176, endPoint y: 237, distance: 108.5
click at [176, 237] on div "Add Ingredient Ingredient 30% monk fruit No Results Found Amount Unit g Weight …" at bounding box center [371, 312] width 743 height 625
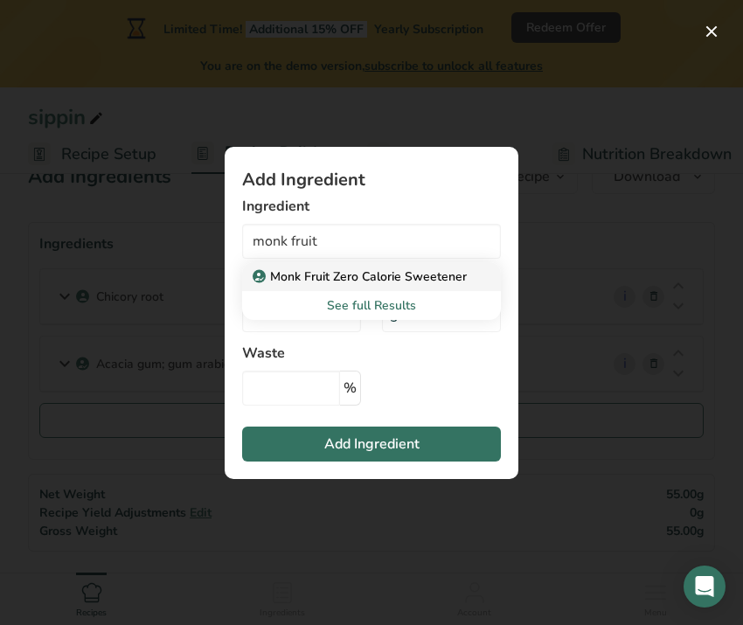
click at [312, 281] on p "Monk Fruit Zero Calorie Sweetener" at bounding box center [361, 277] width 211 height 18
type input "Monk Fruit Zero Calorie Sweetener"
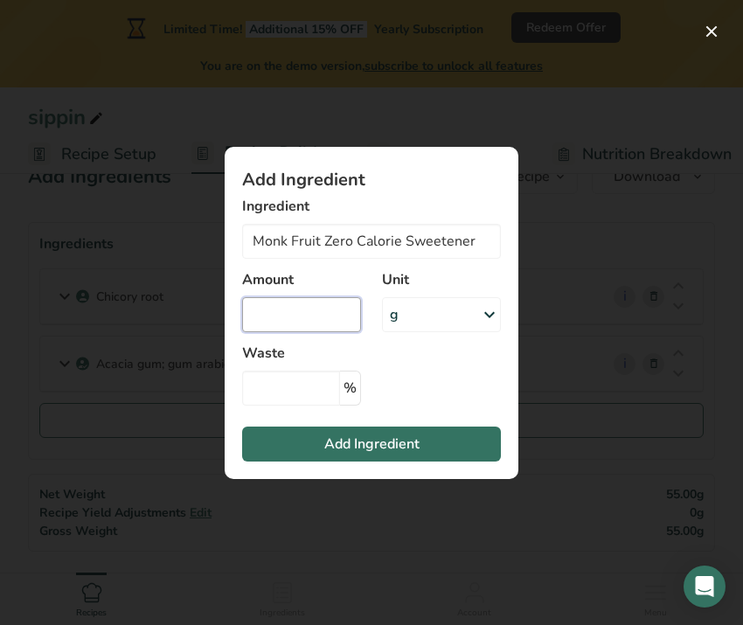
click at [309, 317] on input "Add ingredient modal" at bounding box center [301, 314] width 119 height 35
type input "2.5"
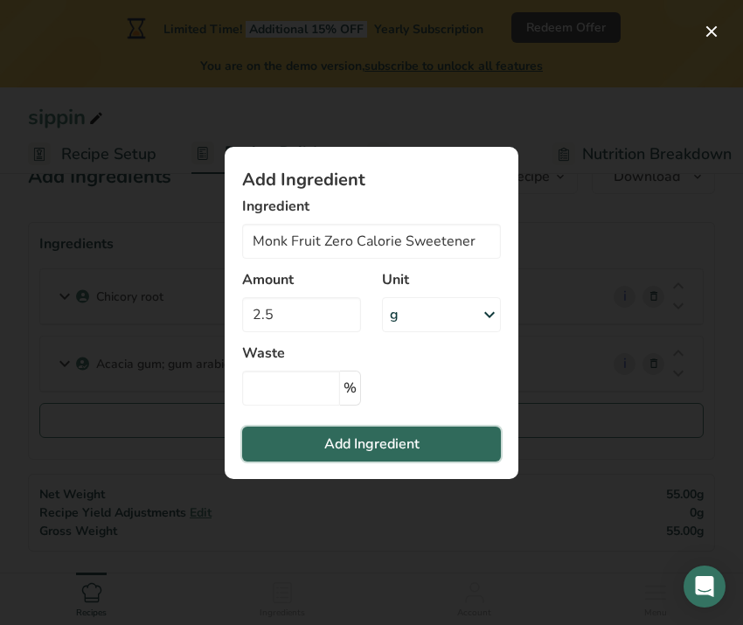
click at [354, 446] on span "Add Ingredient" at bounding box center [371, 444] width 95 height 21
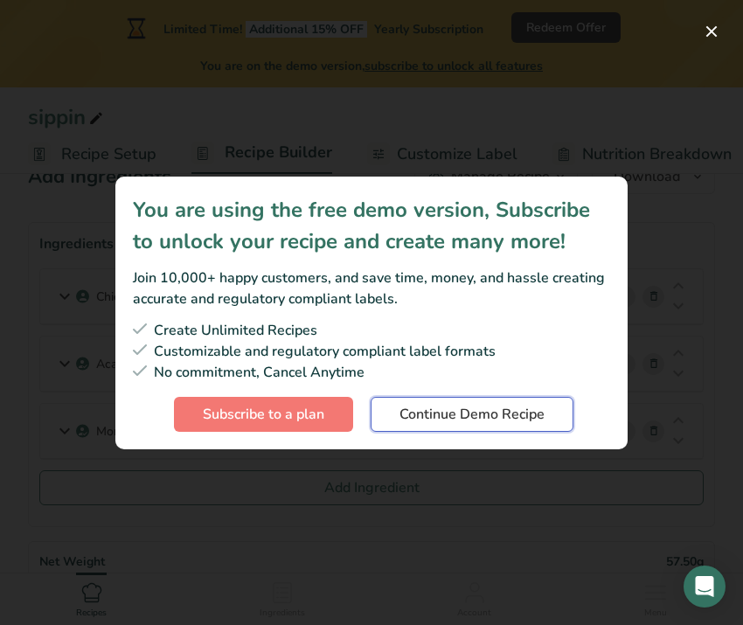
click at [460, 416] on span "Continue Demo Recipe" at bounding box center [472, 414] width 145 height 21
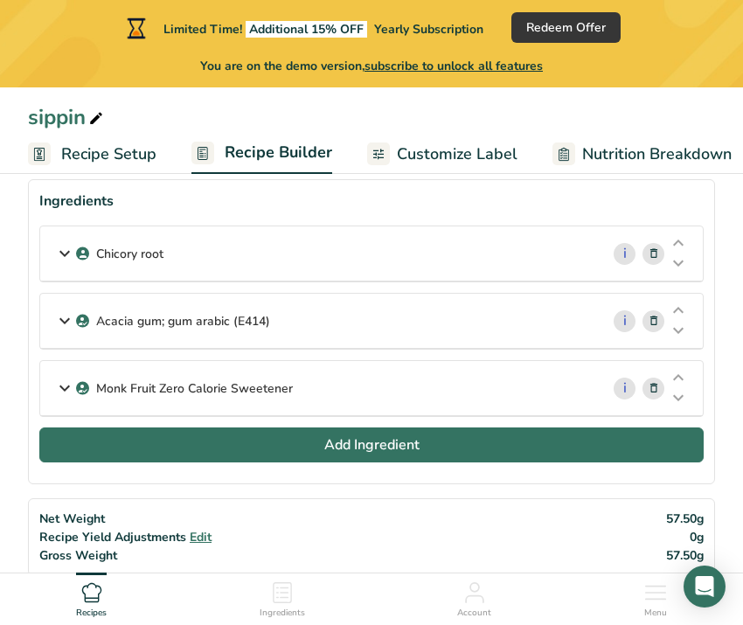
scroll to position [98, 0]
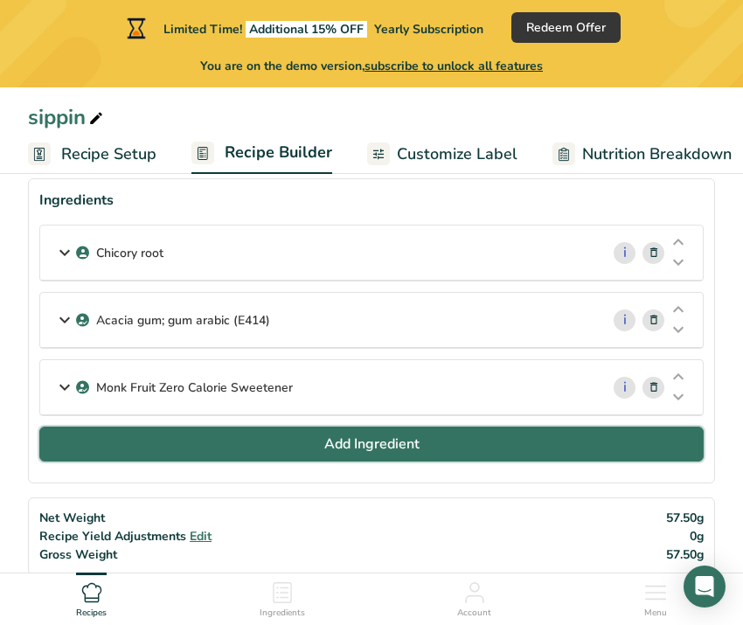
click at [372, 447] on span "Add Ingredient" at bounding box center [371, 444] width 95 height 21
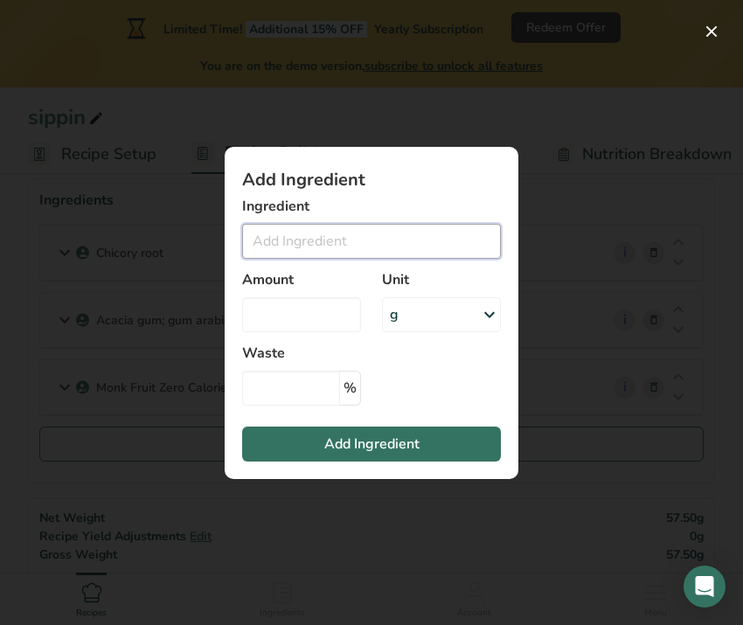
click at [333, 234] on input "Add ingredient modal" at bounding box center [371, 241] width 259 height 35
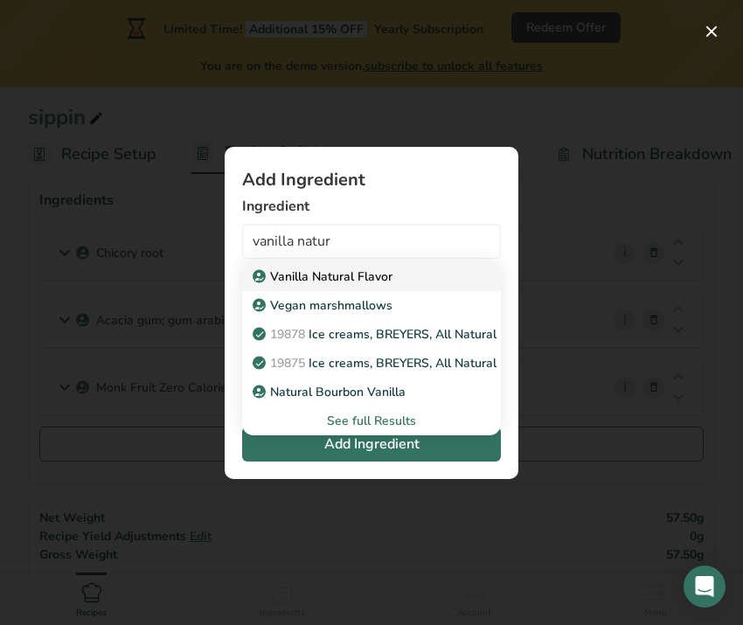
click at [312, 271] on p "Vanilla Natural Flavor" at bounding box center [324, 277] width 136 height 18
type input "Vanilla Natural Flavor"
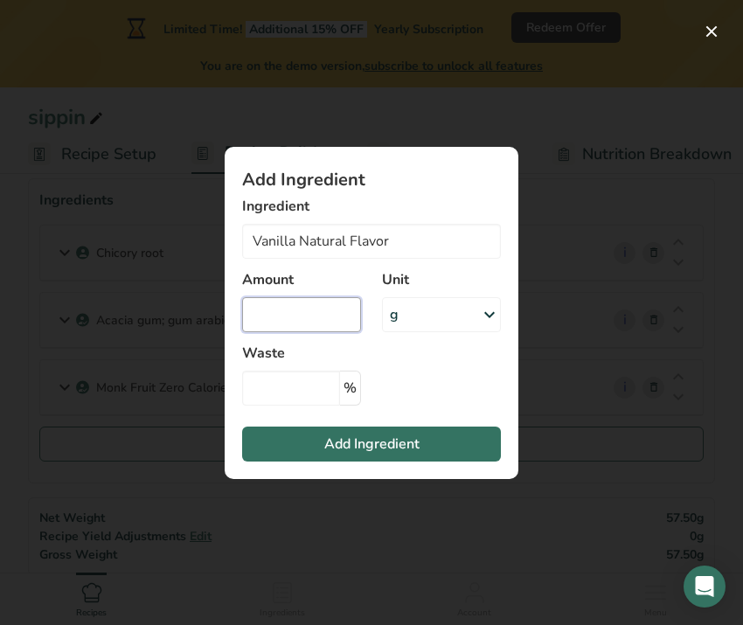
click at [300, 314] on input "Add ingredient modal" at bounding box center [301, 314] width 119 height 35
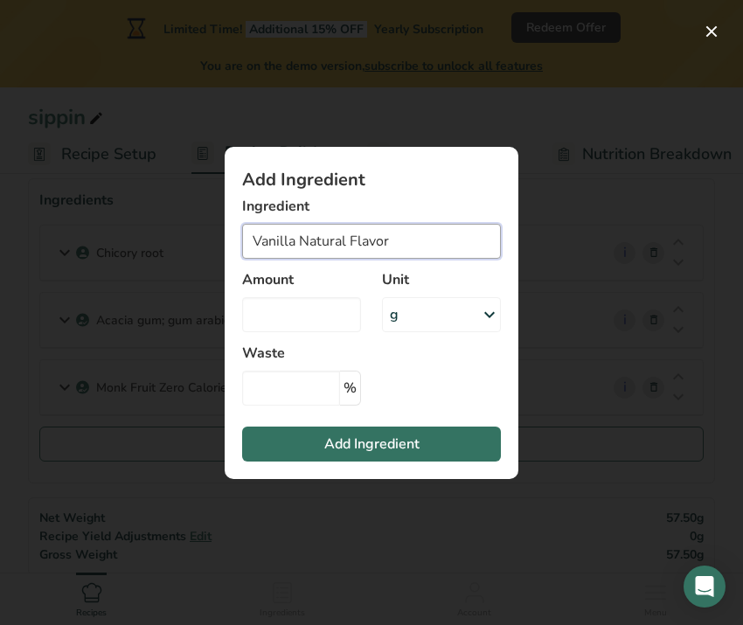
drag, startPoint x: 412, startPoint y: 243, endPoint x: 121, endPoint y: 237, distance: 291.3
click at [121, 237] on div "Add Ingredient Ingredient Vanilla Natural Flavor Vanilla Natural Flavor Vegan m…" at bounding box center [371, 312] width 743 height 625
drag, startPoint x: 392, startPoint y: 237, endPoint x: 108, endPoint y: 214, distance: 285.2
click at [108, 214] on div "Add Ingredient Ingredient Vanilla Natural Flavor Vanilla Natural Flavor Vegan m…" at bounding box center [371, 312] width 743 height 625
click at [324, 248] on input "Add ingredient modal" at bounding box center [371, 241] width 259 height 35
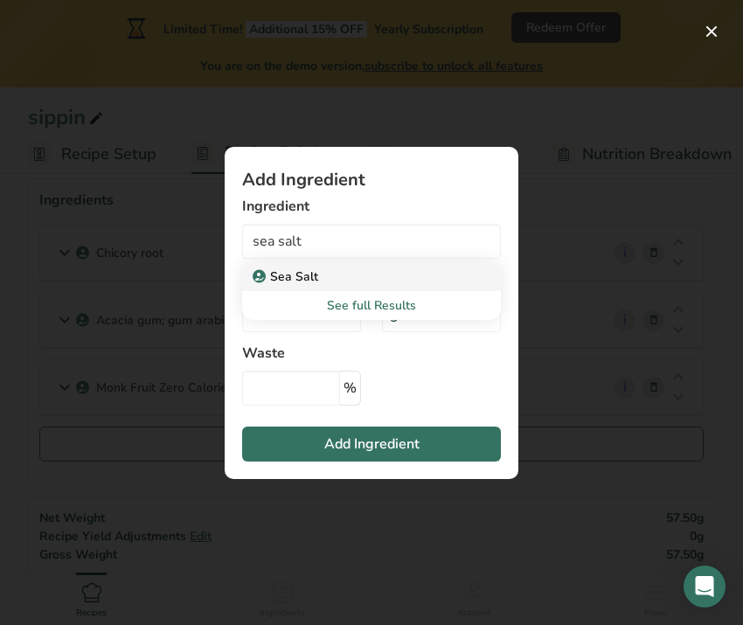
click at [349, 277] on div "Sea Salt" at bounding box center [357, 277] width 203 height 18
type input "Sea Salt"
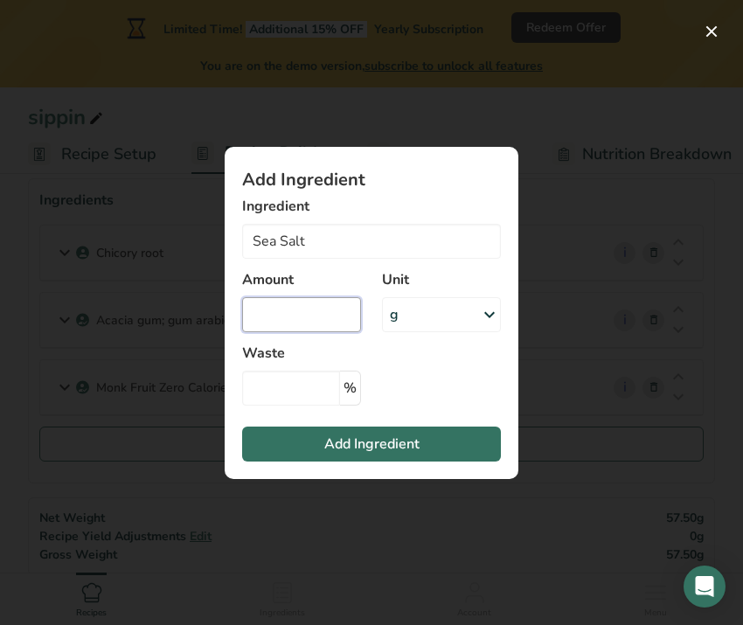
click at [302, 312] on input "Add ingredient modal" at bounding box center [301, 314] width 119 height 35
type input "0.5"
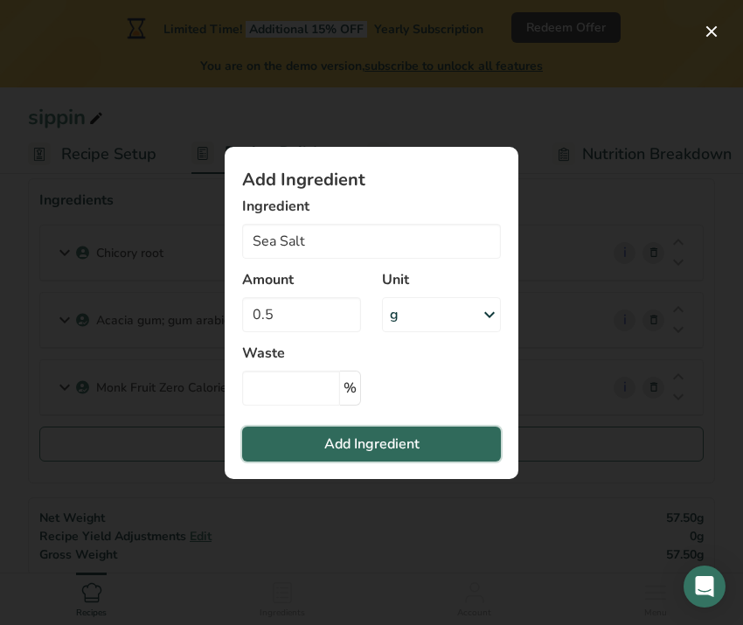
click at [331, 442] on span "Add Ingredient" at bounding box center [371, 444] width 95 height 21
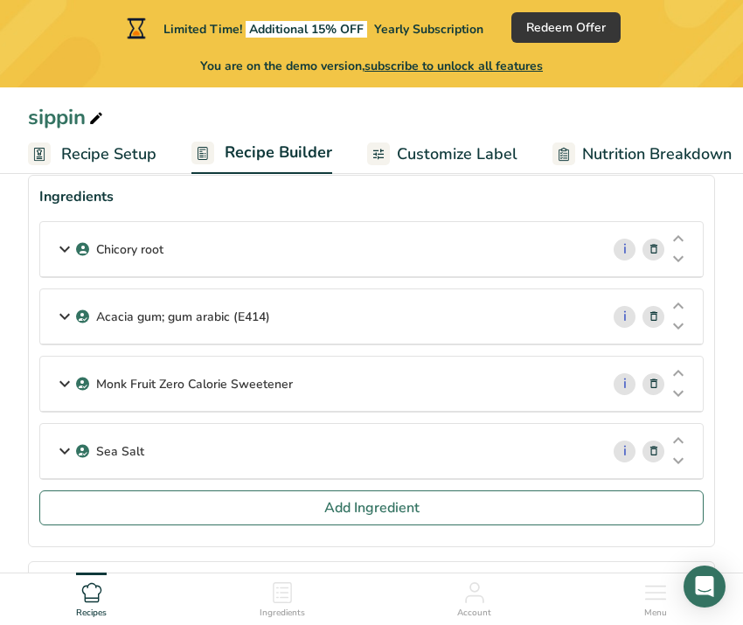
scroll to position [110, 0]
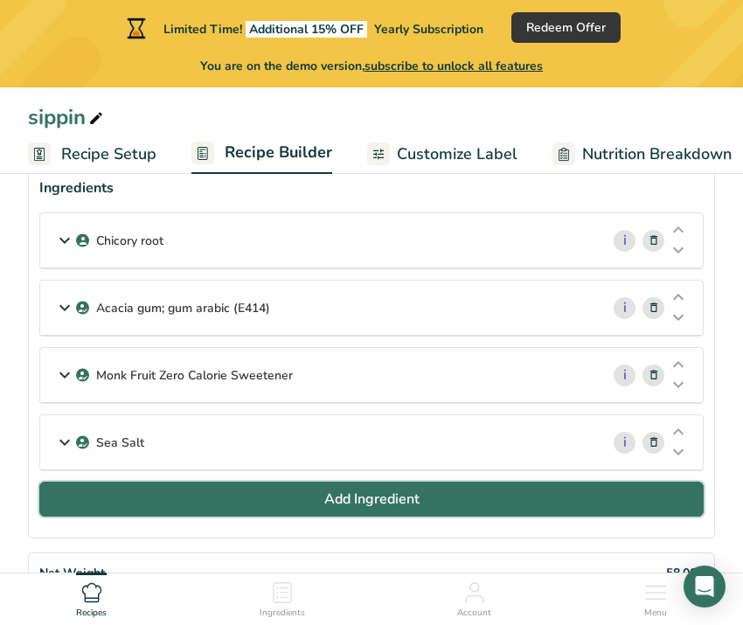
click at [171, 497] on button "Add Ingredient" at bounding box center [371, 499] width 665 height 35
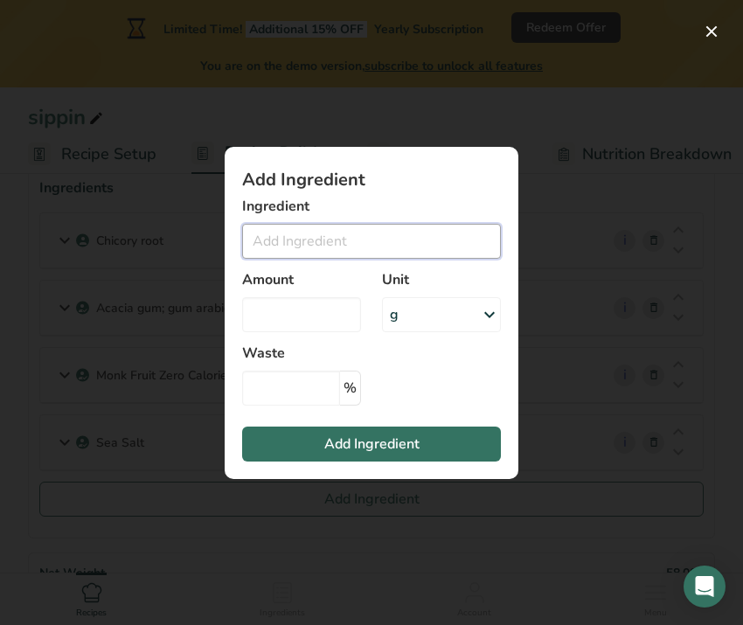
click at [336, 233] on input "Add ingredient modal" at bounding box center [371, 241] width 259 height 35
drag, startPoint x: 436, startPoint y: 230, endPoint x: 449, endPoint y: 279, distance: 50.7
click at [449, 259] on div "chicory root in No Results Found" at bounding box center [371, 241] width 259 height 35
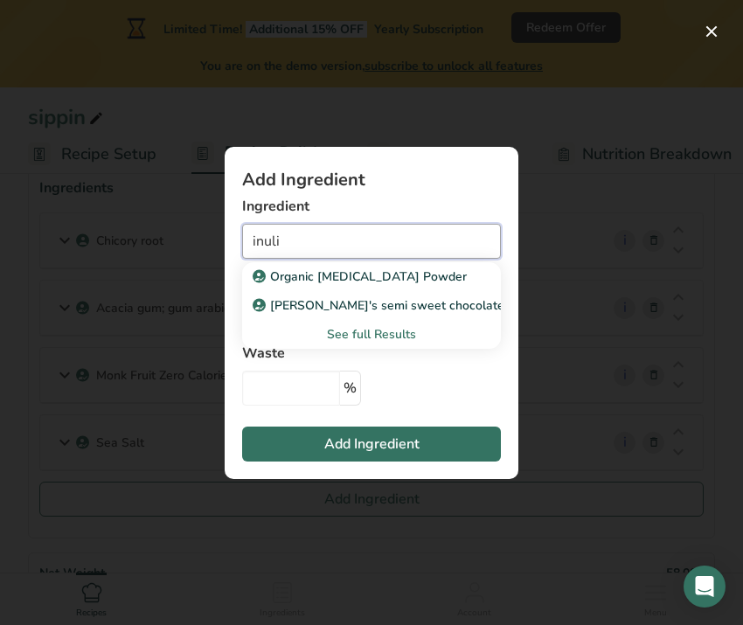
type input "inuli"
click at [568, 269] on div "Add ingredient modal" at bounding box center [371, 312] width 743 height 625
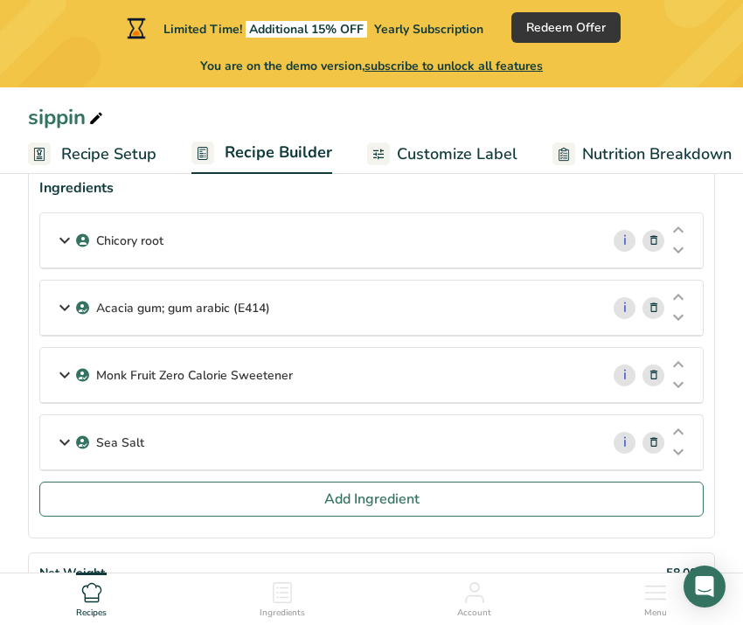
click at [343, 243] on div "Chicory root" at bounding box center [320, 240] width 560 height 54
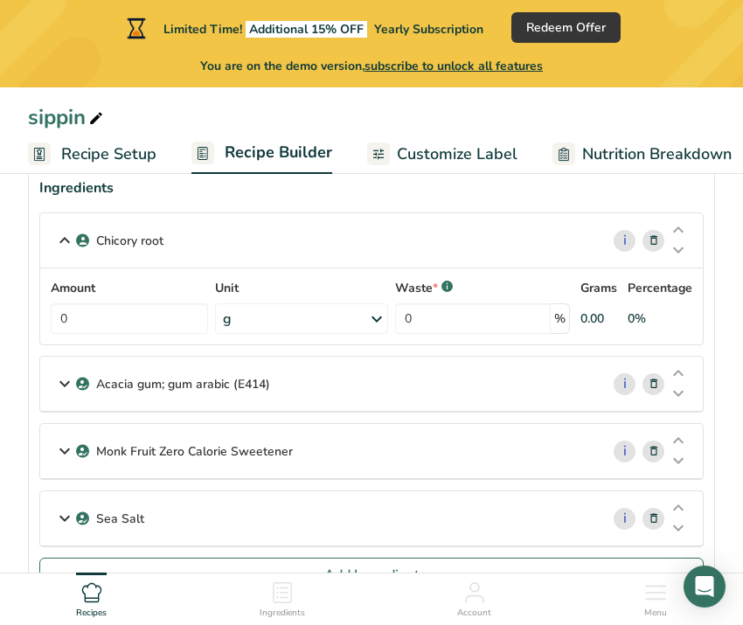
click at [167, 381] on p "Acacia gum; gum arabic (E414)" at bounding box center [183, 384] width 174 height 18
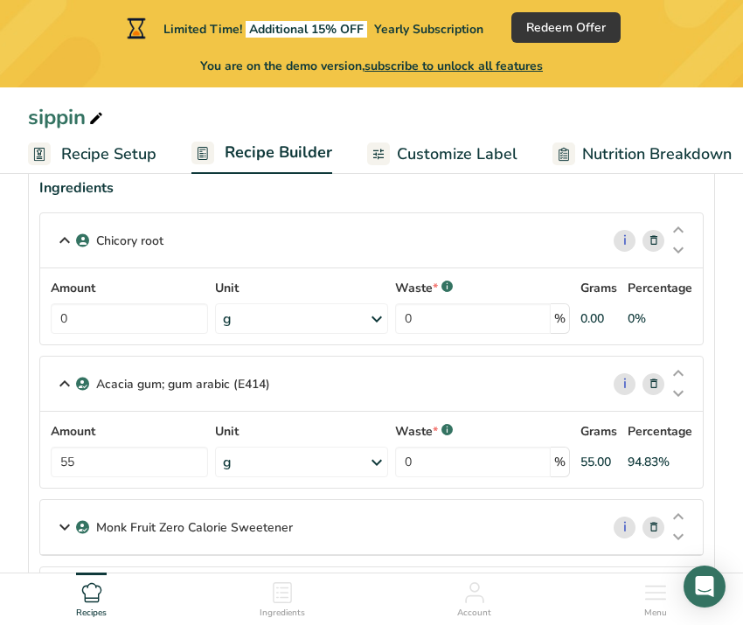
click at [140, 301] on div "Amount 0" at bounding box center [129, 306] width 157 height 55
click at [139, 310] on input "0" at bounding box center [129, 318] width 157 height 31
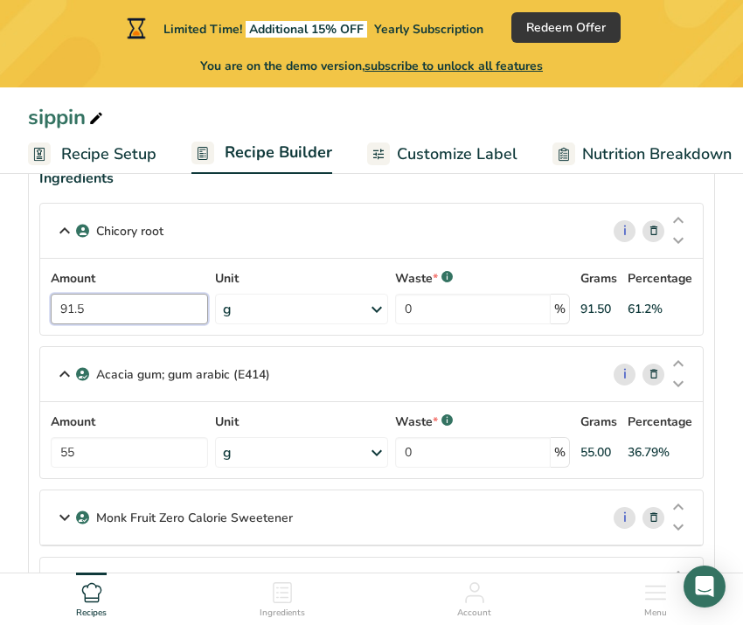
scroll to position [147, 0]
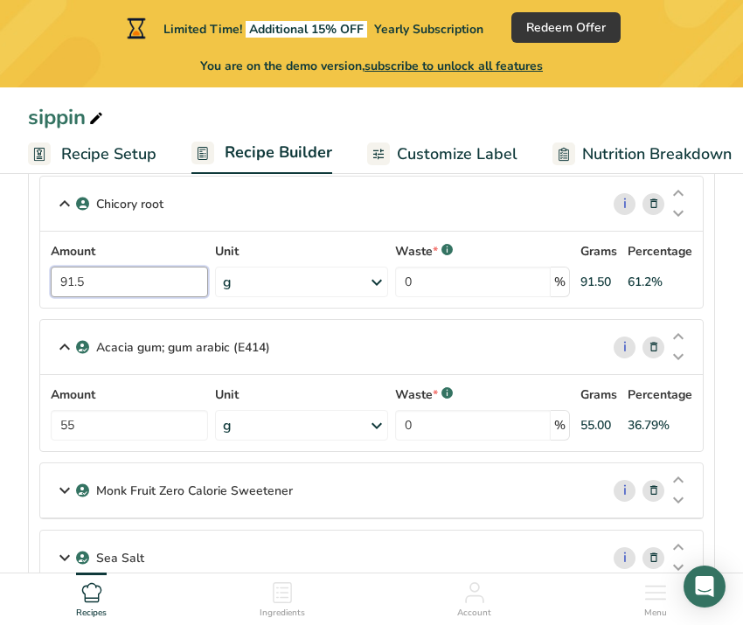
type input "91.5"
click at [656, 157] on span "Nutrition Breakdown" at bounding box center [657, 155] width 150 height 24
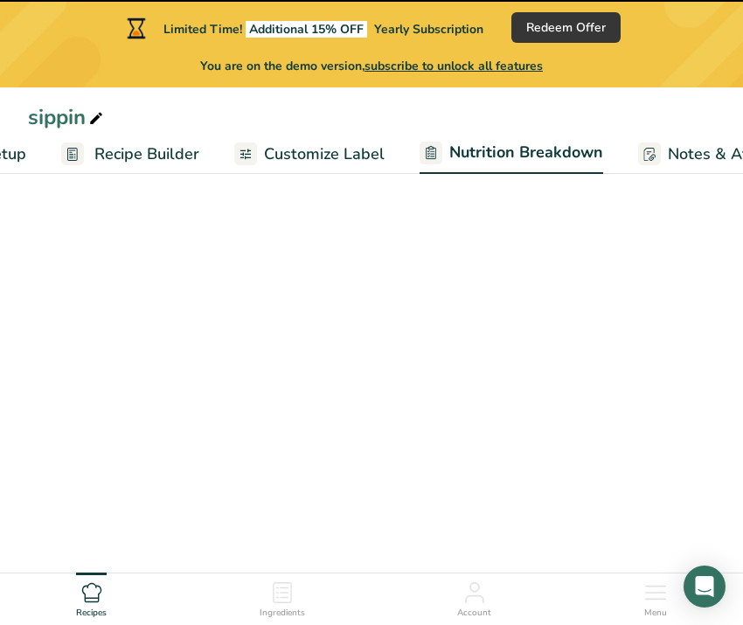
select select "Calories"
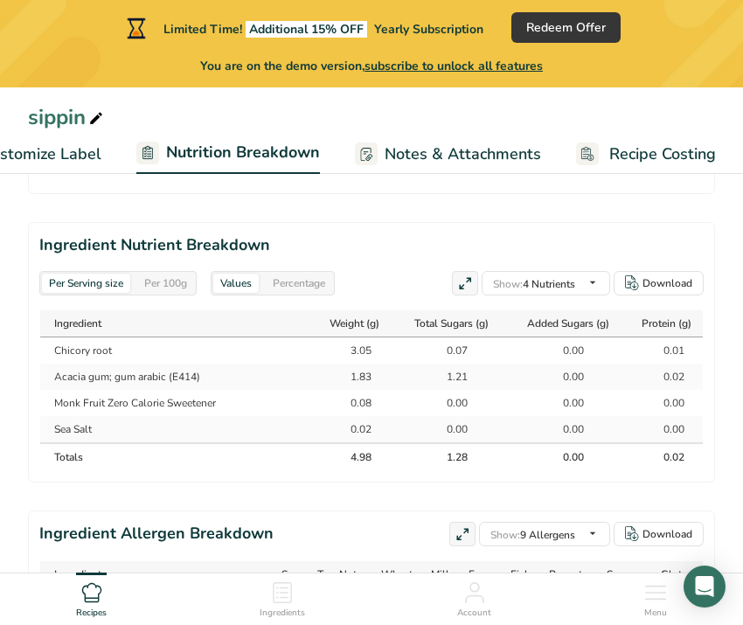
scroll to position [1447, 0]
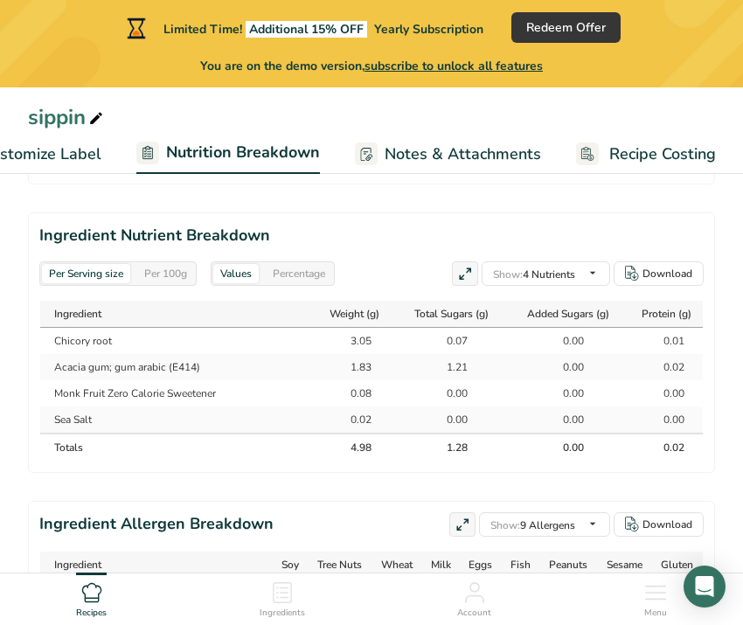
drag, startPoint x: 472, startPoint y: 365, endPoint x: 443, endPoint y: 365, distance: 29.7
click at [443, 365] on div "1.21" at bounding box center [446, 367] width 95 height 16
click at [443, 365] on div "1.21" at bounding box center [446, 367] width 44 height 16
